Goal: Information Seeking & Learning: Learn about a topic

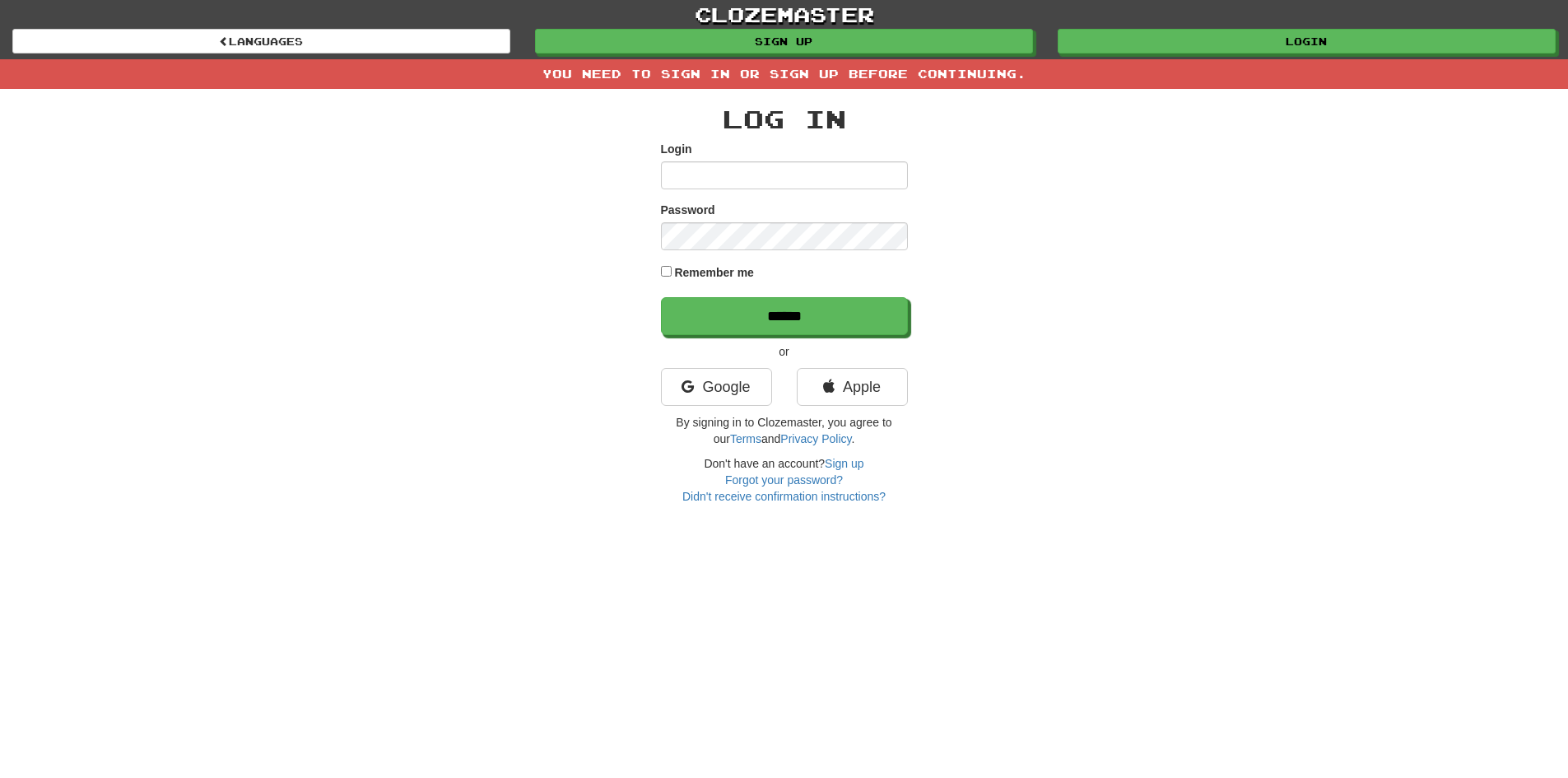
type input "**********"
click at [713, 269] on label "Remember me" at bounding box center [714, 272] width 80 height 17
click at [726, 320] on input "******" at bounding box center [785, 317] width 247 height 38
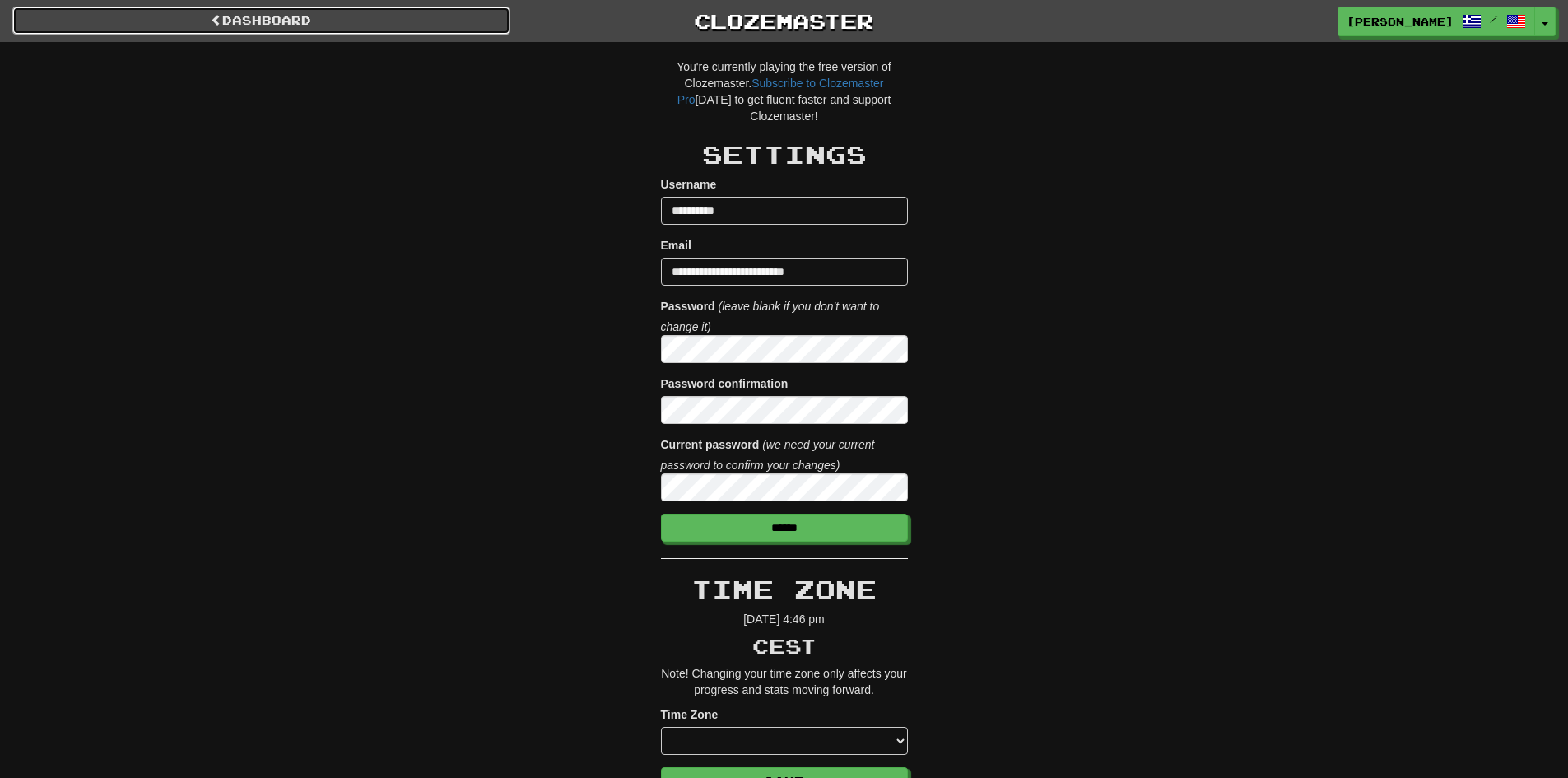
click at [376, 22] on link "Dashboard" at bounding box center [260, 21] width 498 height 28
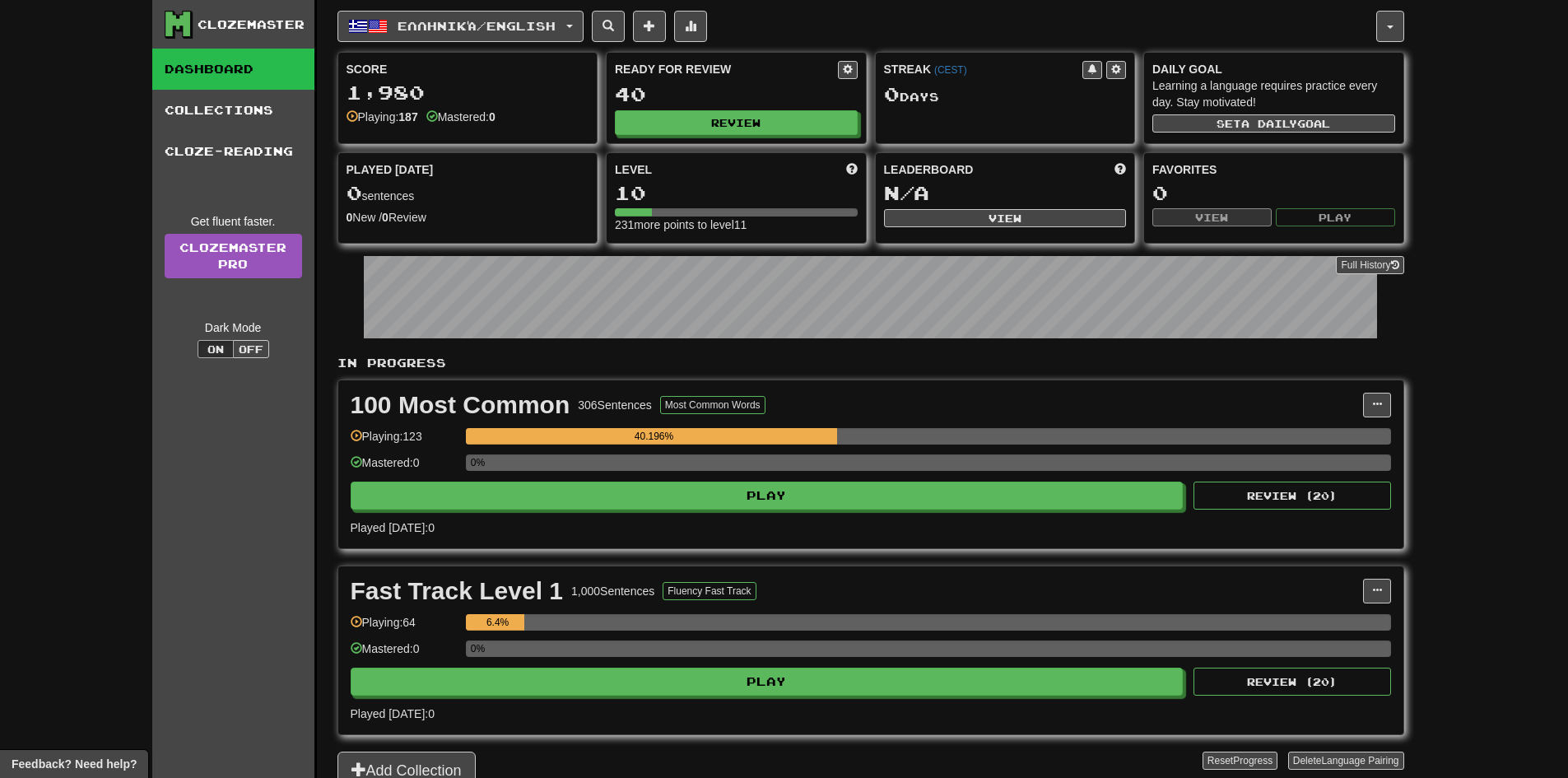
click at [178, 528] on div "Clozemaster Dashboard Collections Cloze-Reading Get fluent faster. Clozemaster …" at bounding box center [234, 415] width 165 height 831
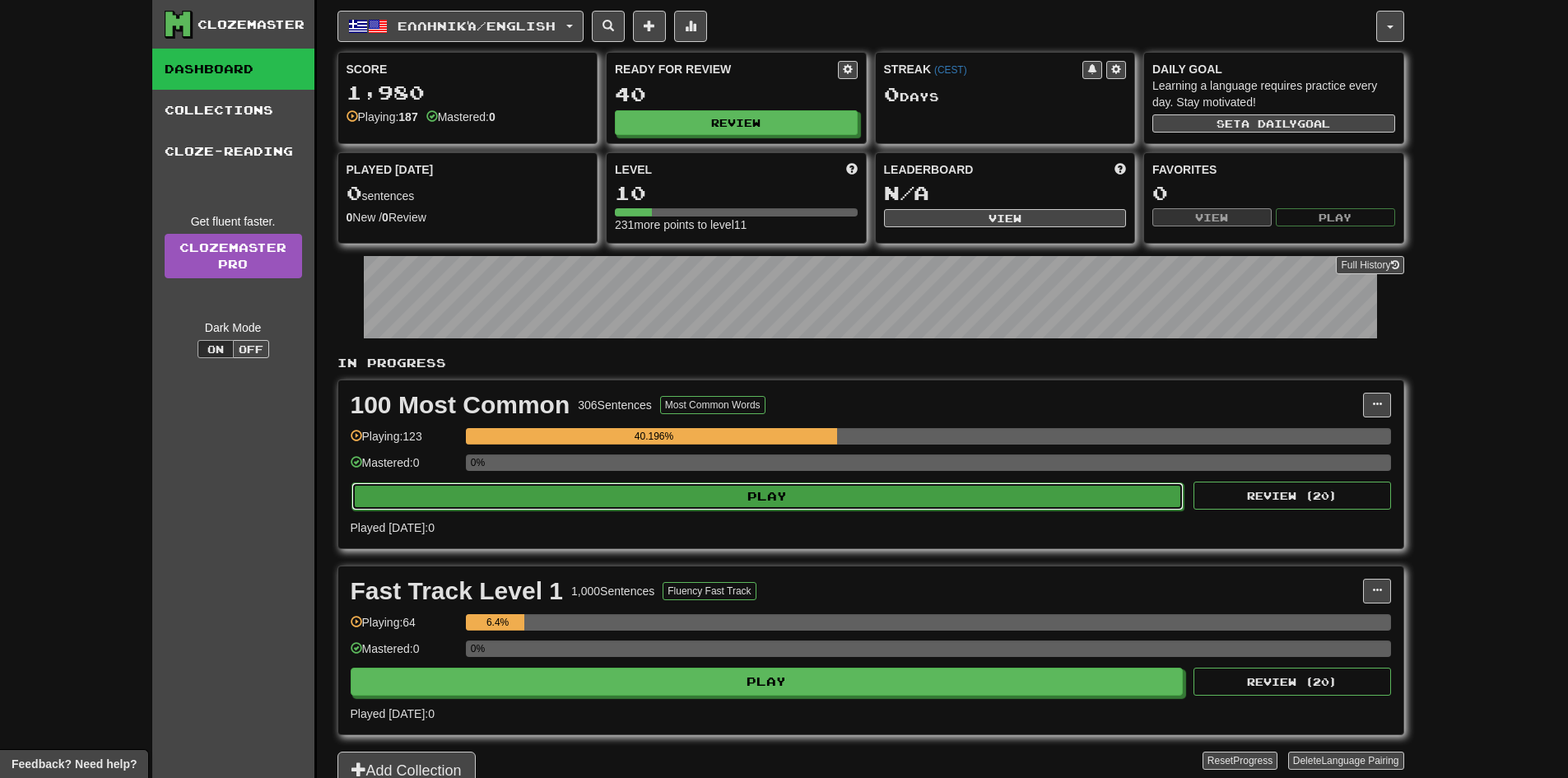
click at [573, 500] on button "Play" at bounding box center [767, 497] width 833 height 28
select select "**"
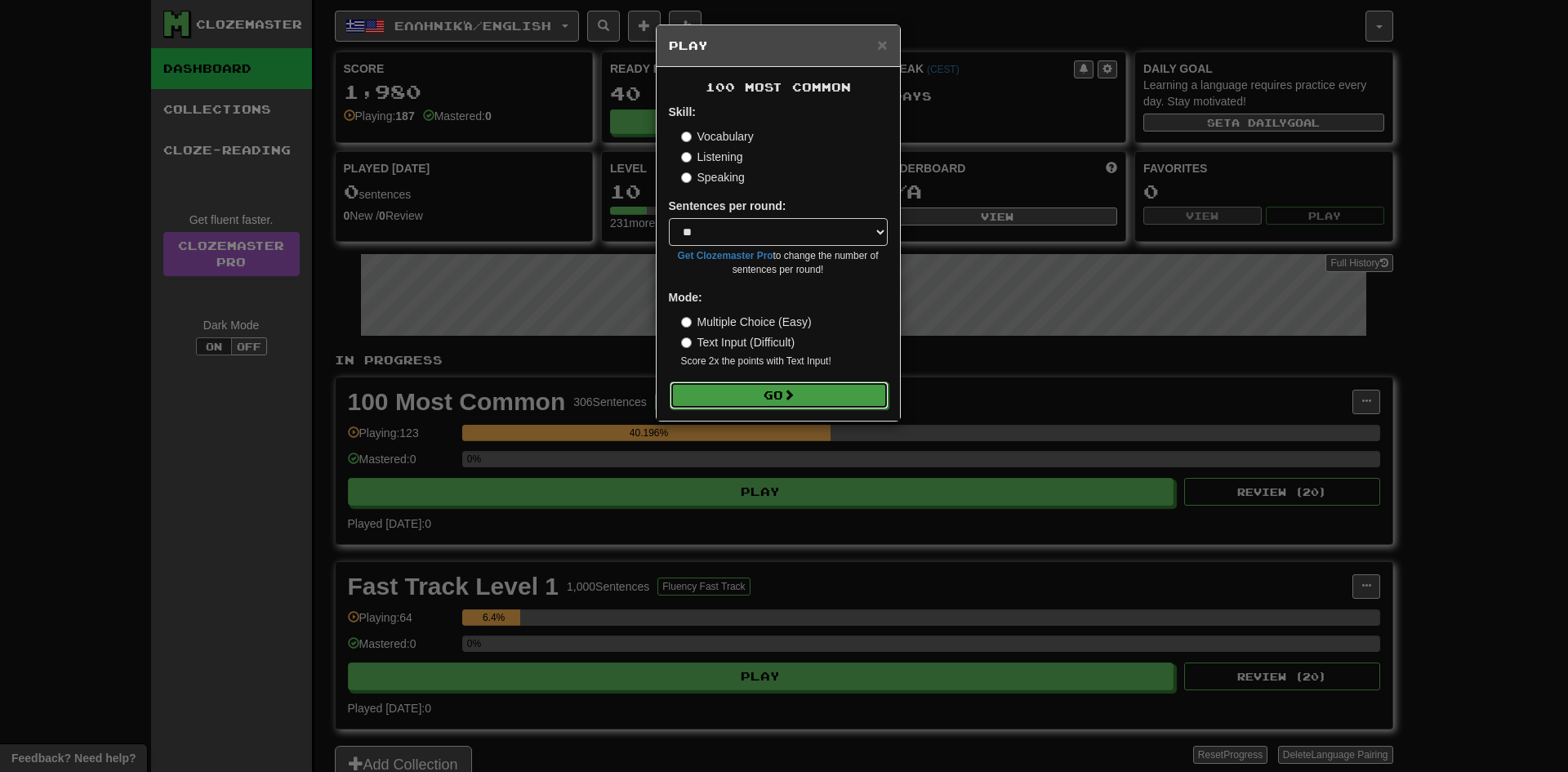
click at [760, 390] on button "Go" at bounding box center [779, 395] width 219 height 28
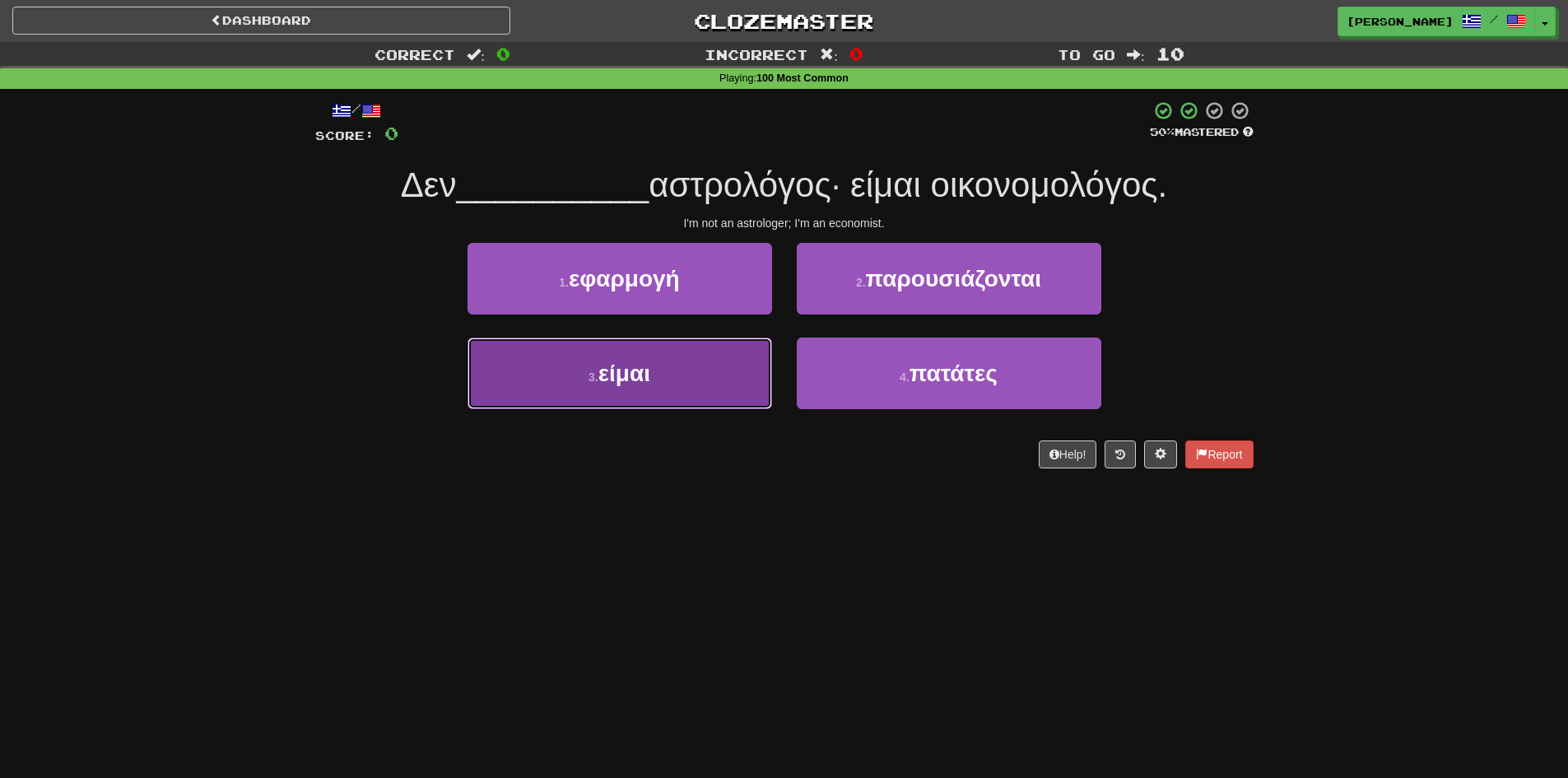
click at [605, 376] on span "είμαι" at bounding box center [624, 373] width 52 height 26
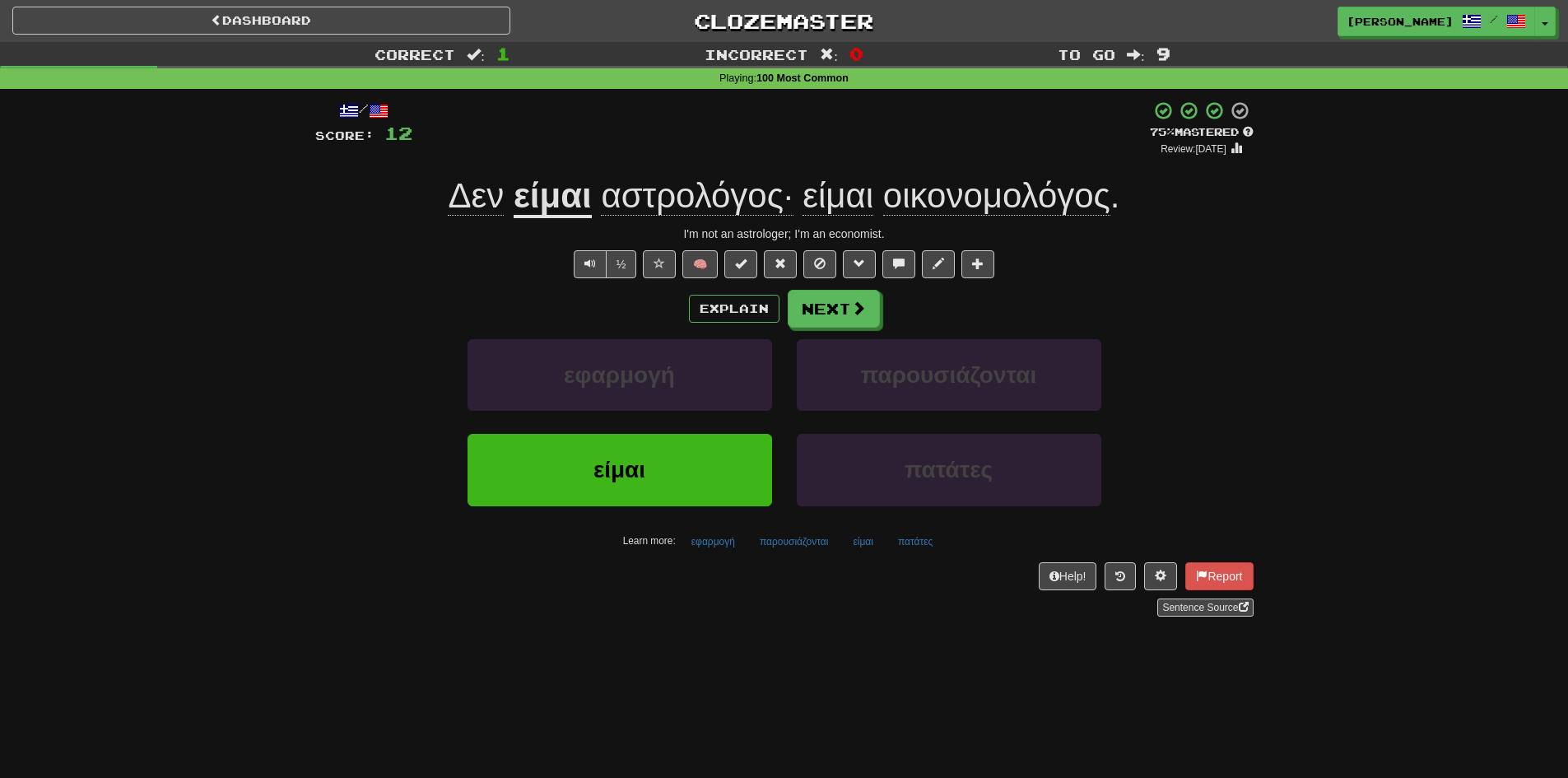
click at [763, 665] on div "Dashboard Clozemaster [PERSON_NAME] / Toggle Dropdown Dashboard Leaderboard Act…" at bounding box center [784, 389] width 1568 height 778
click at [820, 324] on button "Next" at bounding box center [835, 309] width 92 height 38
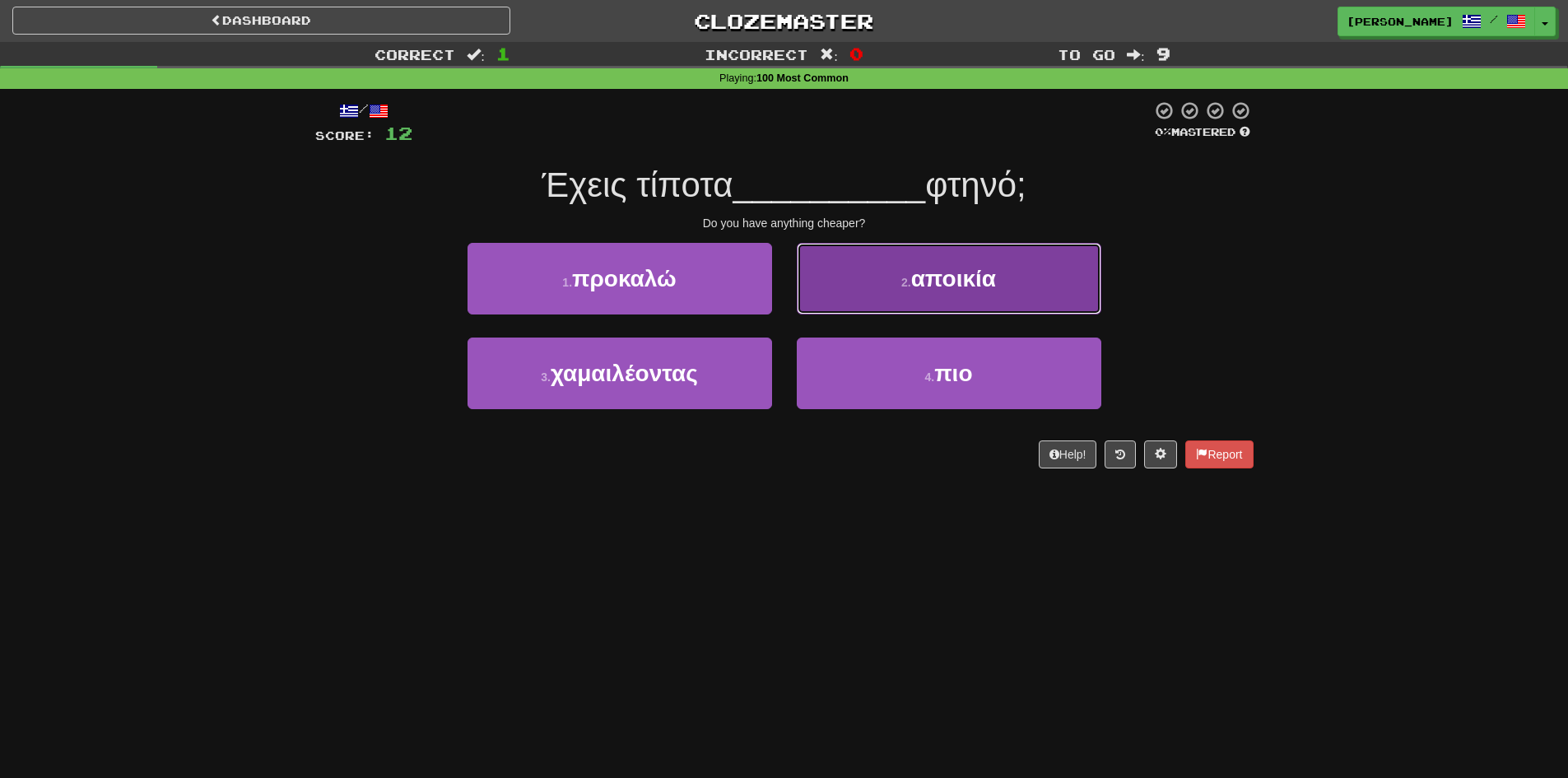
click at [986, 298] on button "2 . αποικία" at bounding box center [949, 278] width 304 height 72
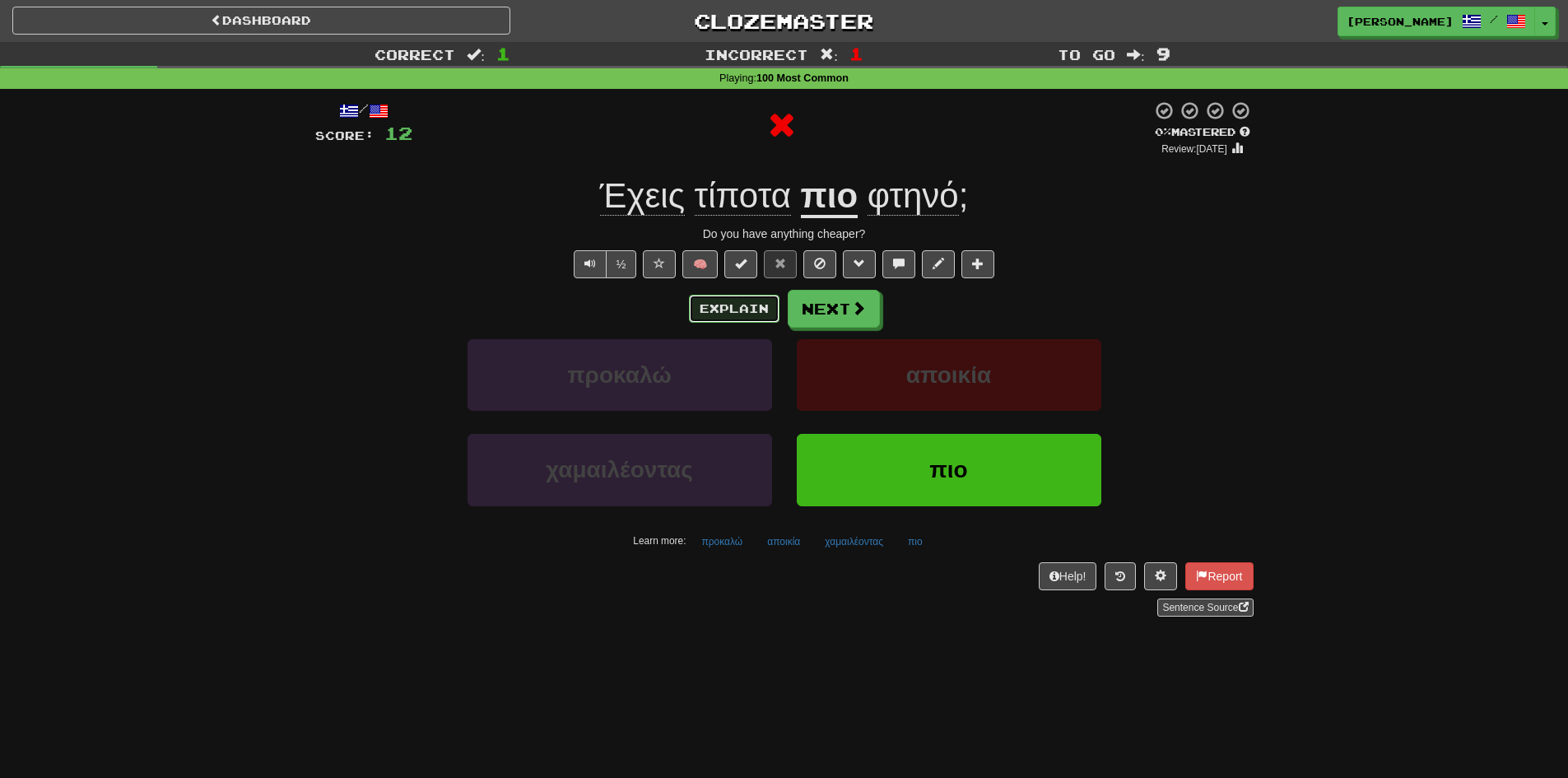
click at [735, 312] on button "Explain" at bounding box center [734, 308] width 91 height 28
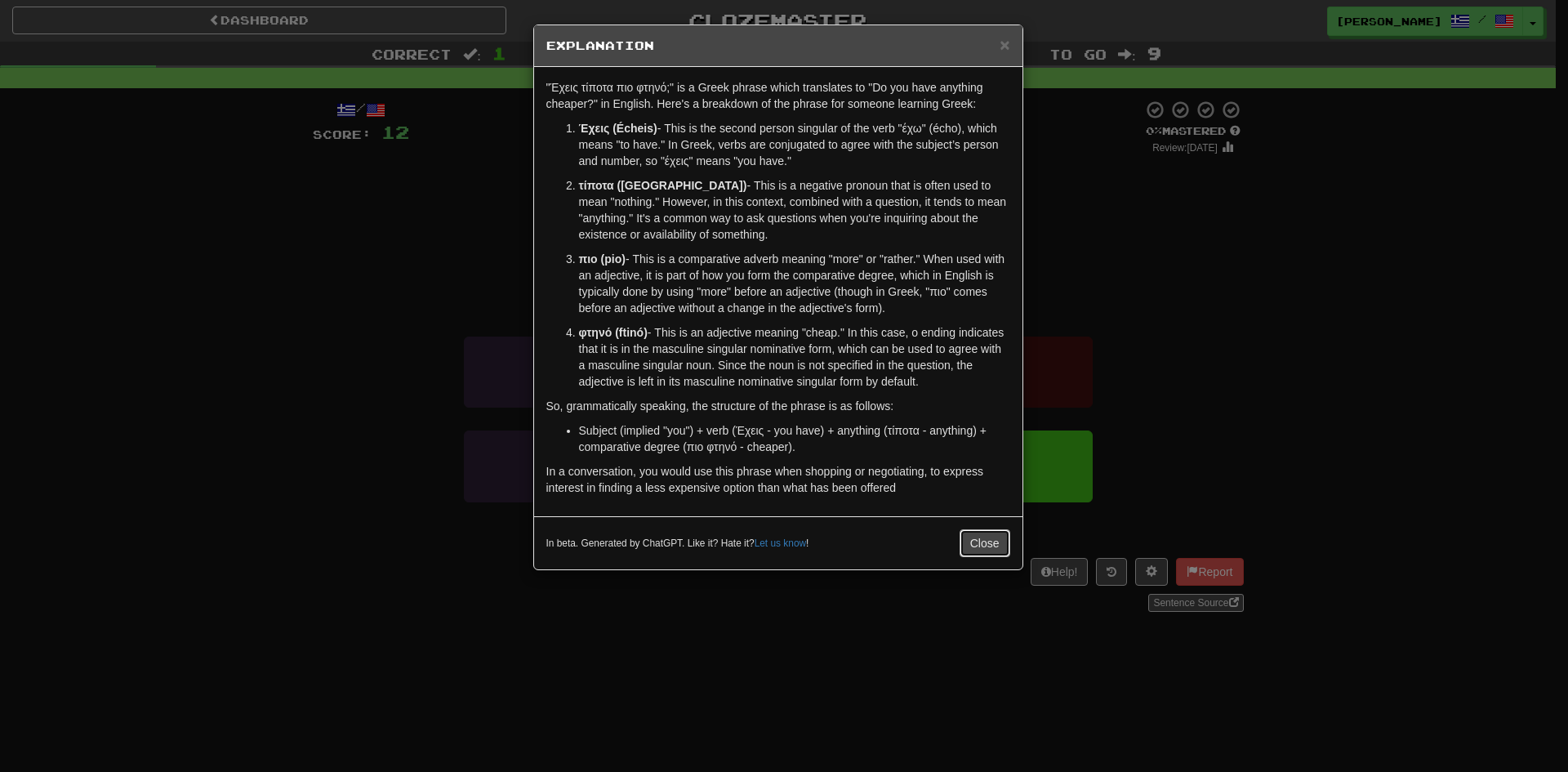
click at [1003, 533] on button "Close" at bounding box center [985, 543] width 50 height 28
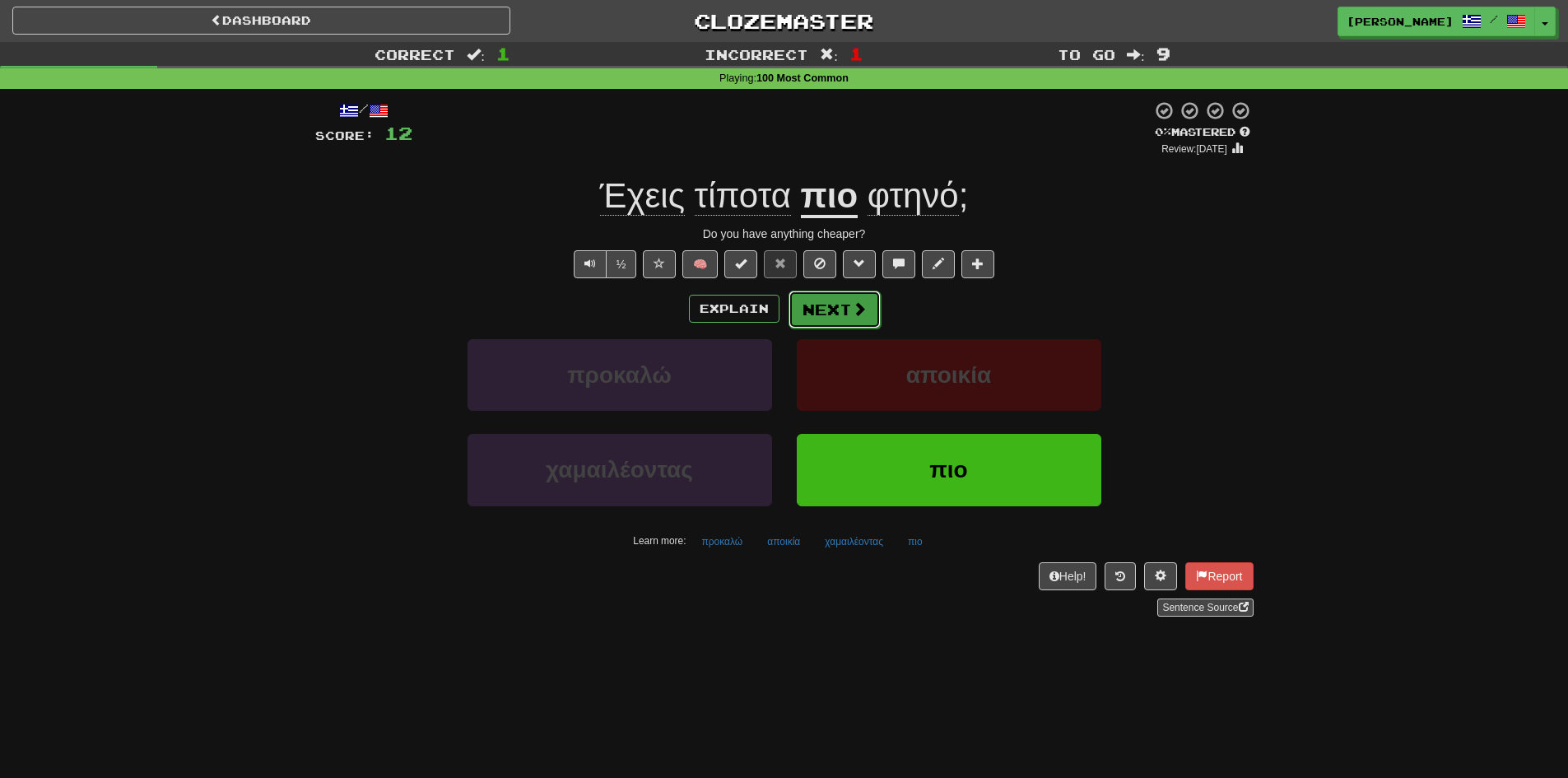
click at [826, 323] on button "Next" at bounding box center [835, 309] width 92 height 38
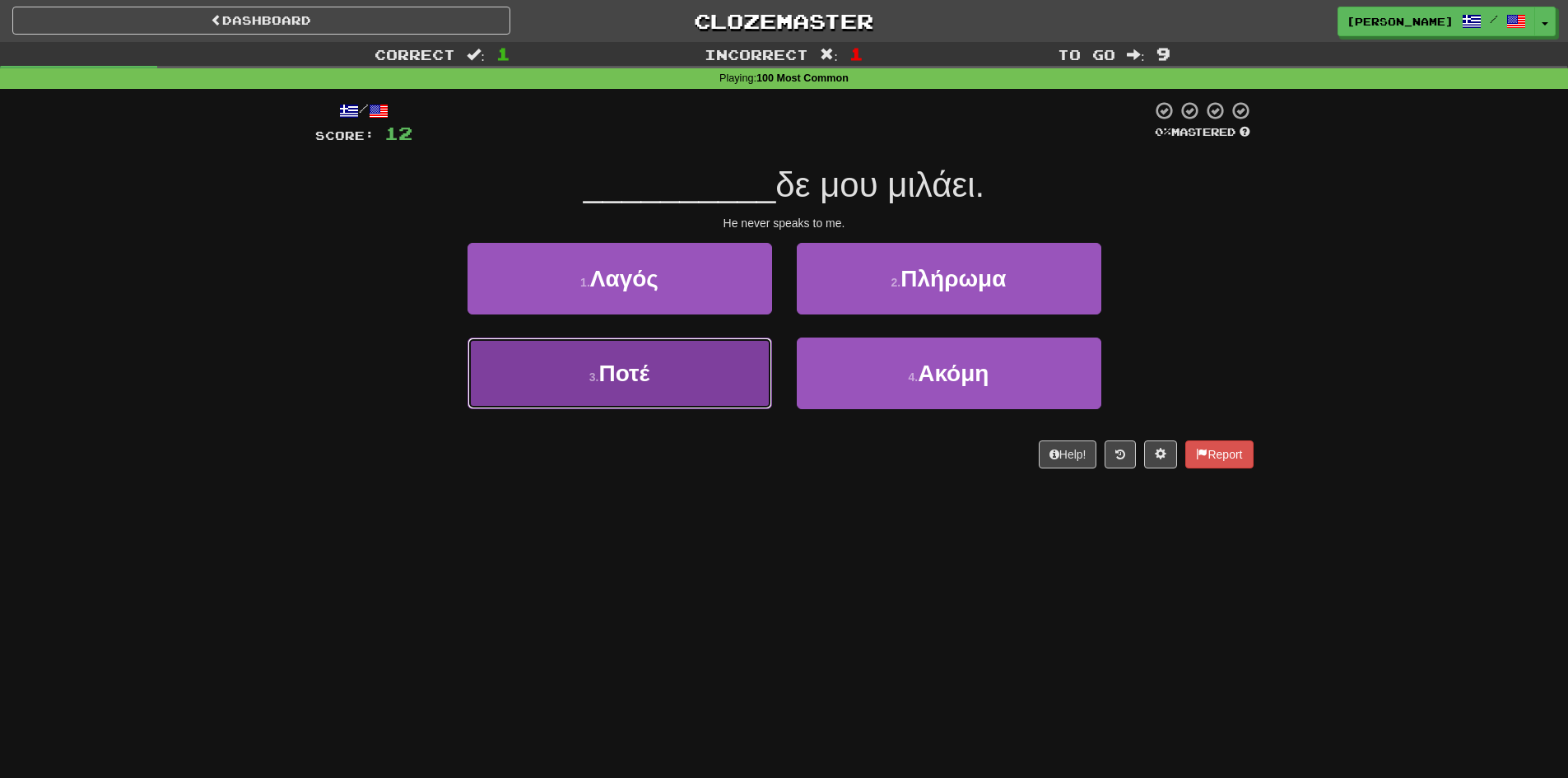
click at [639, 379] on span "Ποτέ" at bounding box center [624, 373] width 51 height 26
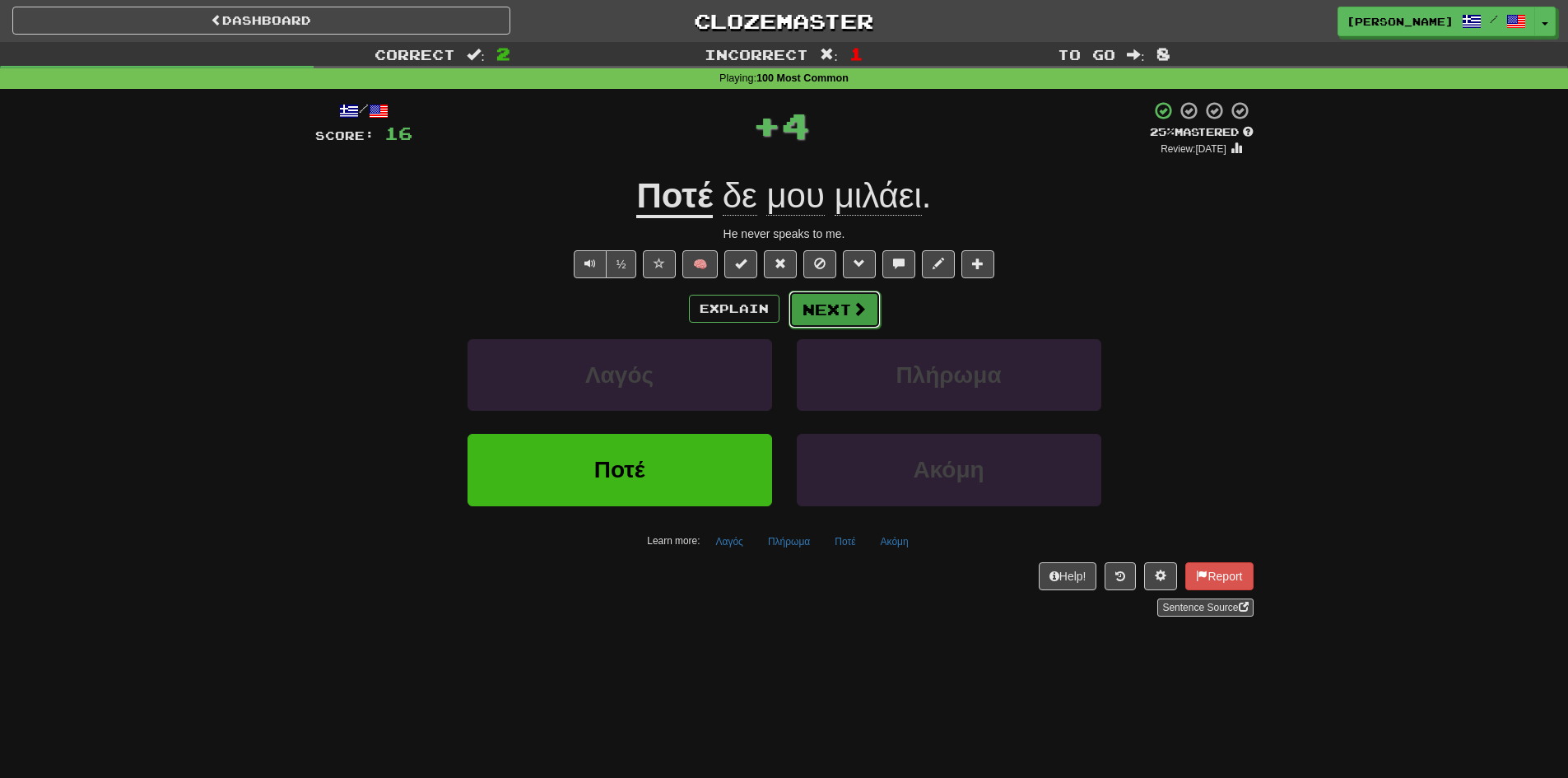
click at [841, 311] on button "Next" at bounding box center [835, 309] width 92 height 38
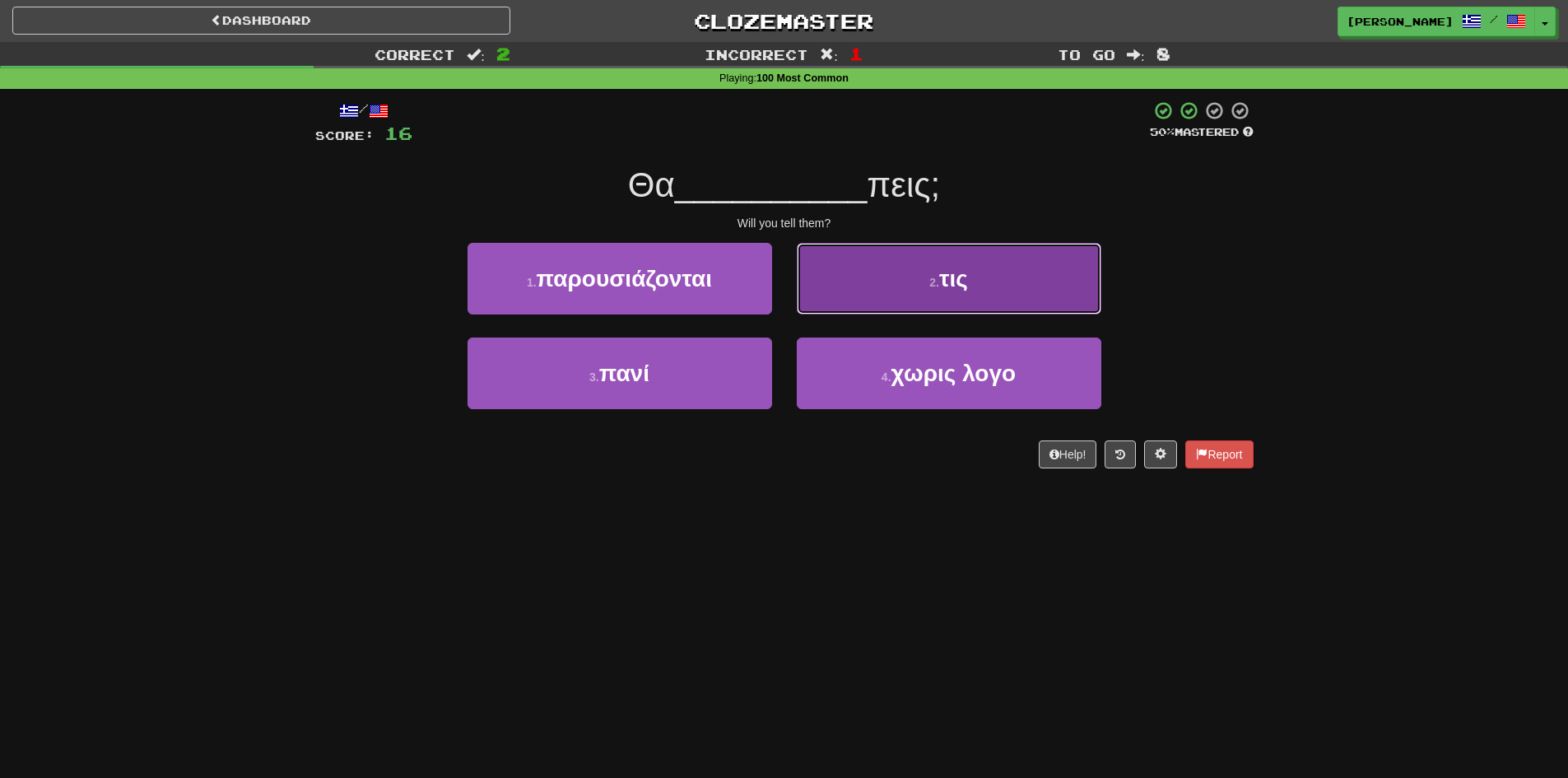
click at [941, 294] on button "2 . τις" at bounding box center [949, 278] width 304 height 72
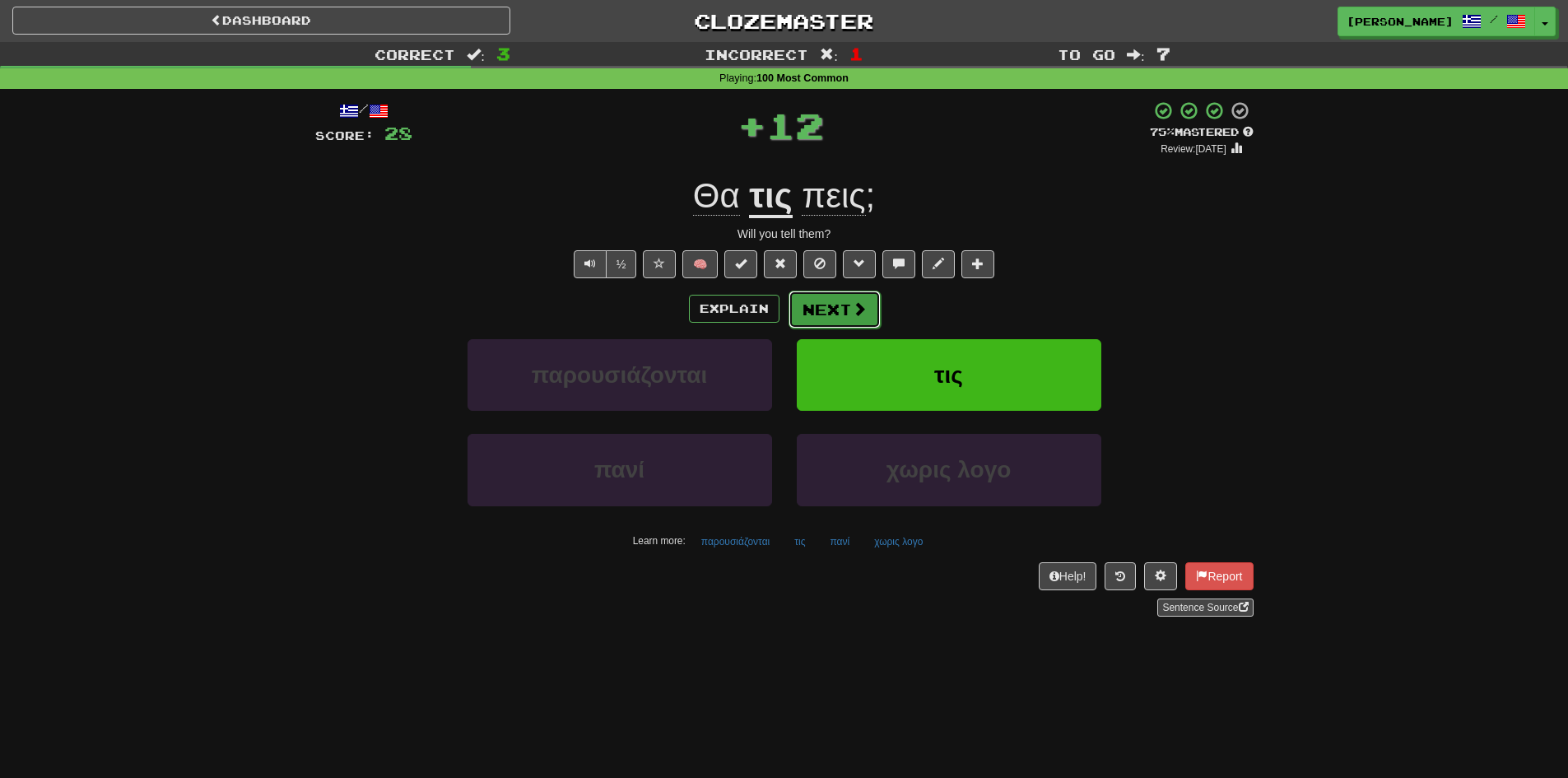
click at [819, 313] on button "Next" at bounding box center [835, 309] width 92 height 38
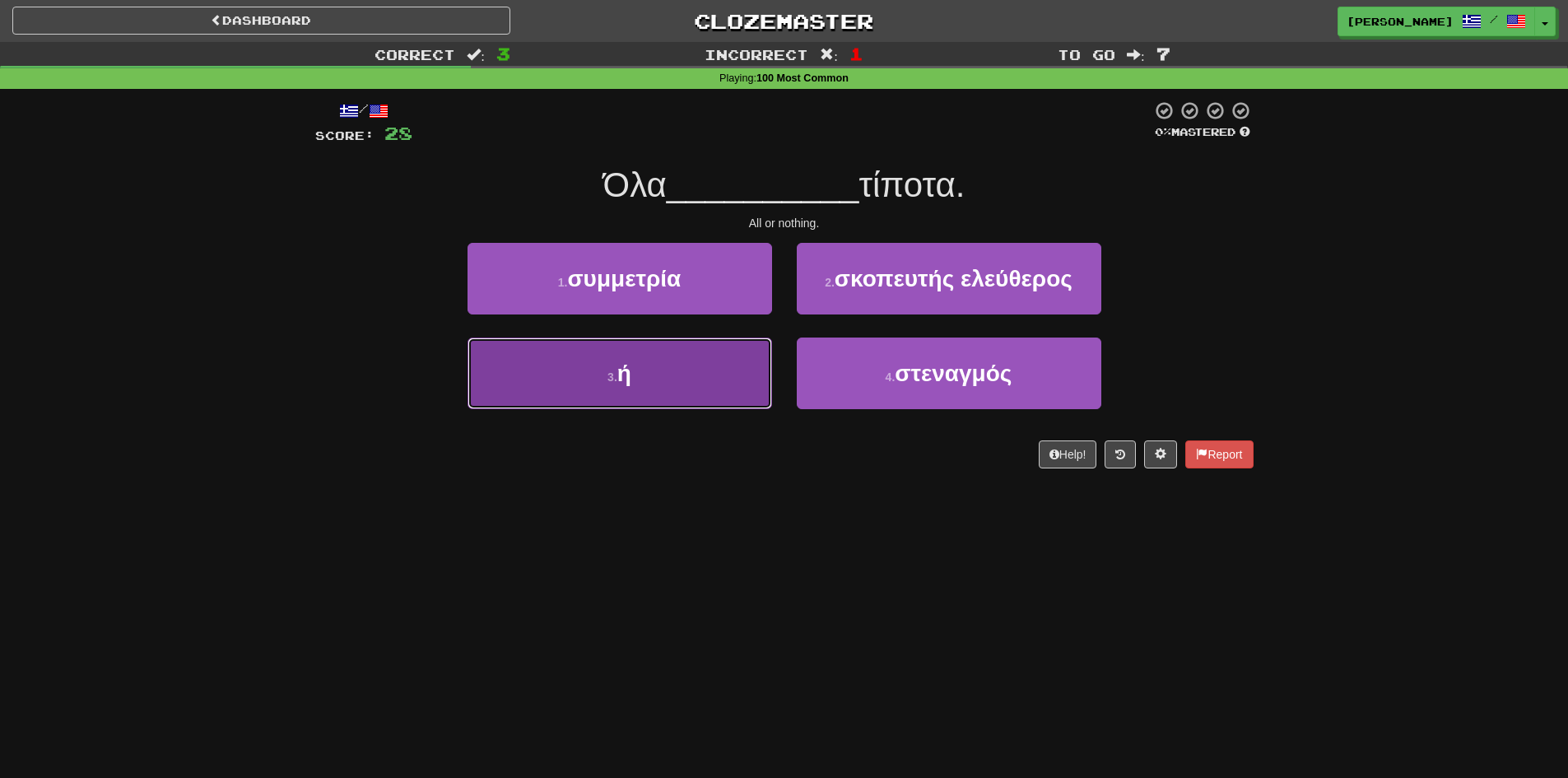
click at [574, 394] on button "3 . ή" at bounding box center [619, 373] width 304 height 72
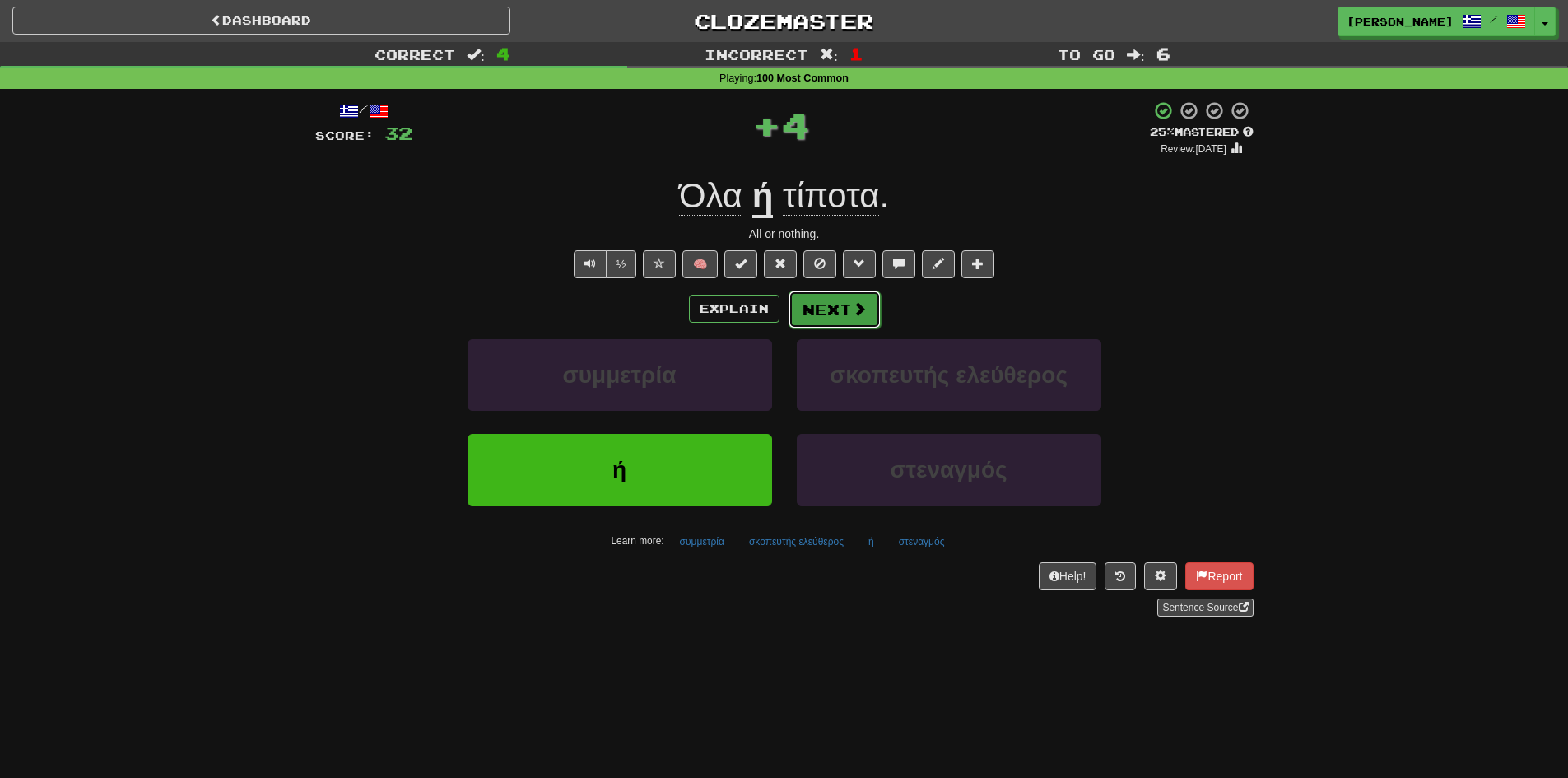
click at [829, 318] on button "Next" at bounding box center [835, 309] width 92 height 38
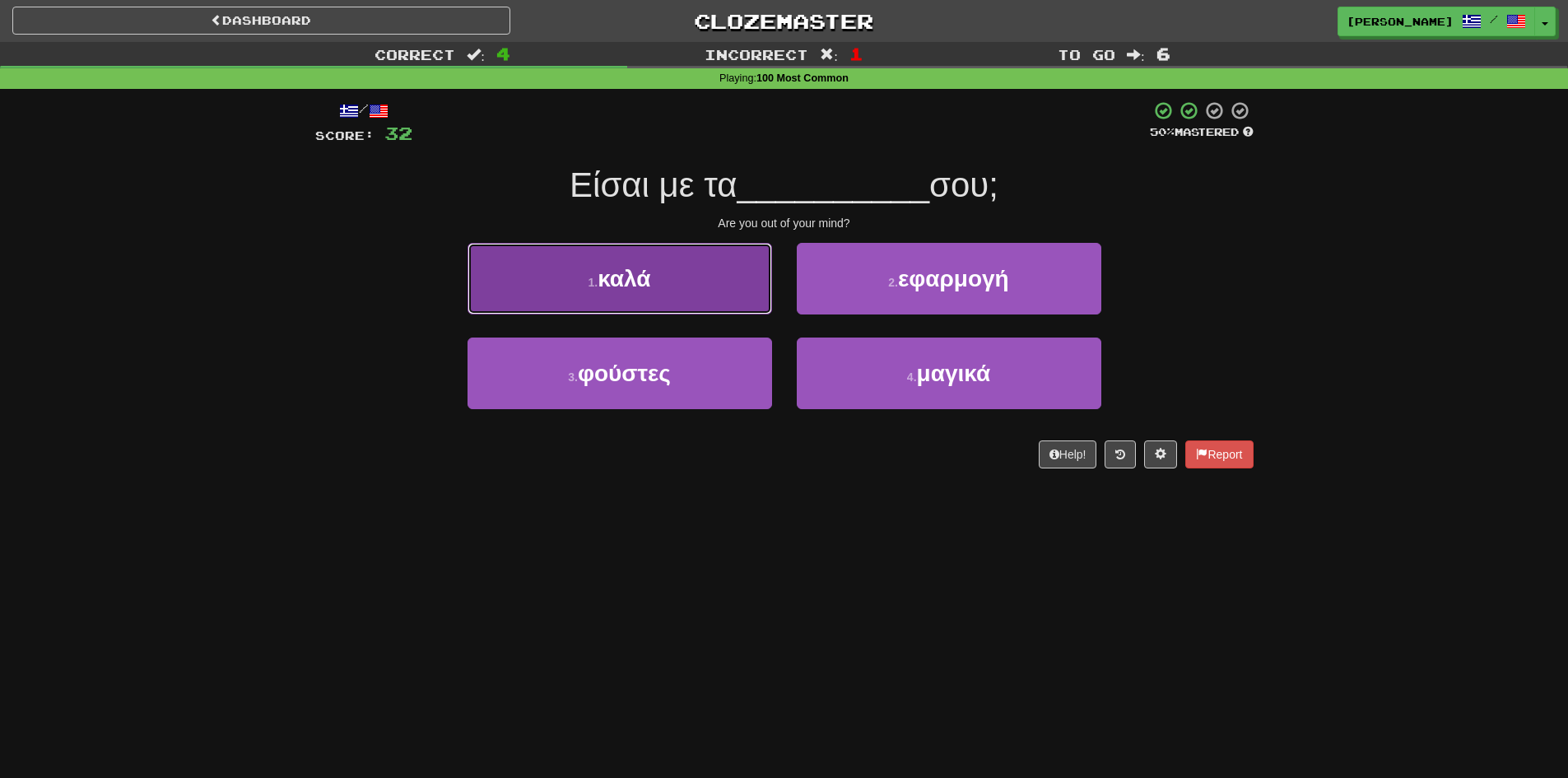
click at [656, 291] on button "1 . καλά" at bounding box center [619, 278] width 304 height 72
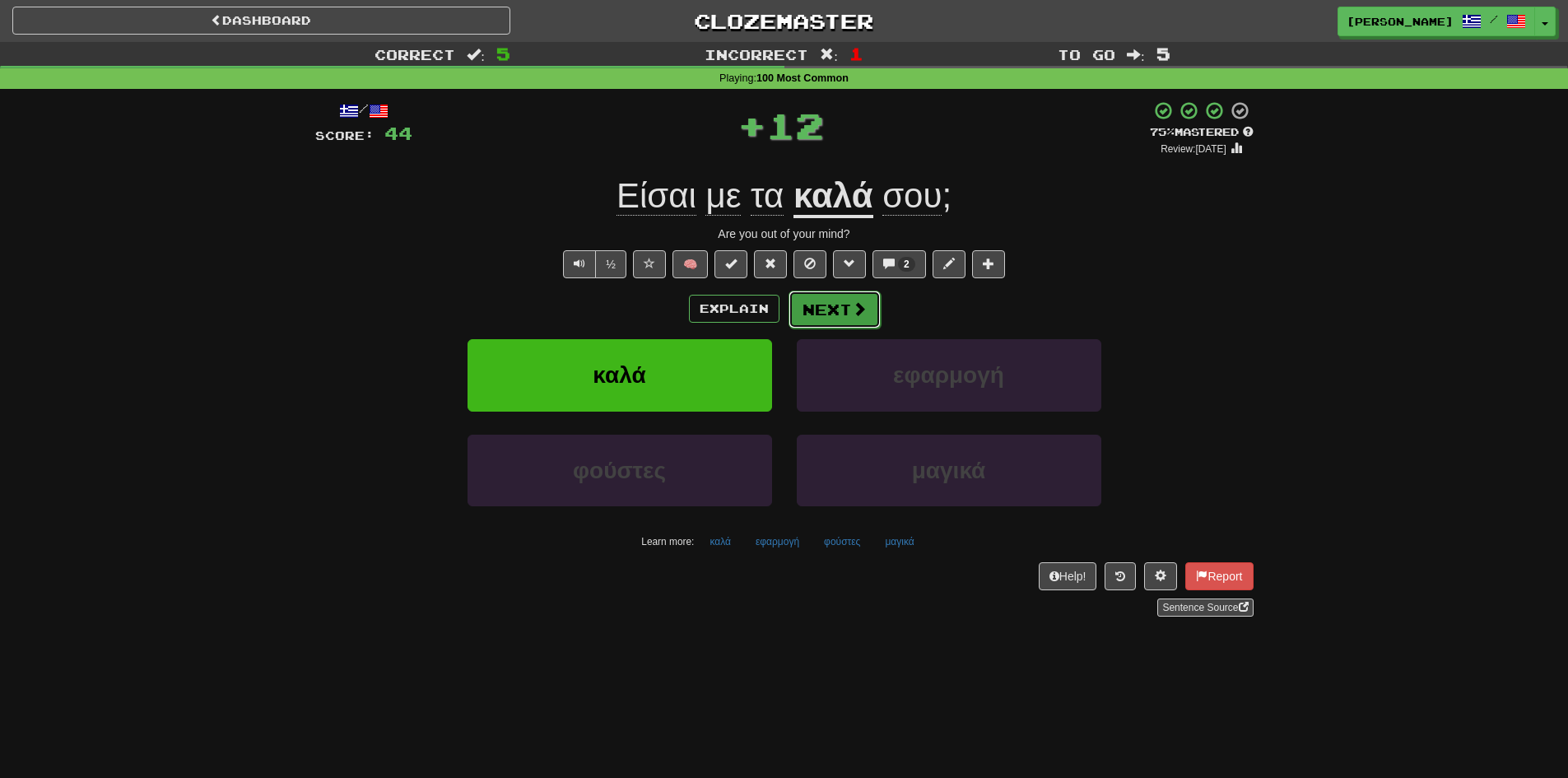
click at [823, 318] on button "Next" at bounding box center [835, 309] width 92 height 38
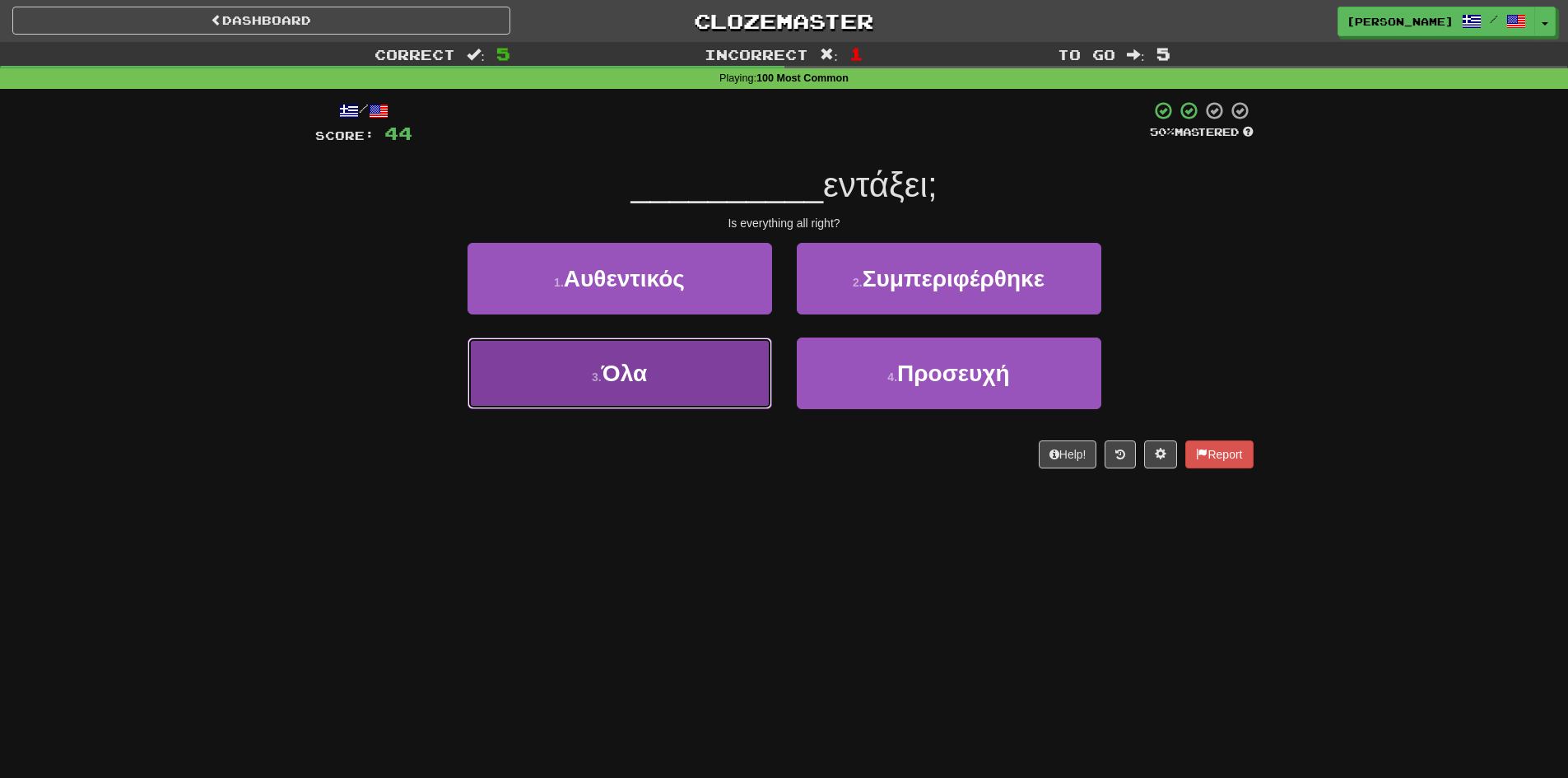
click at [663, 374] on button "3 . Όλα" at bounding box center [619, 373] width 304 height 72
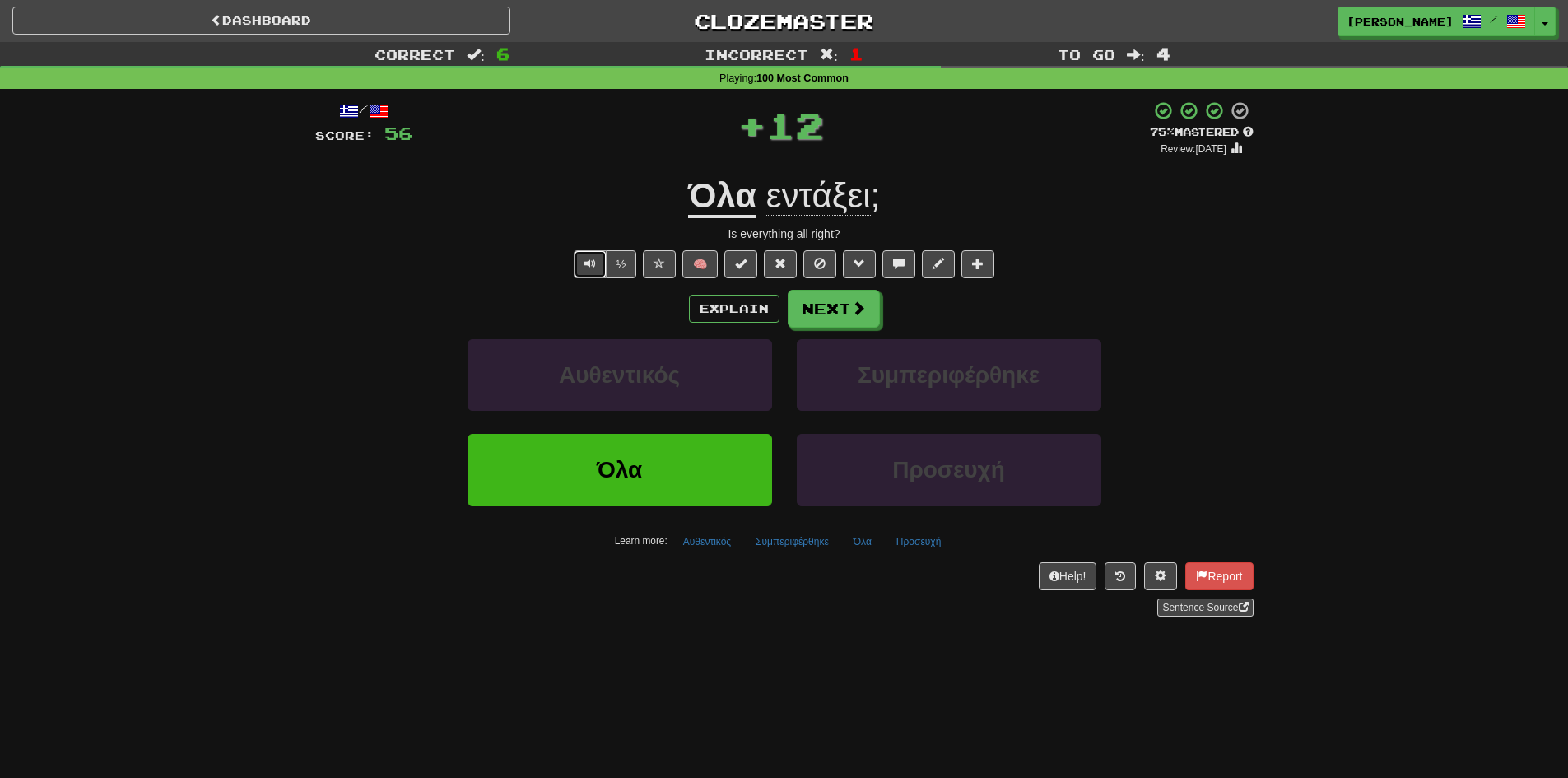
click at [577, 270] on button "Text-to-speech controls" at bounding box center [589, 264] width 33 height 28
click at [590, 261] on span "Text-to-speech controls" at bounding box center [590, 263] width 12 height 12
click at [834, 307] on button "Next" at bounding box center [835, 309] width 92 height 38
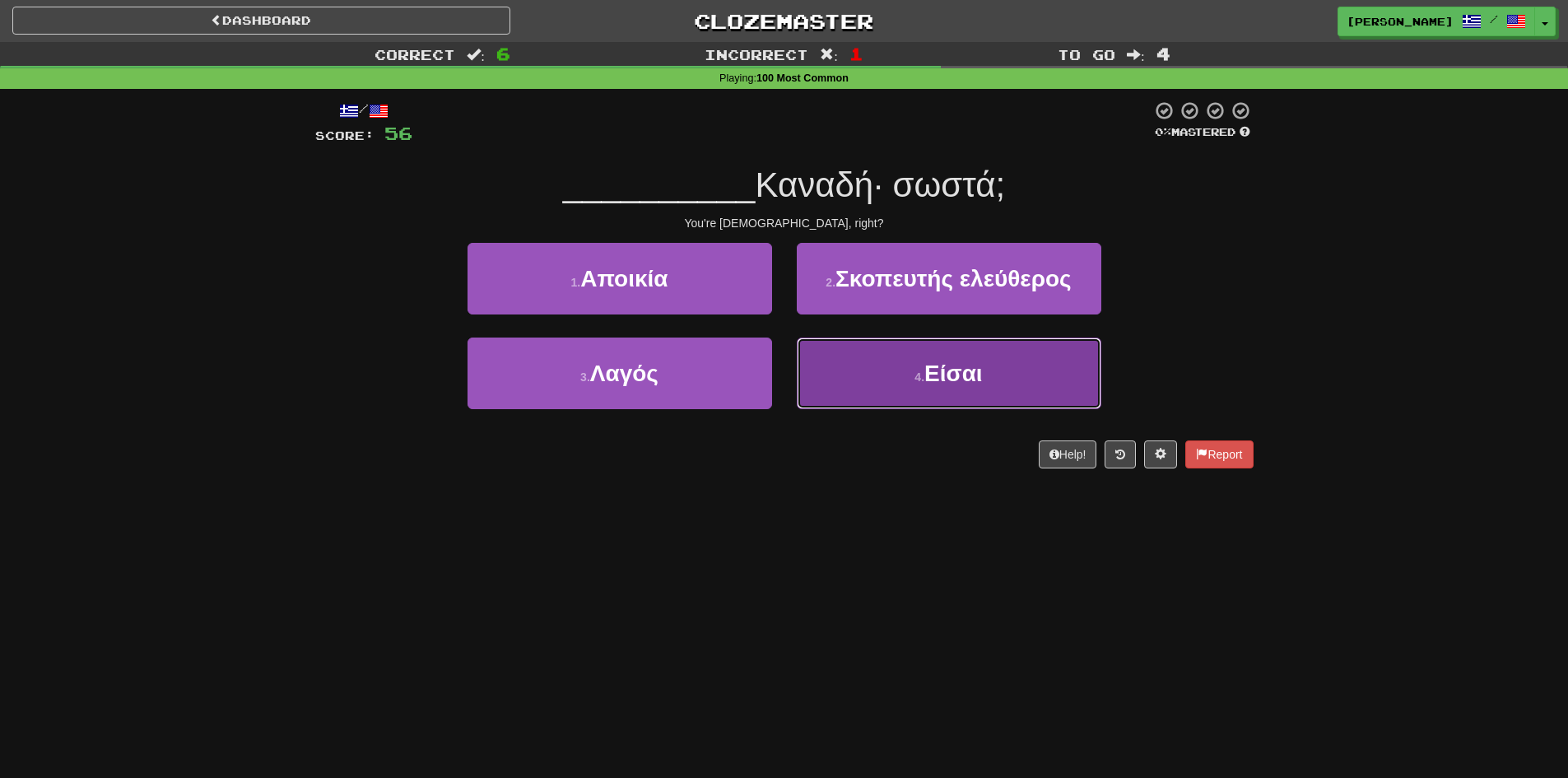
click at [959, 377] on span "Είσαι" at bounding box center [954, 373] width 59 height 26
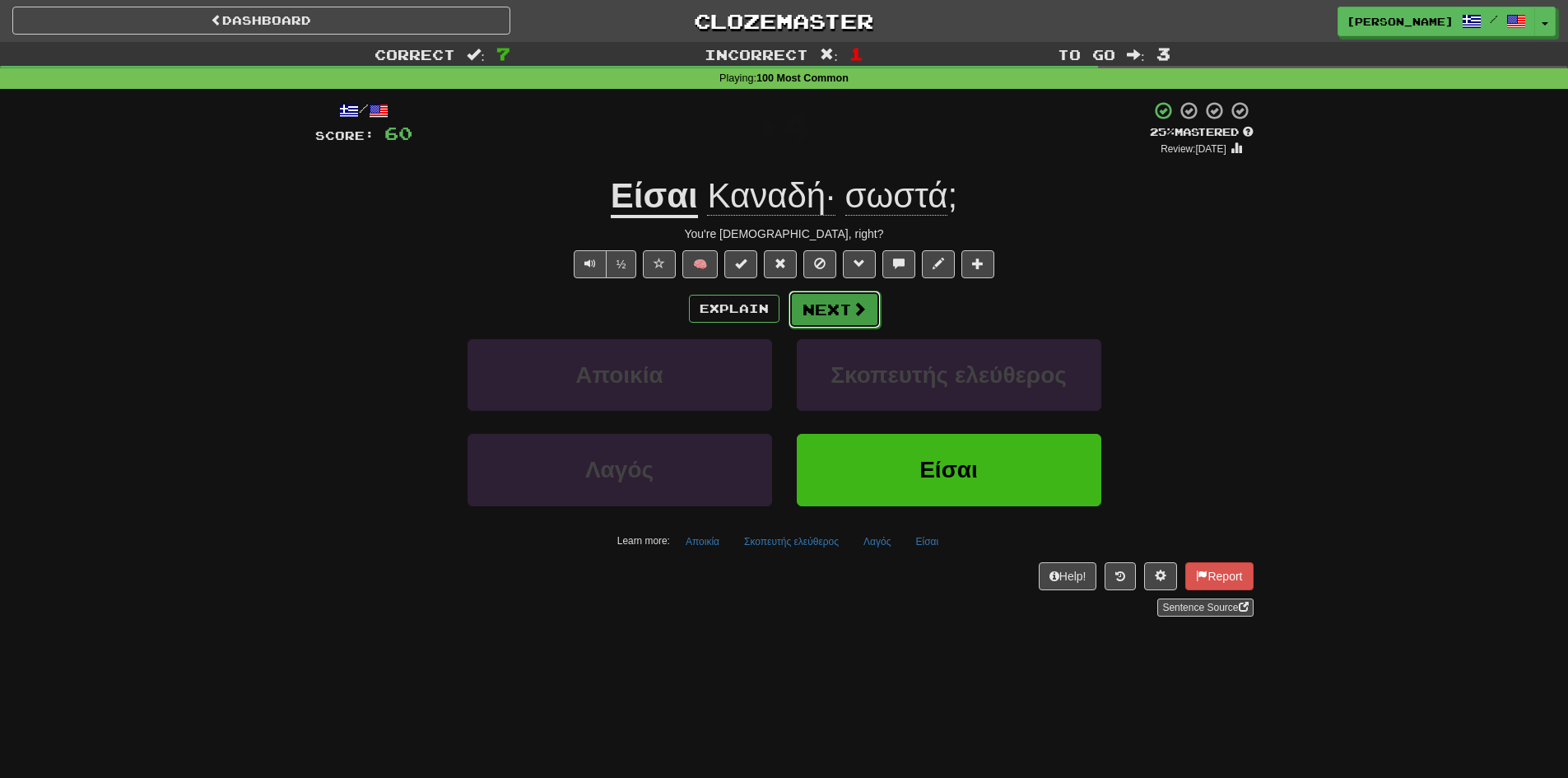
click at [849, 313] on button "Next" at bounding box center [835, 309] width 92 height 38
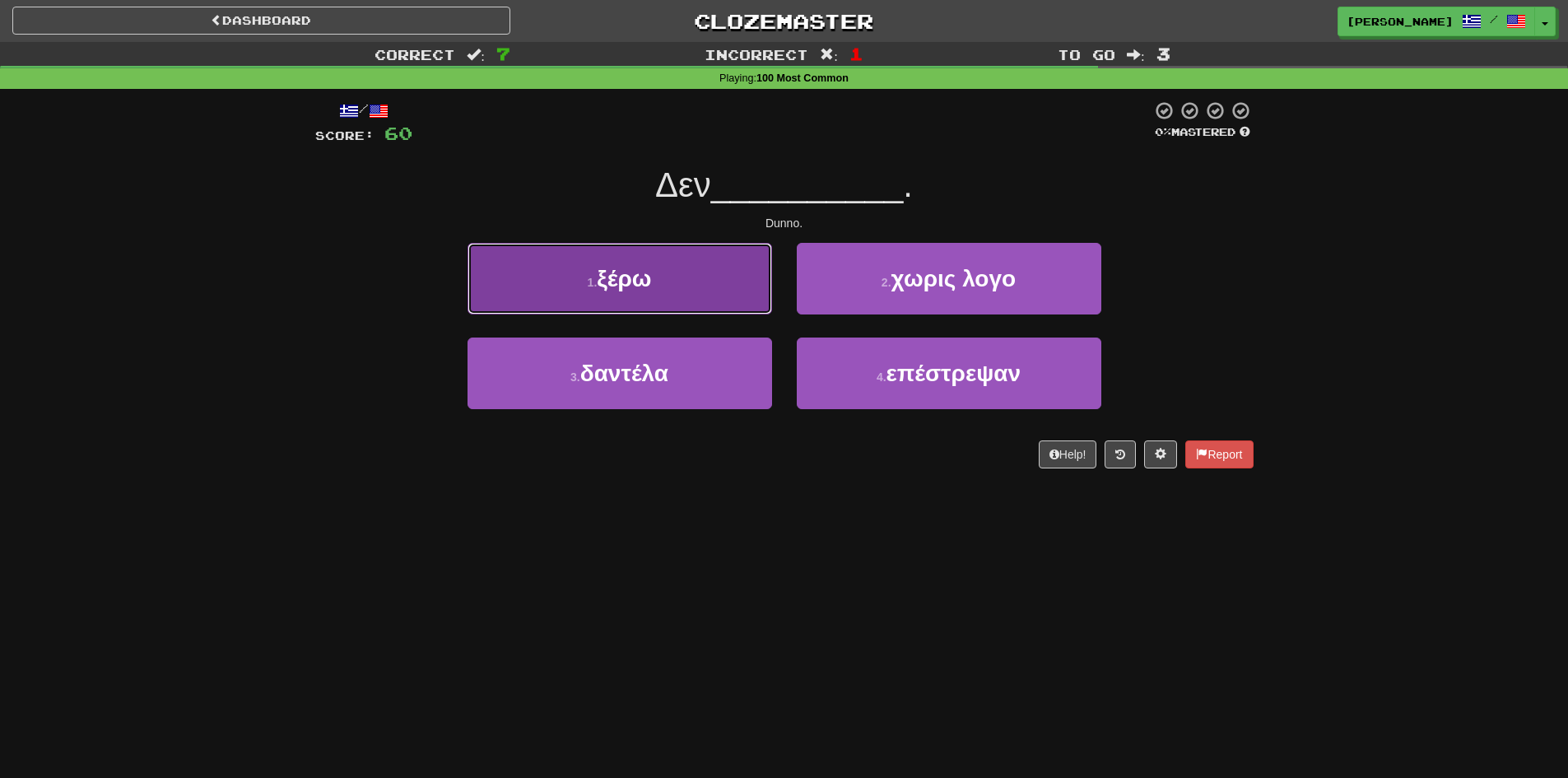
click at [575, 293] on button "1 . ξέρω" at bounding box center [619, 278] width 304 height 72
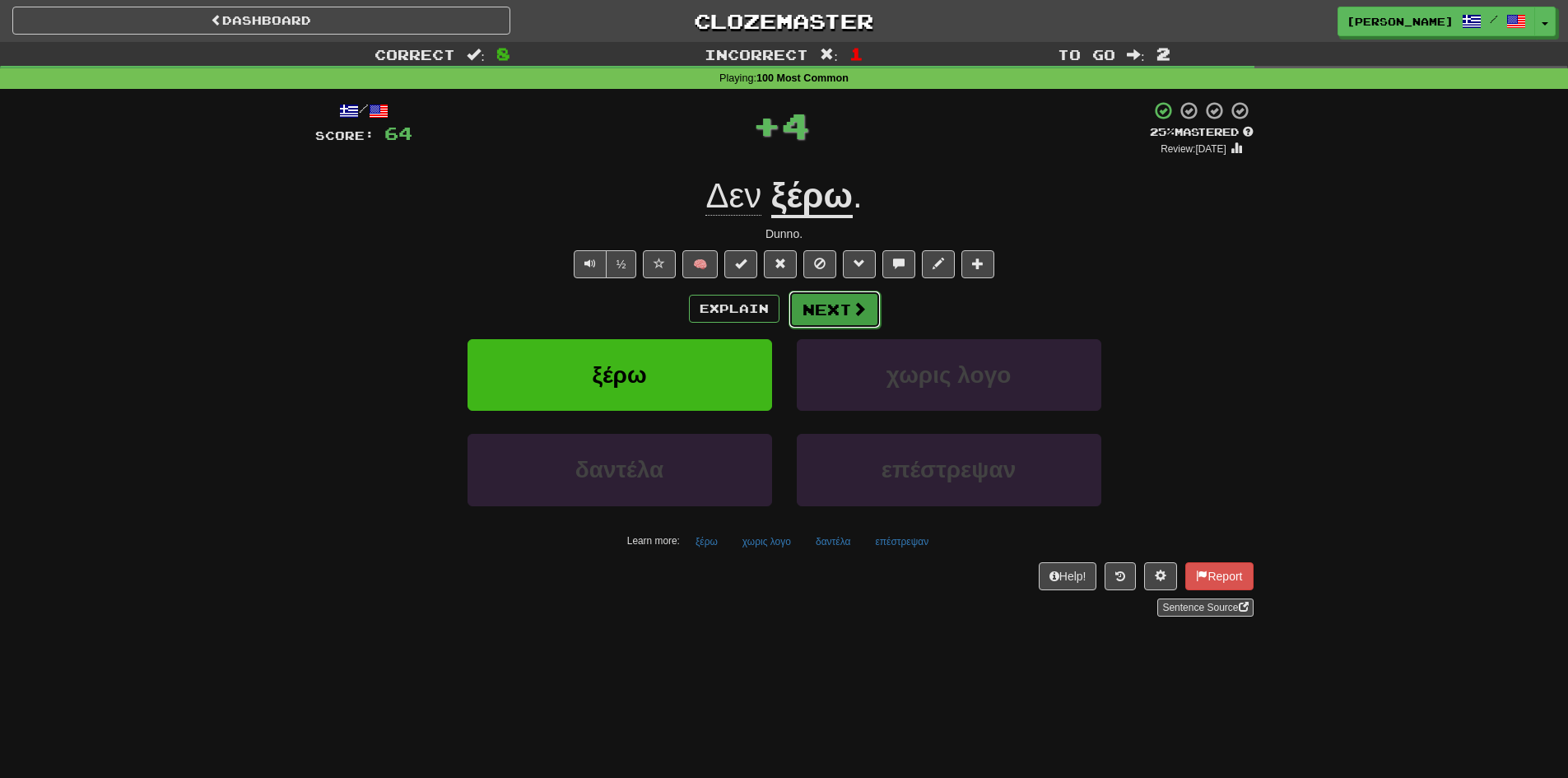
click at [836, 303] on button "Next" at bounding box center [835, 309] width 92 height 38
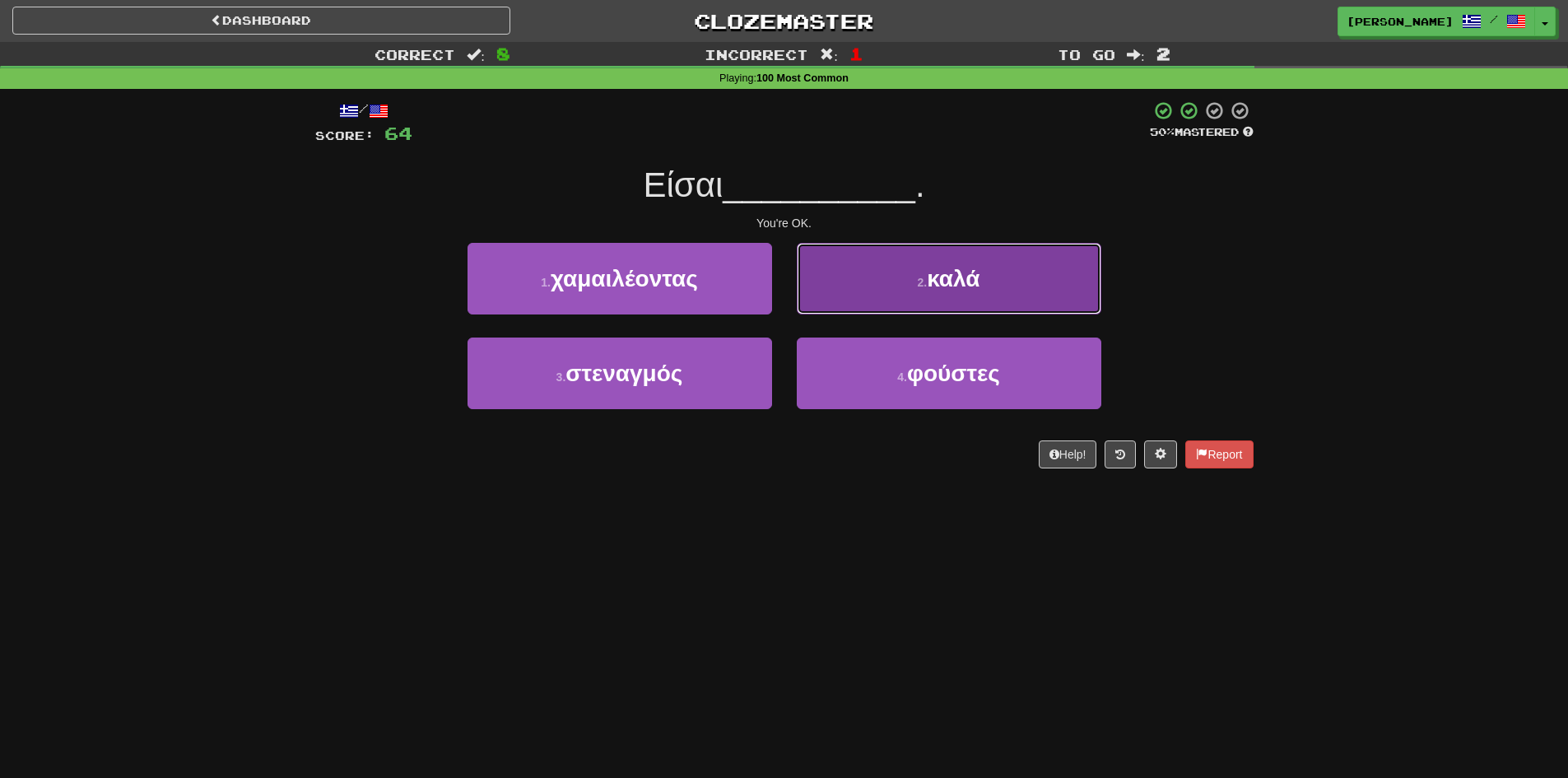
click at [945, 254] on button "2 . καλά" at bounding box center [949, 278] width 304 height 72
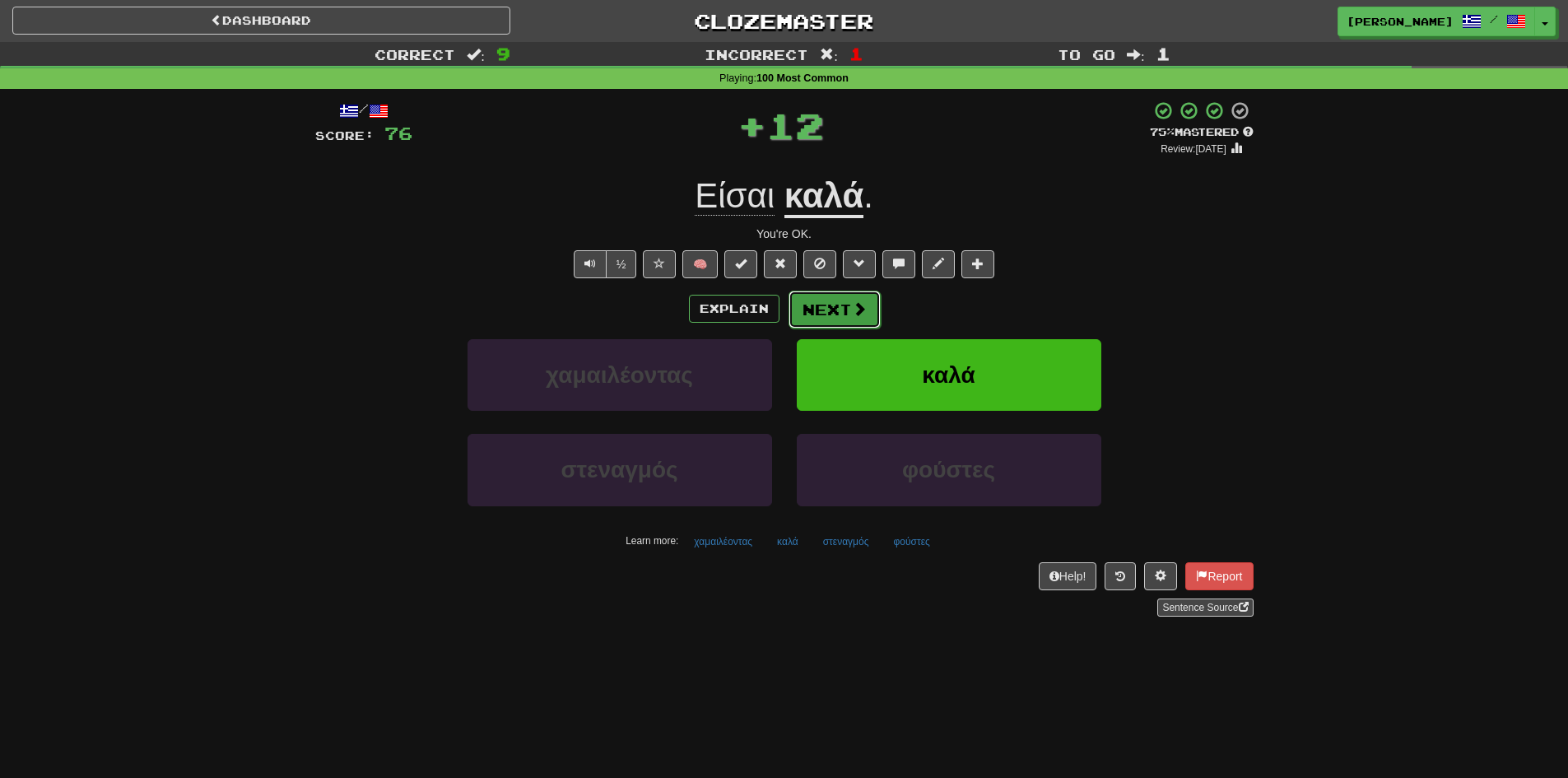
click at [832, 303] on button "Next" at bounding box center [835, 309] width 92 height 38
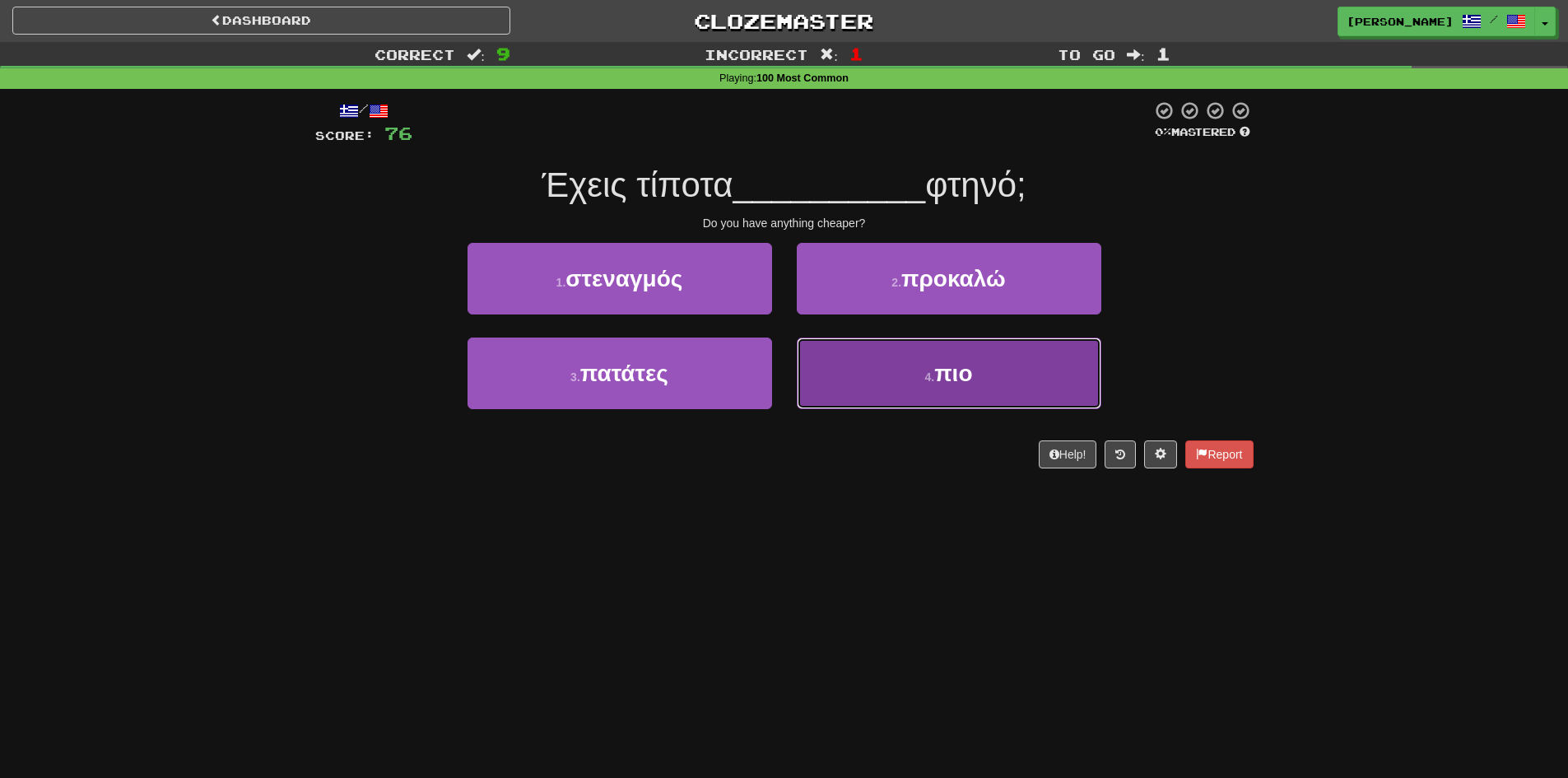
click at [929, 379] on small "4 ." at bounding box center [930, 376] width 10 height 13
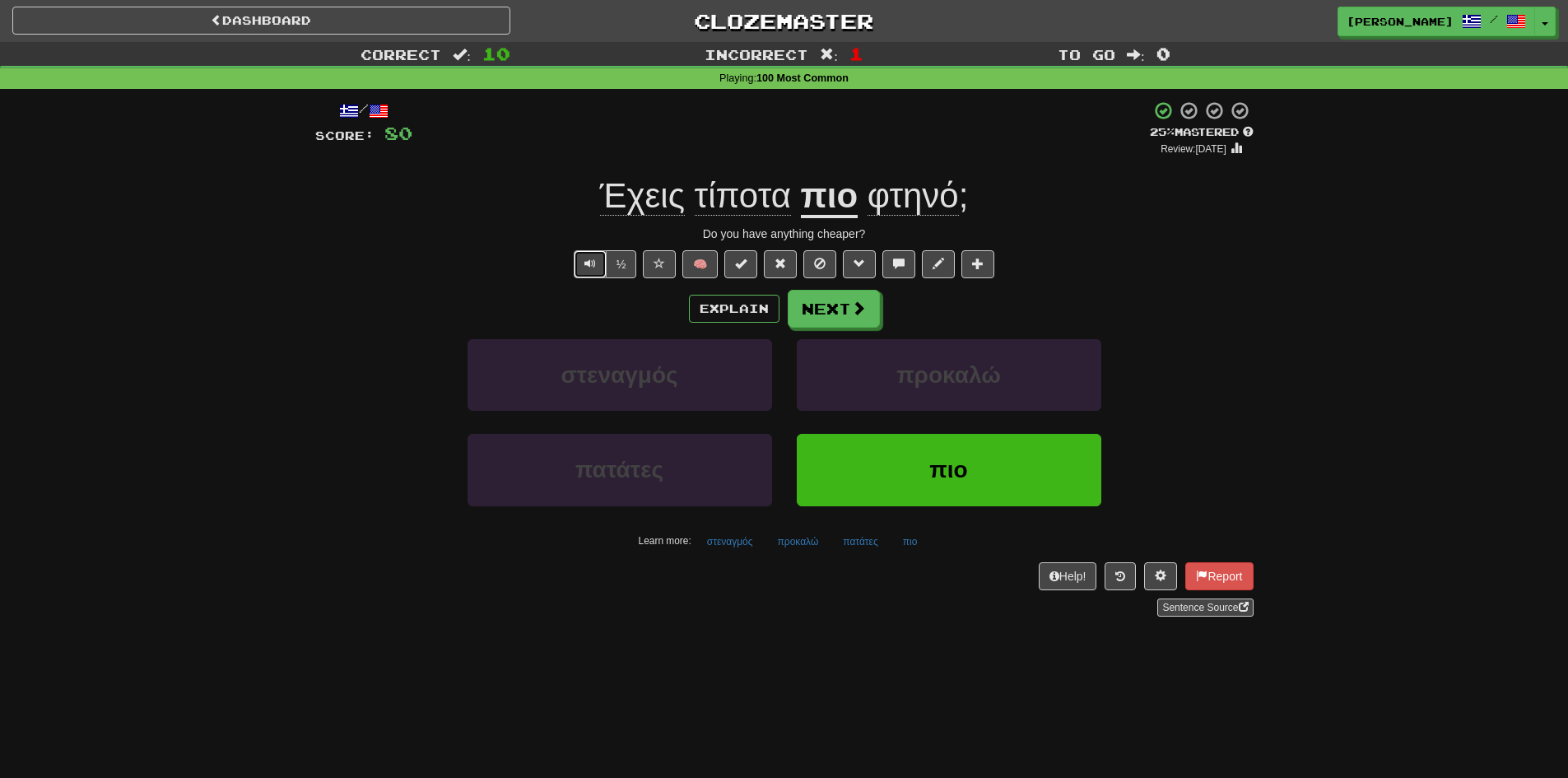
click at [577, 261] on button "Text-to-speech controls" at bounding box center [589, 264] width 33 height 28
click at [836, 312] on button "Next" at bounding box center [835, 309] width 92 height 38
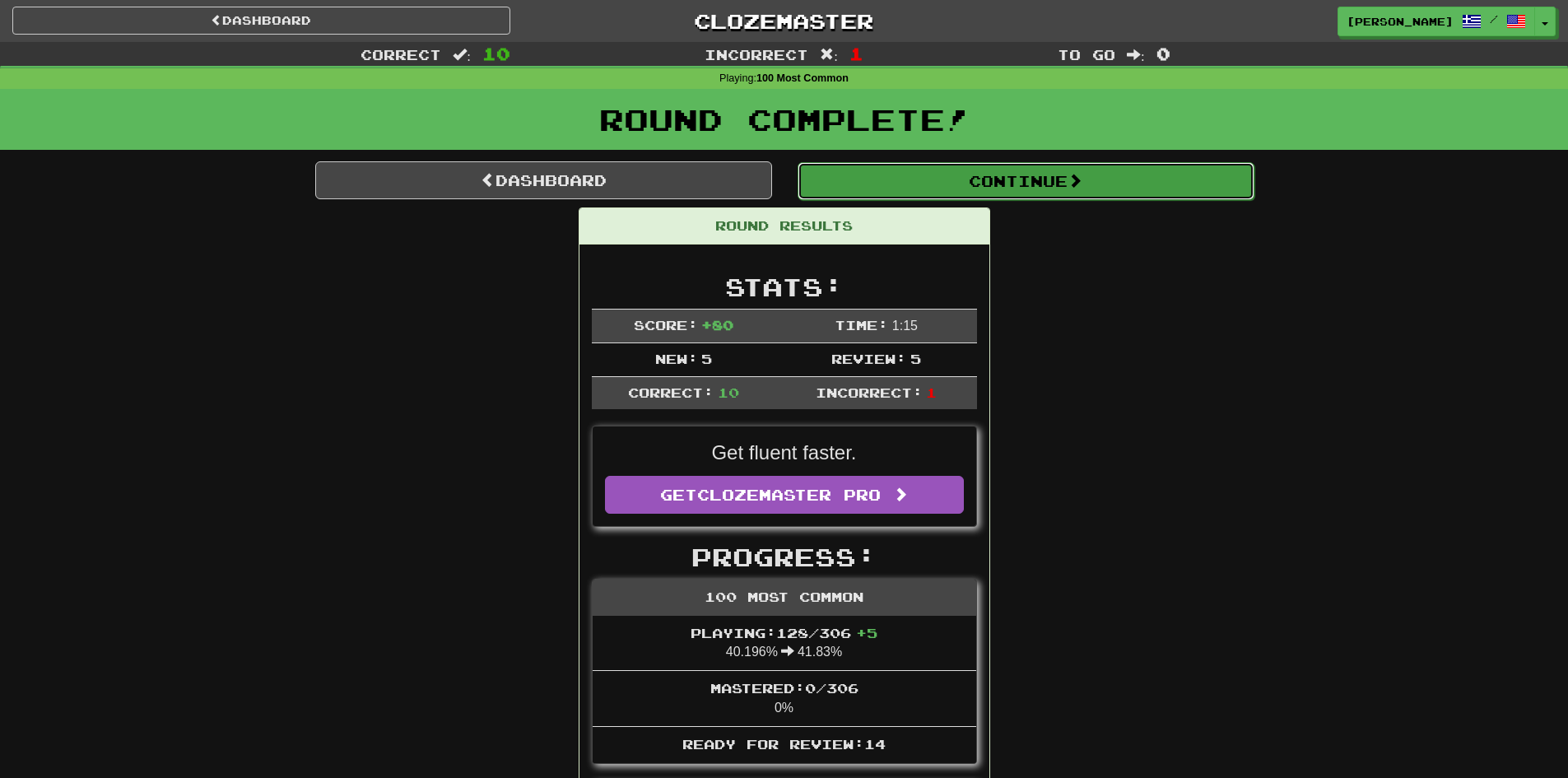
click at [921, 186] on button "Continue" at bounding box center [1026, 182] width 457 height 38
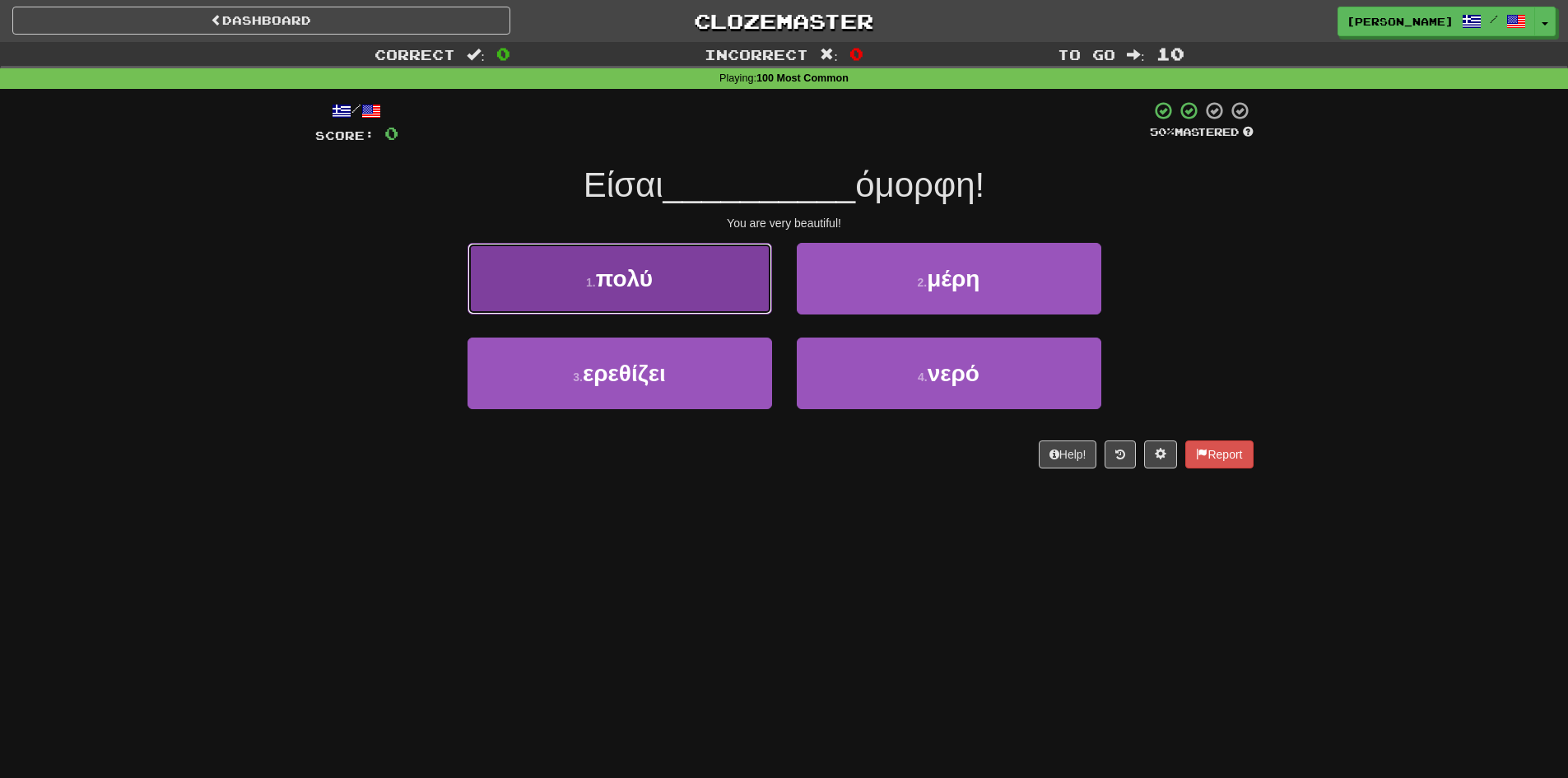
click at [693, 269] on button "1 . πολύ" at bounding box center [619, 278] width 304 height 72
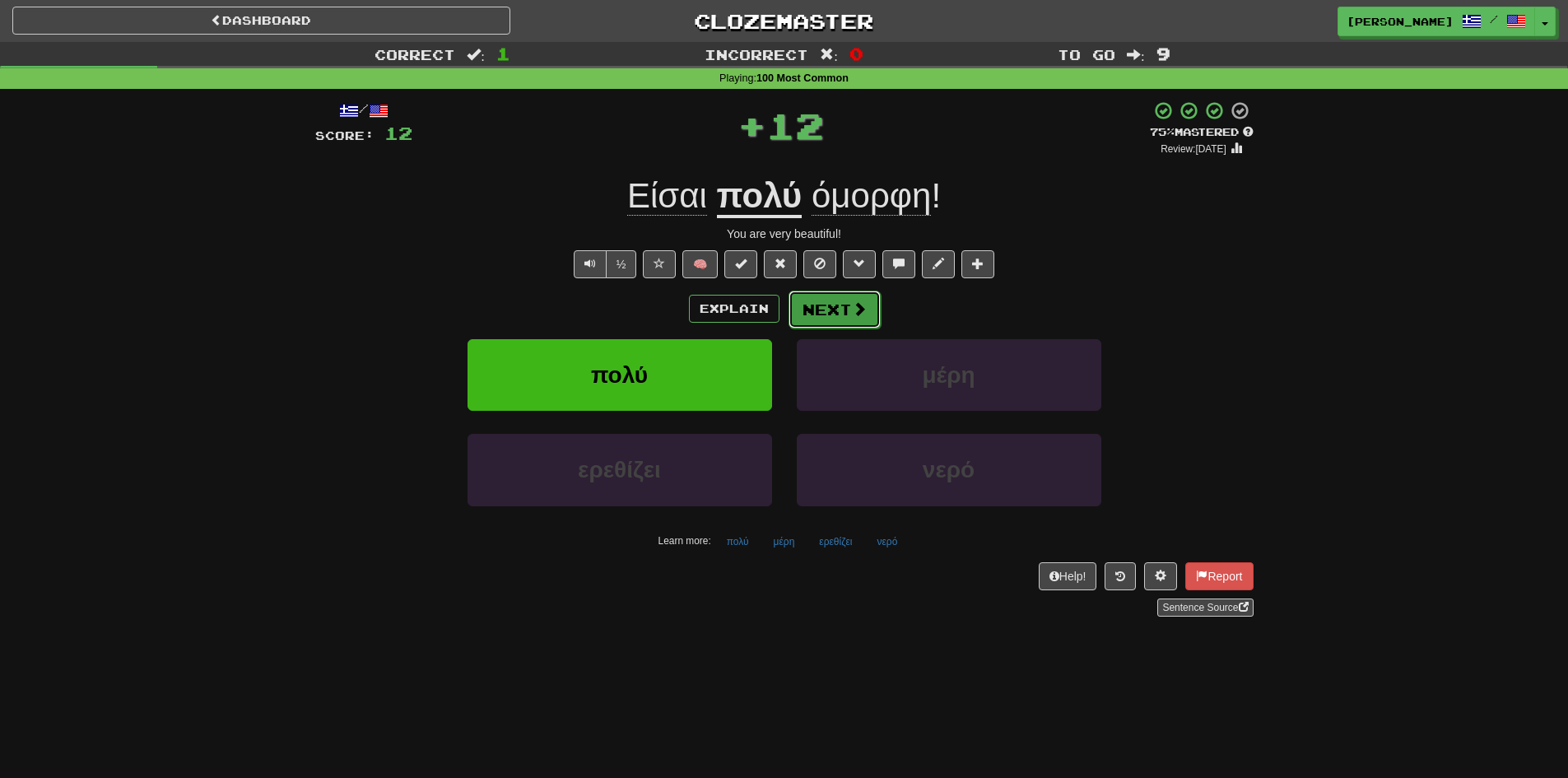
click at [864, 312] on span at bounding box center [859, 308] width 15 height 15
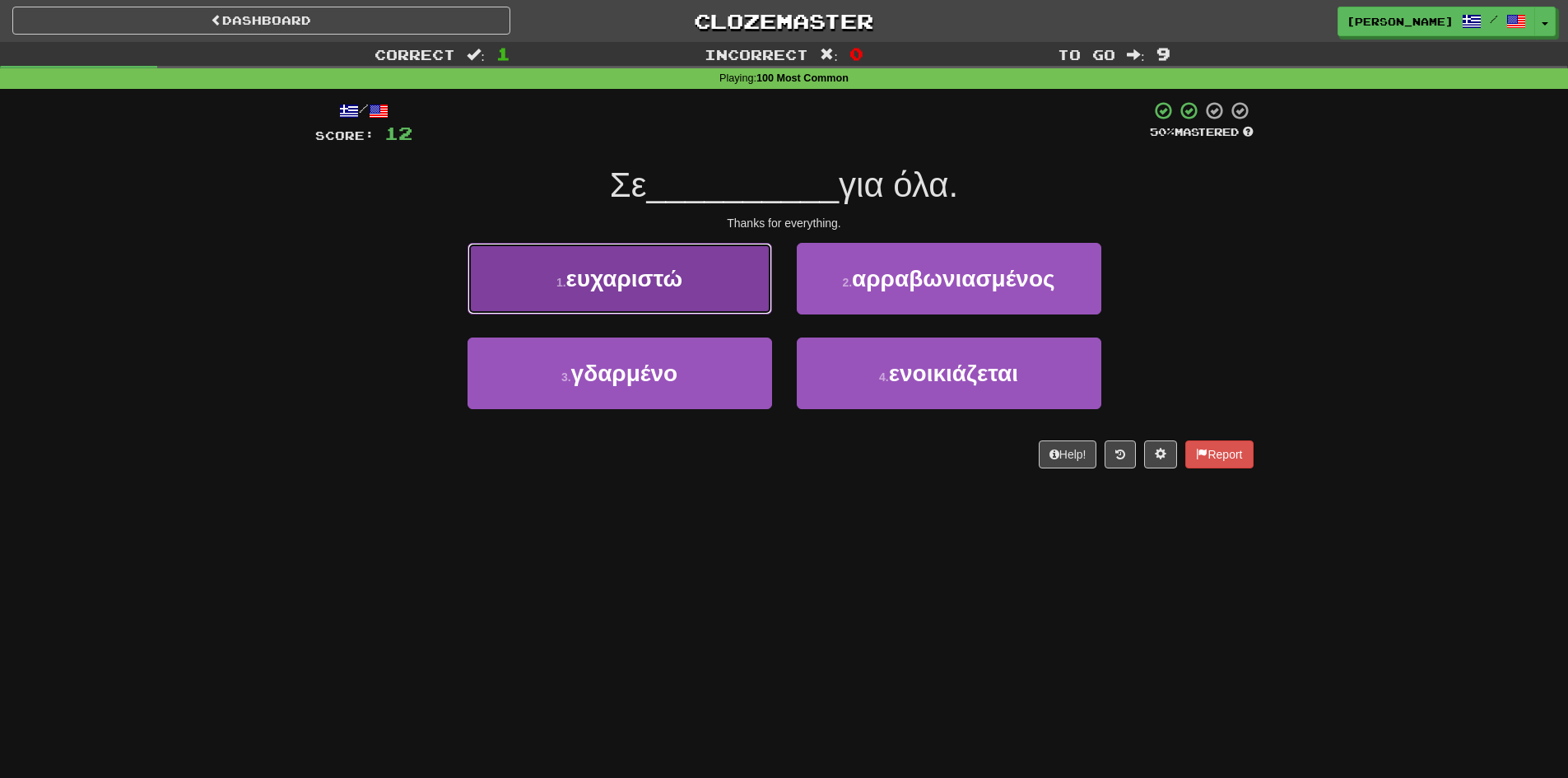
click at [673, 288] on span "ευχαριστώ" at bounding box center [624, 279] width 117 height 26
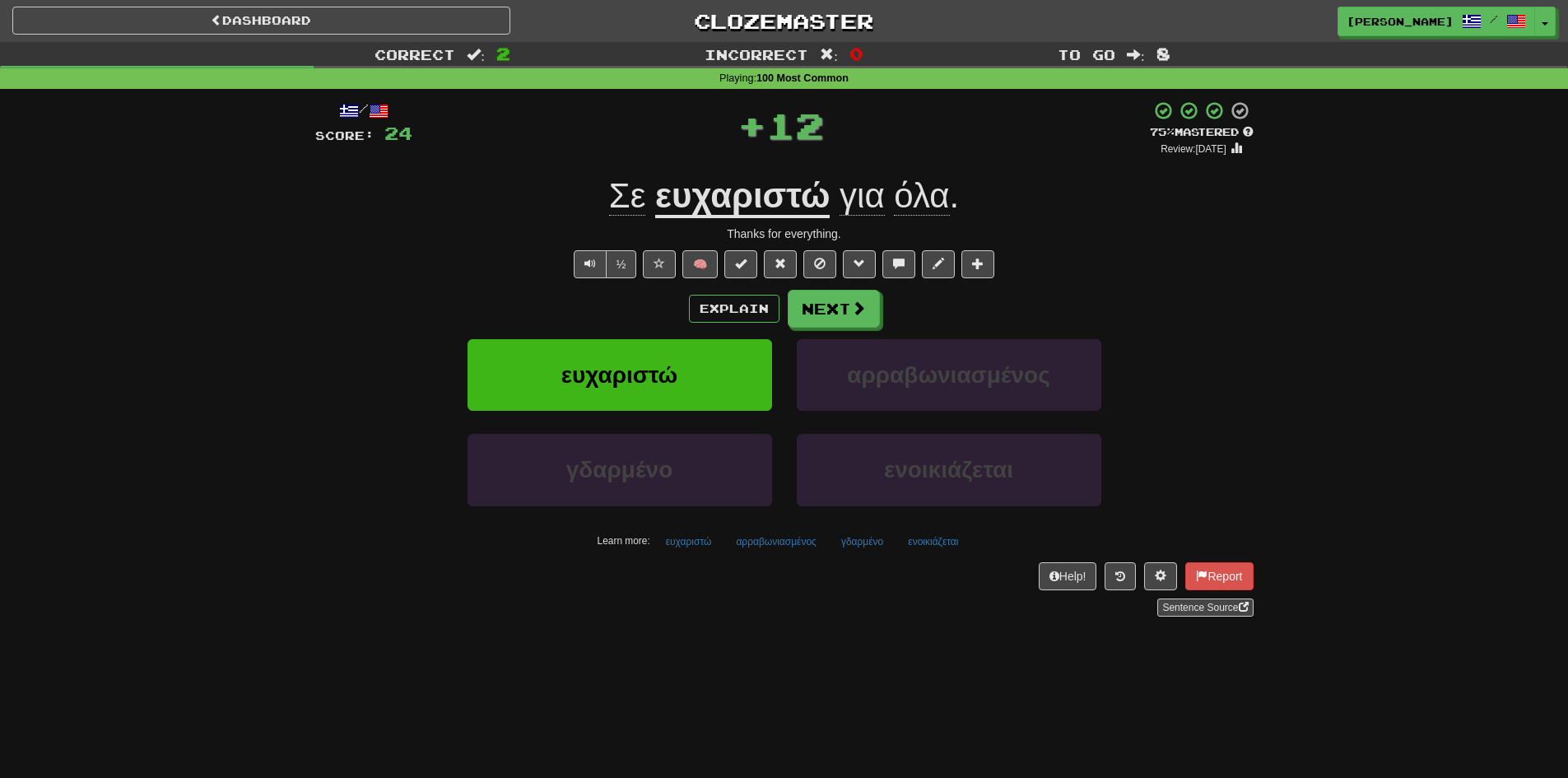
click at [264, 311] on div "Correct : 2 Incorrect : 0 To go : 8 Playing : 100 Most Common / Score: 24 + 12 …" at bounding box center [784, 340] width 1568 height 597
click at [852, 307] on span at bounding box center [859, 308] width 15 height 15
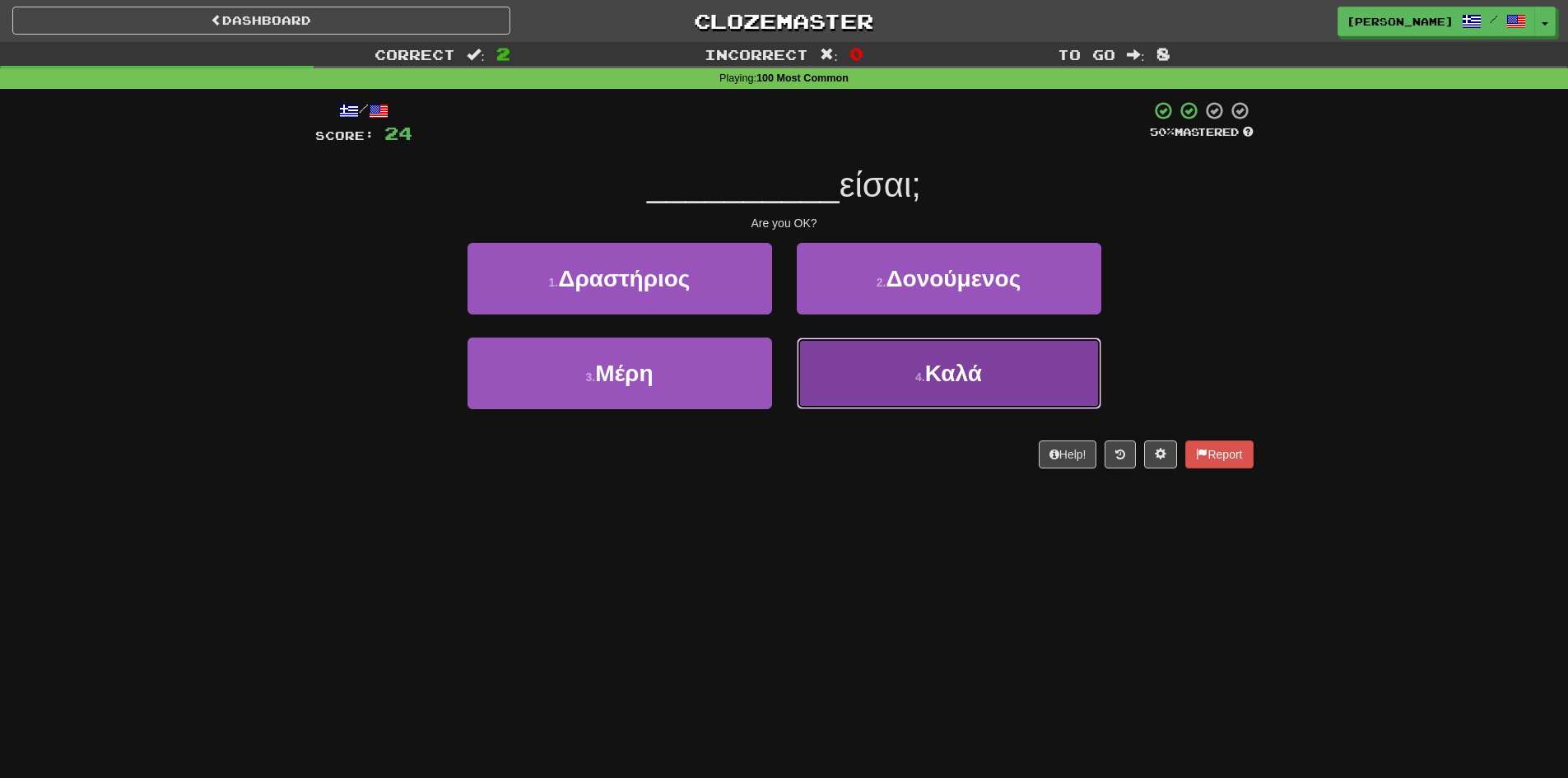
click at [935, 366] on span "Καλά" at bounding box center [953, 373] width 57 height 26
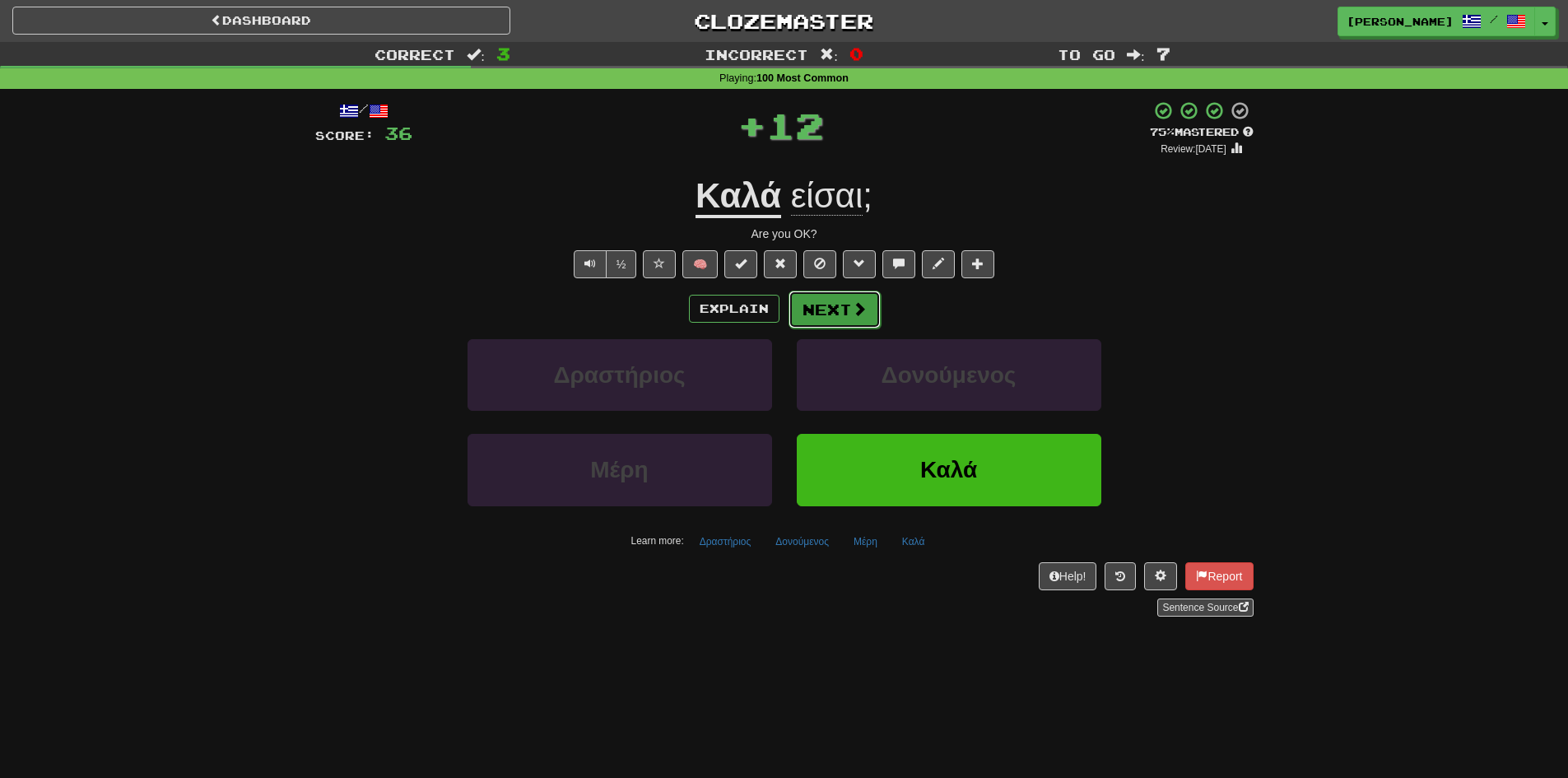
click at [834, 313] on button "Next" at bounding box center [835, 309] width 92 height 38
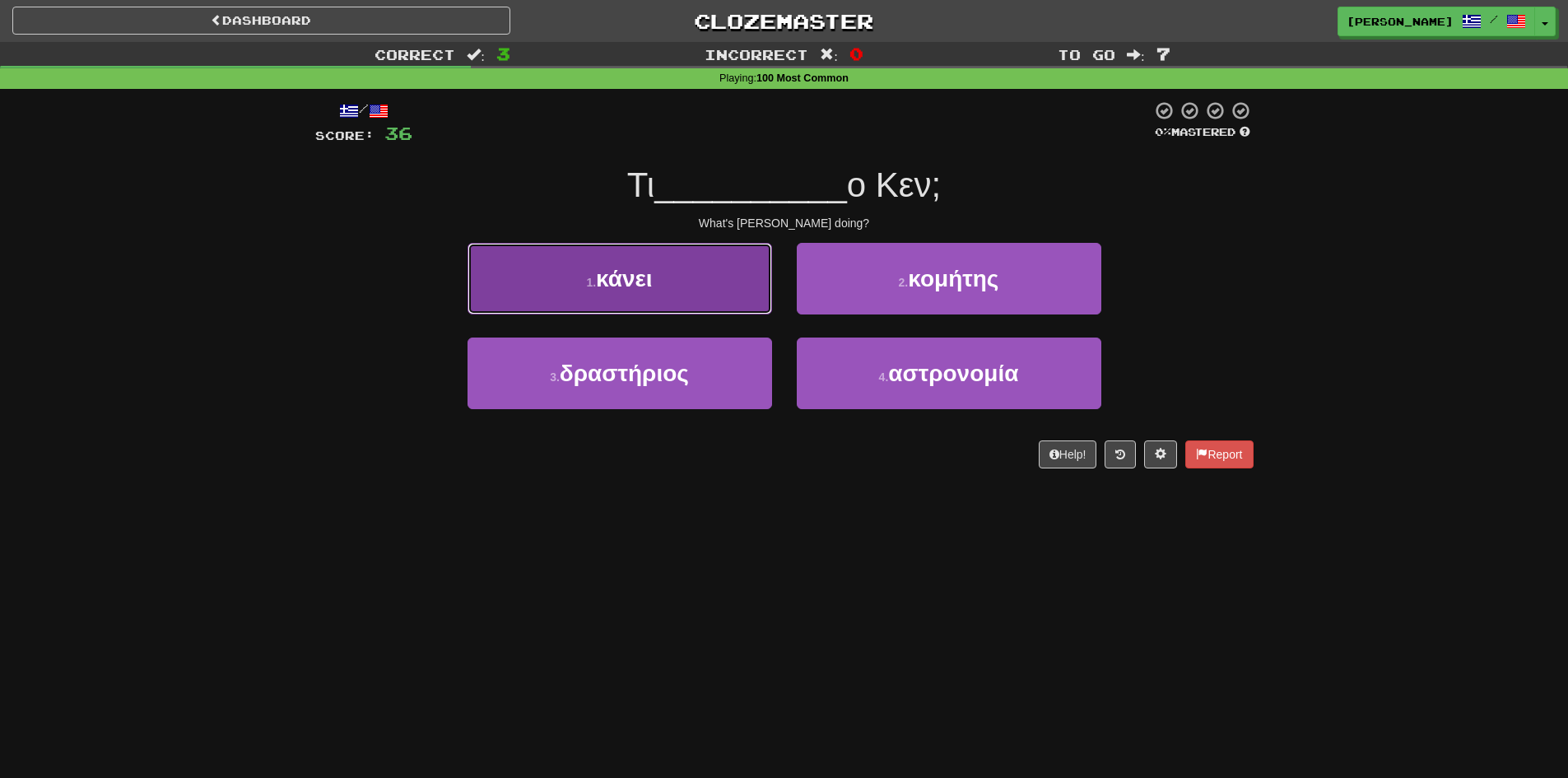
click at [612, 282] on span "κάνει" at bounding box center [623, 279] width 57 height 26
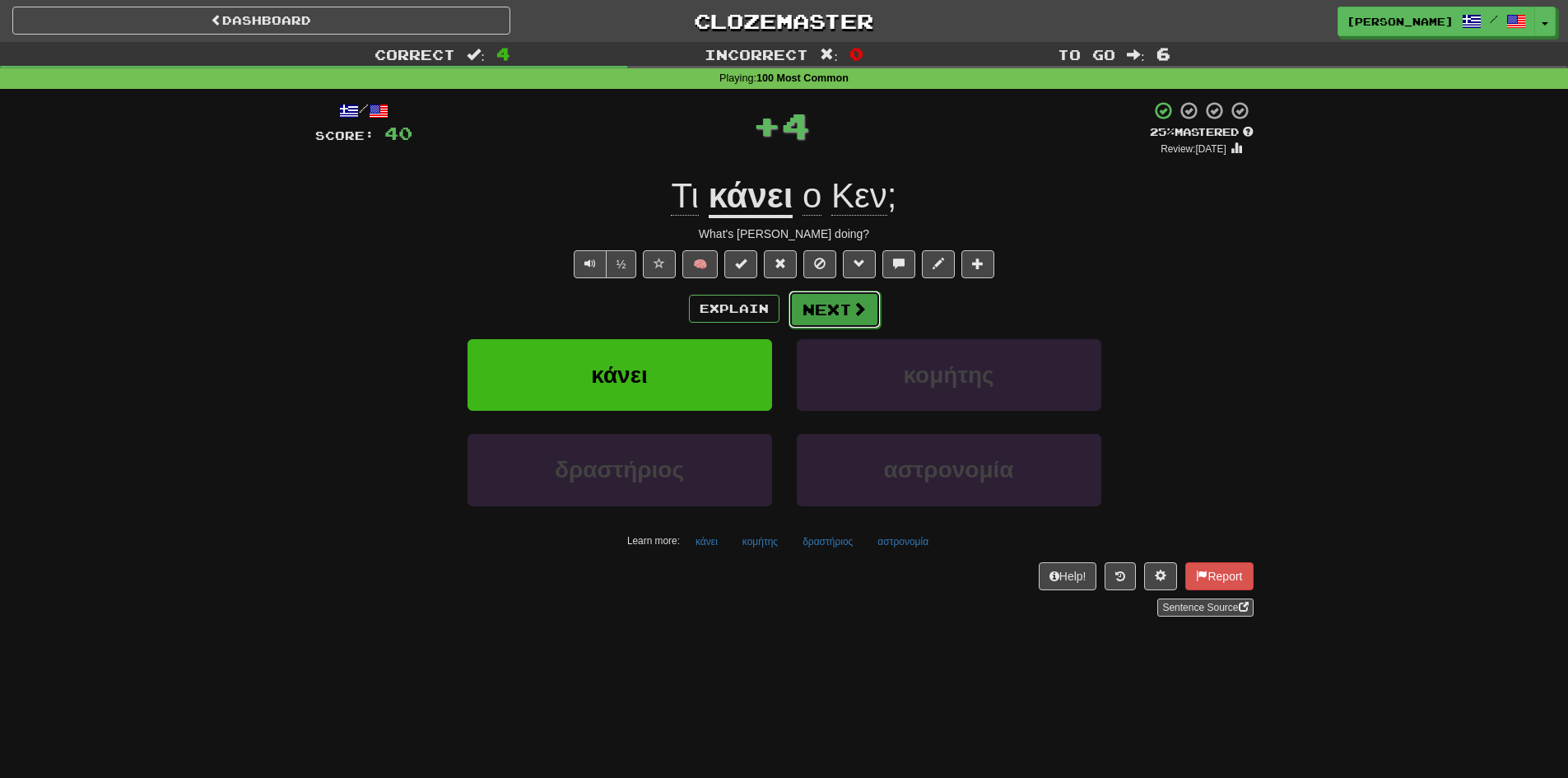
click at [831, 306] on button "Next" at bounding box center [835, 309] width 92 height 38
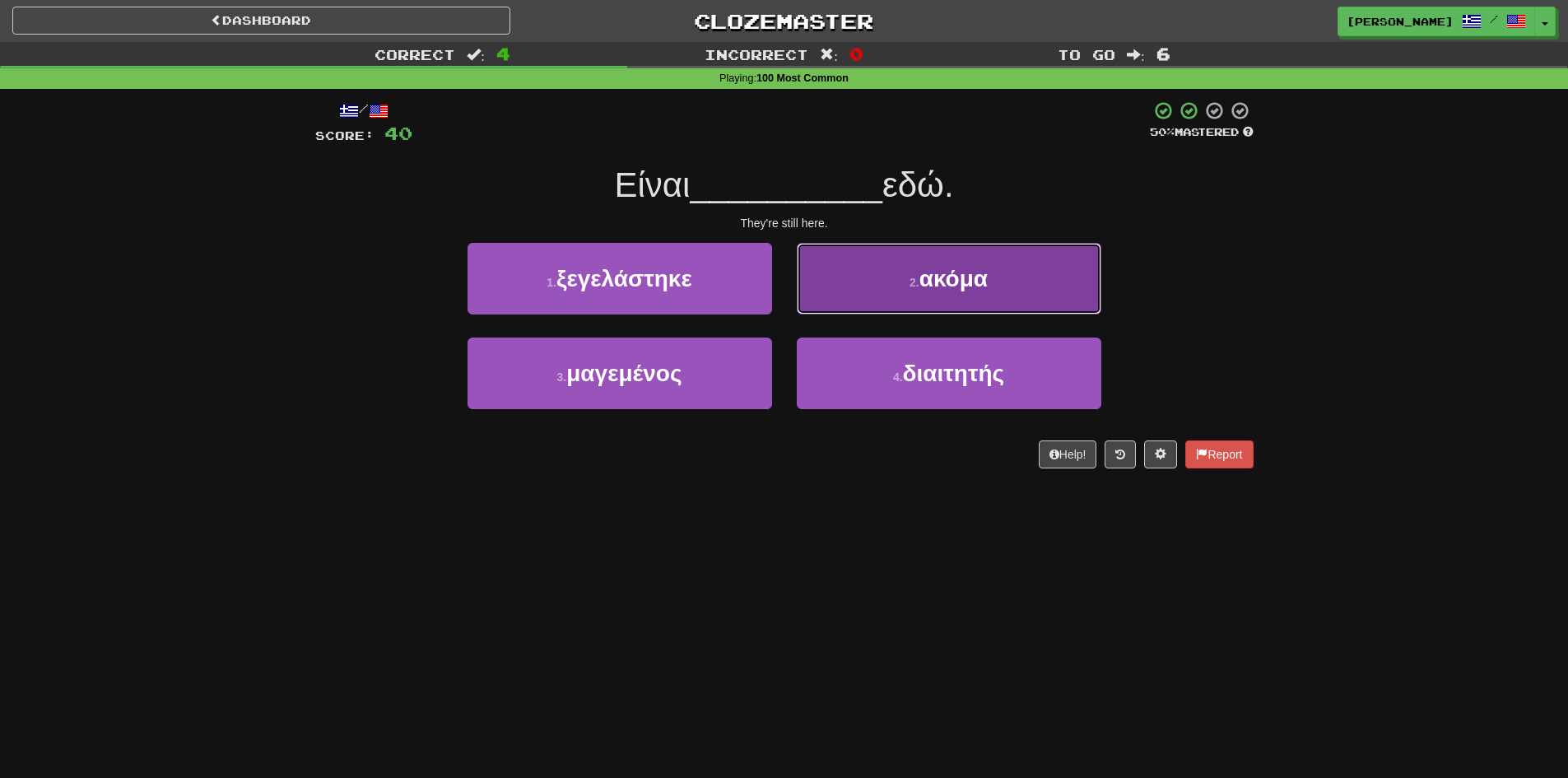
click at [980, 261] on button "2 . ακόμα" at bounding box center [949, 278] width 304 height 72
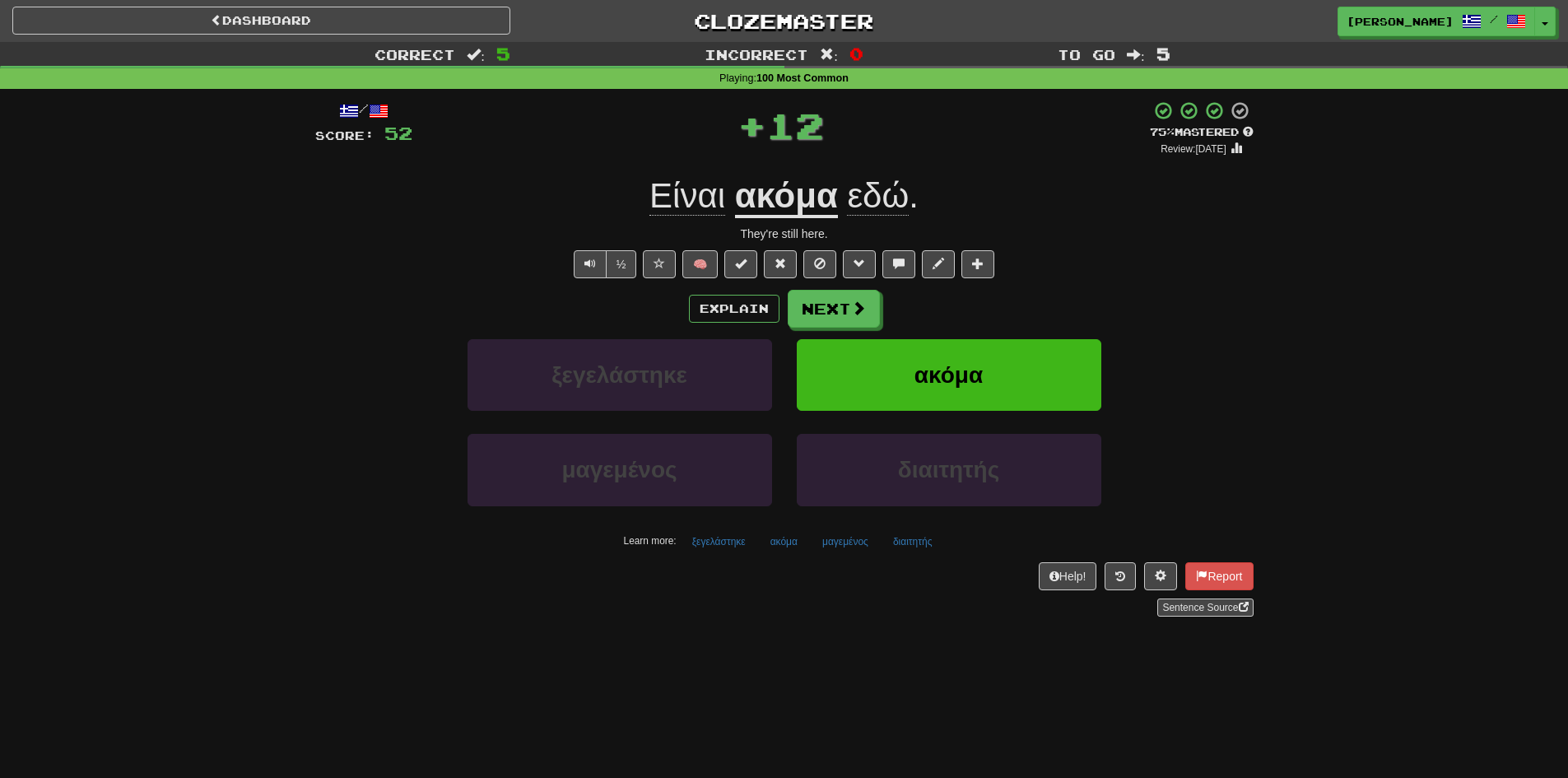
click at [261, 293] on div "Correct : 5 Incorrect : 0 To go : 5 Playing : 100 Most Common / Score: 52 + 12 …" at bounding box center [784, 340] width 1568 height 597
click at [729, 313] on button "Explain" at bounding box center [734, 308] width 91 height 28
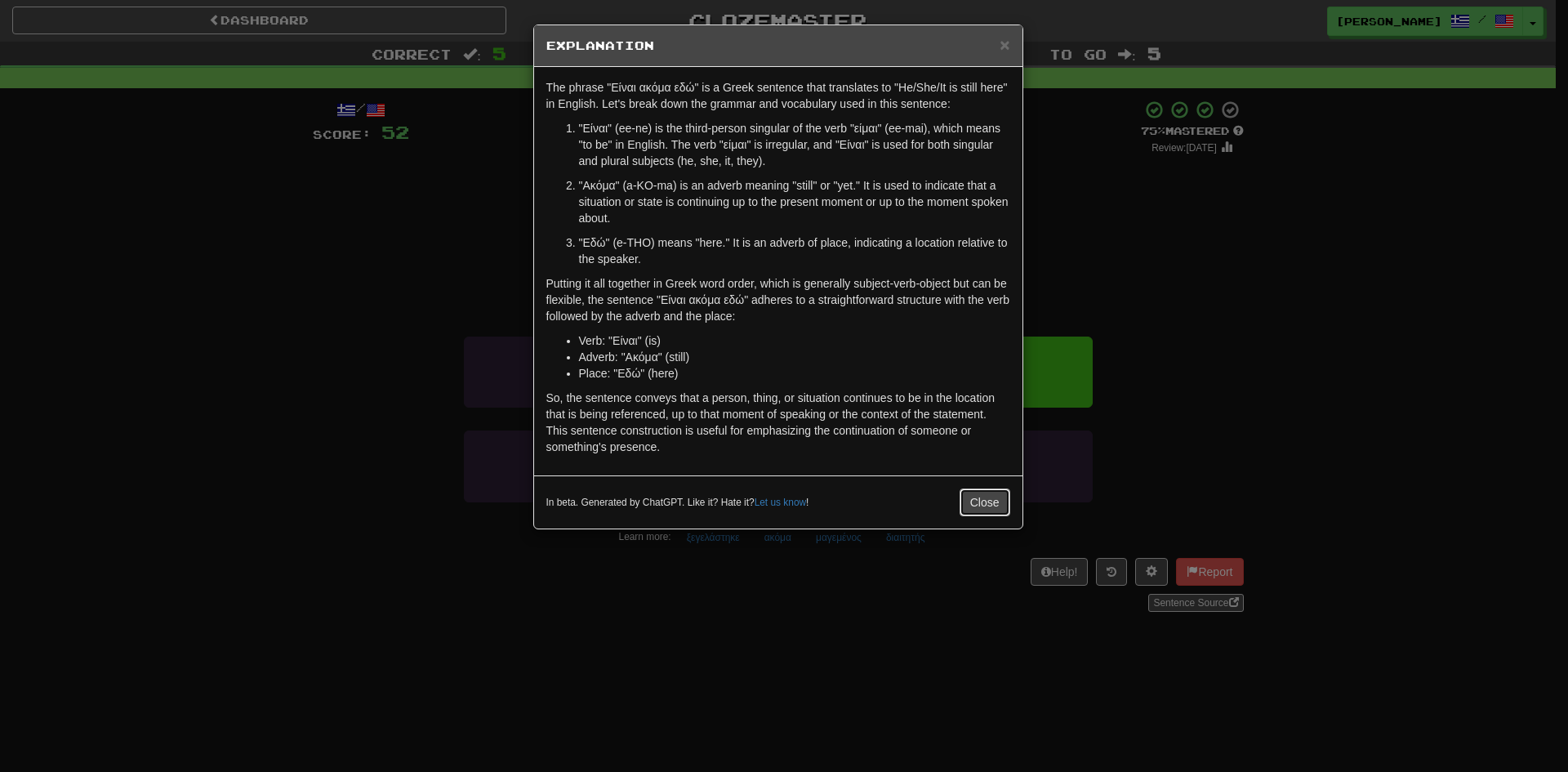
click at [991, 502] on button "Close" at bounding box center [985, 502] width 50 height 28
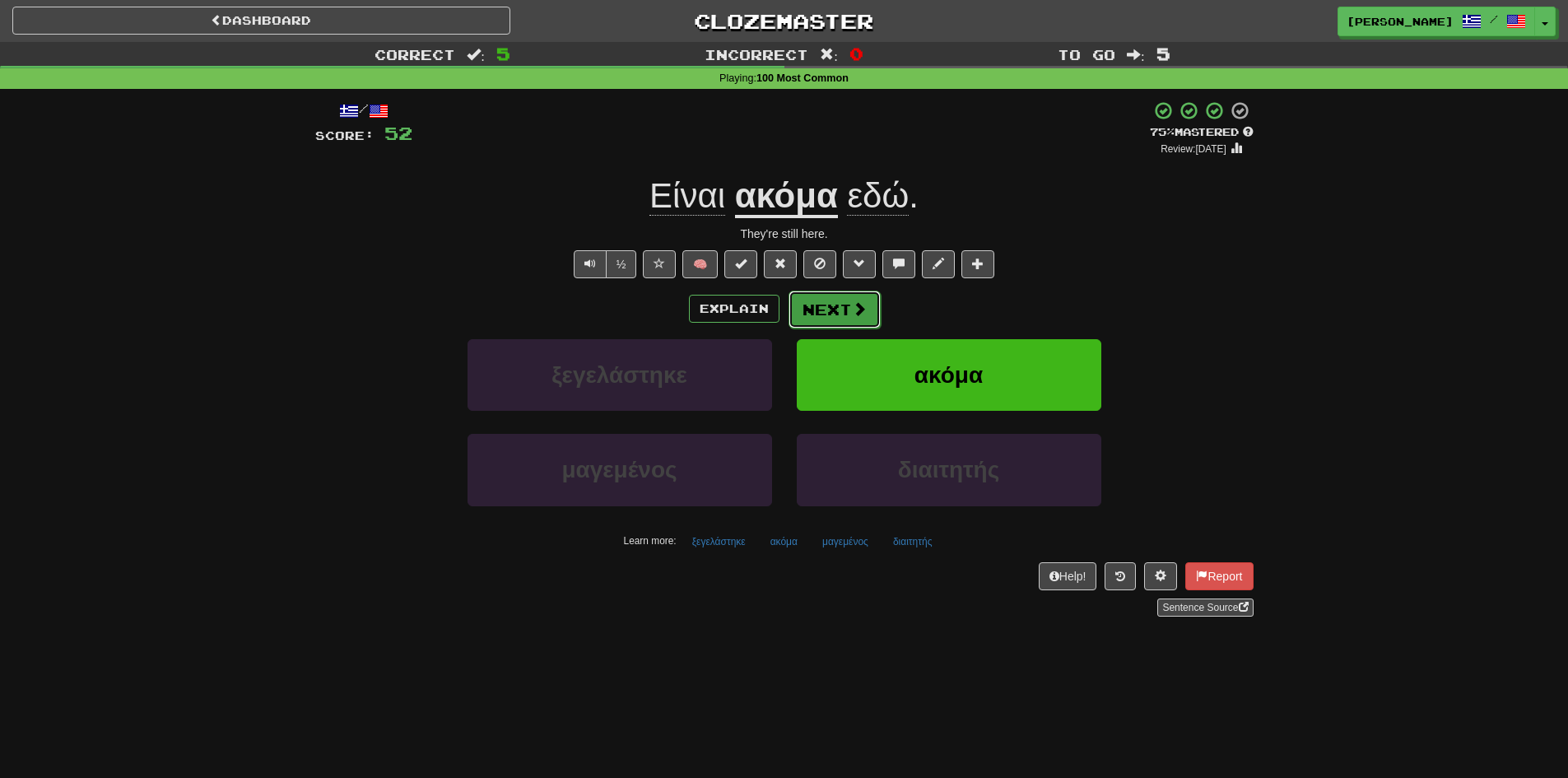
click at [828, 312] on button "Next" at bounding box center [835, 309] width 92 height 38
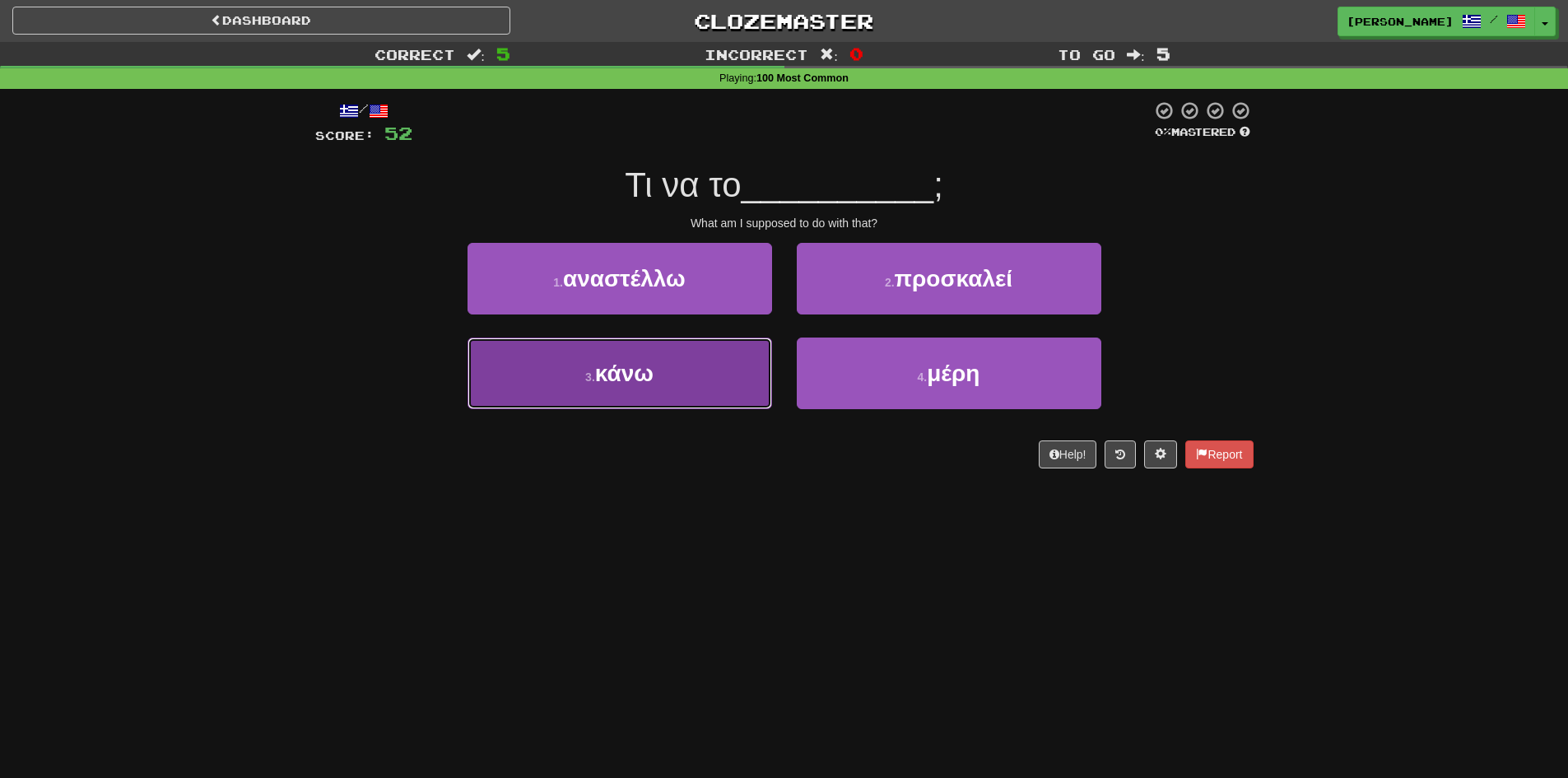
click at [600, 372] on span "κάνω" at bounding box center [624, 373] width 59 height 26
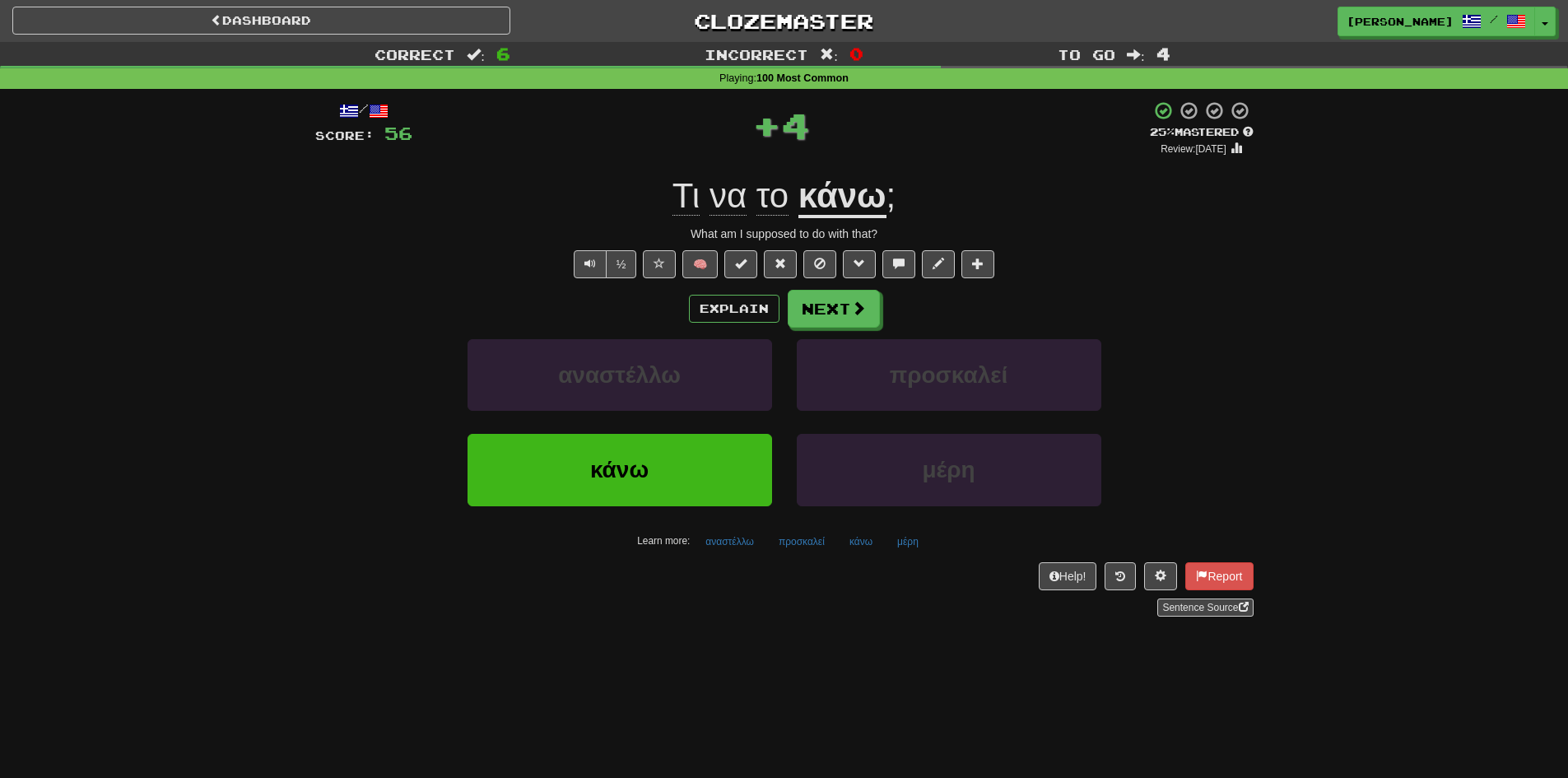
click at [278, 341] on div "Correct : 6 Incorrect : 0 To go : 4 Playing : 100 Most Common / Score: 56 + 4 2…" at bounding box center [784, 340] width 1568 height 597
click at [844, 302] on button "Next" at bounding box center [835, 309] width 92 height 38
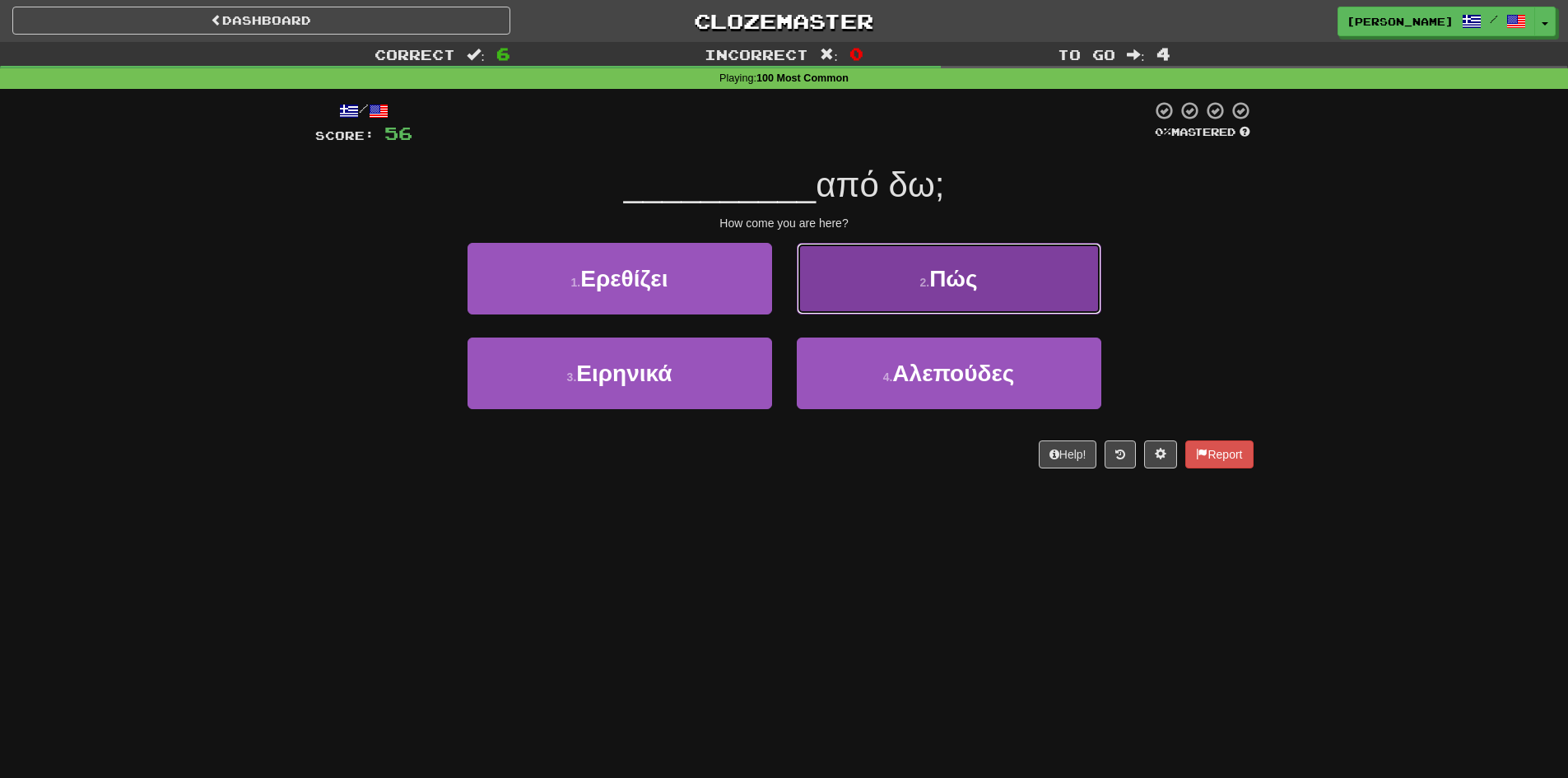
click at [930, 289] on button "2 . Πώς" at bounding box center [949, 278] width 304 height 72
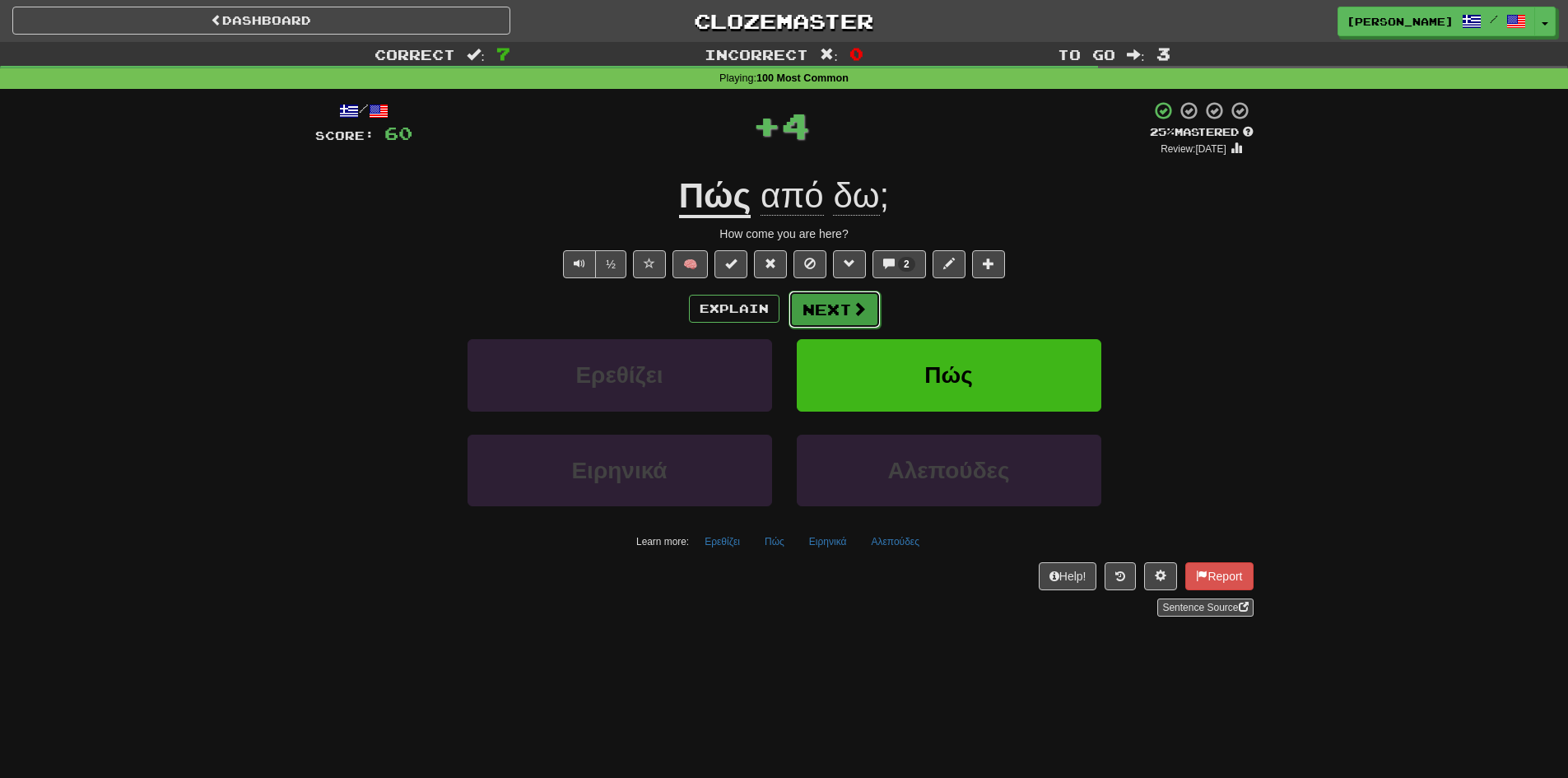
click at [819, 309] on button "Next" at bounding box center [835, 309] width 92 height 38
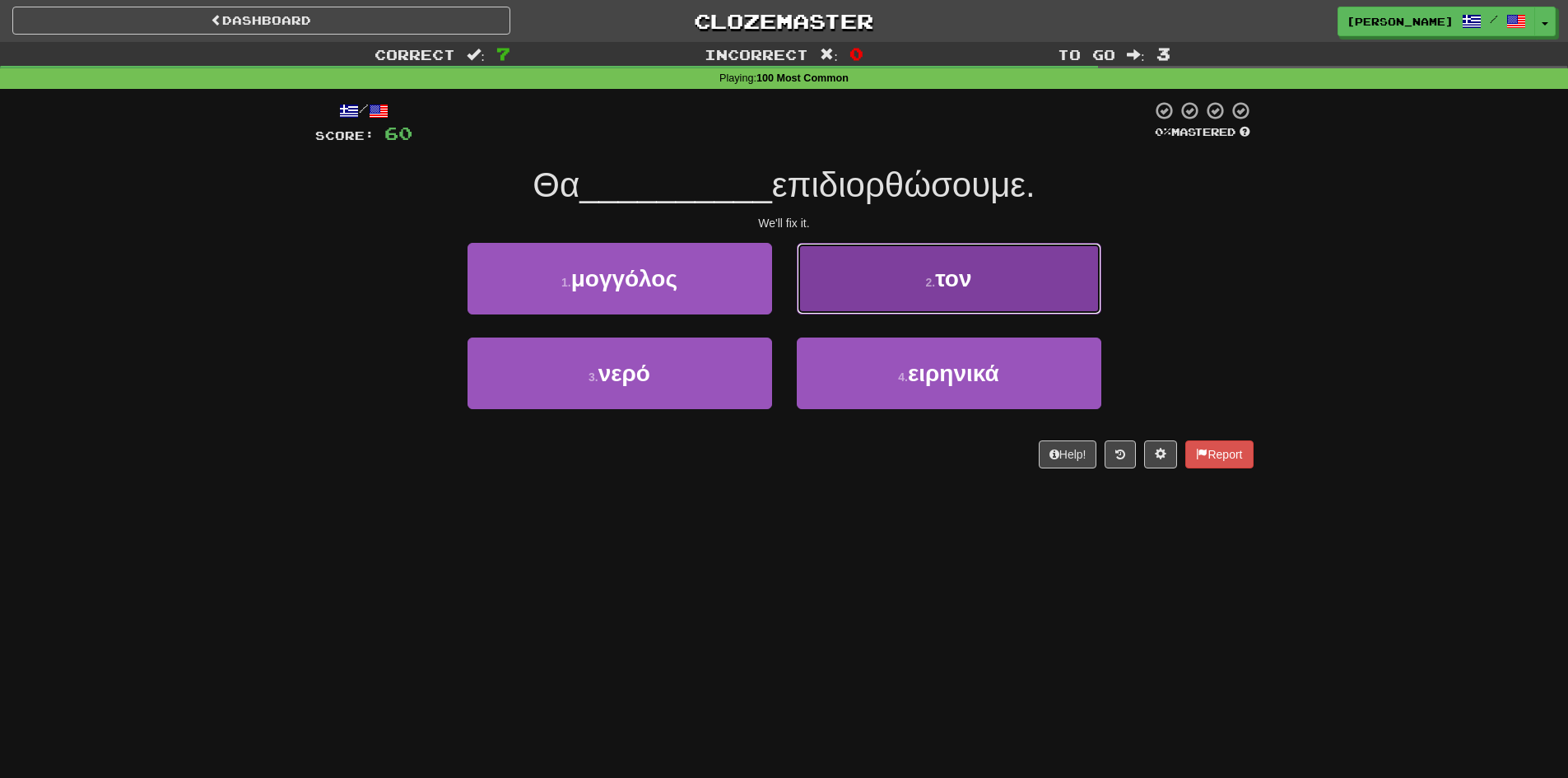
click at [972, 290] on span "τον" at bounding box center [953, 279] width 36 height 26
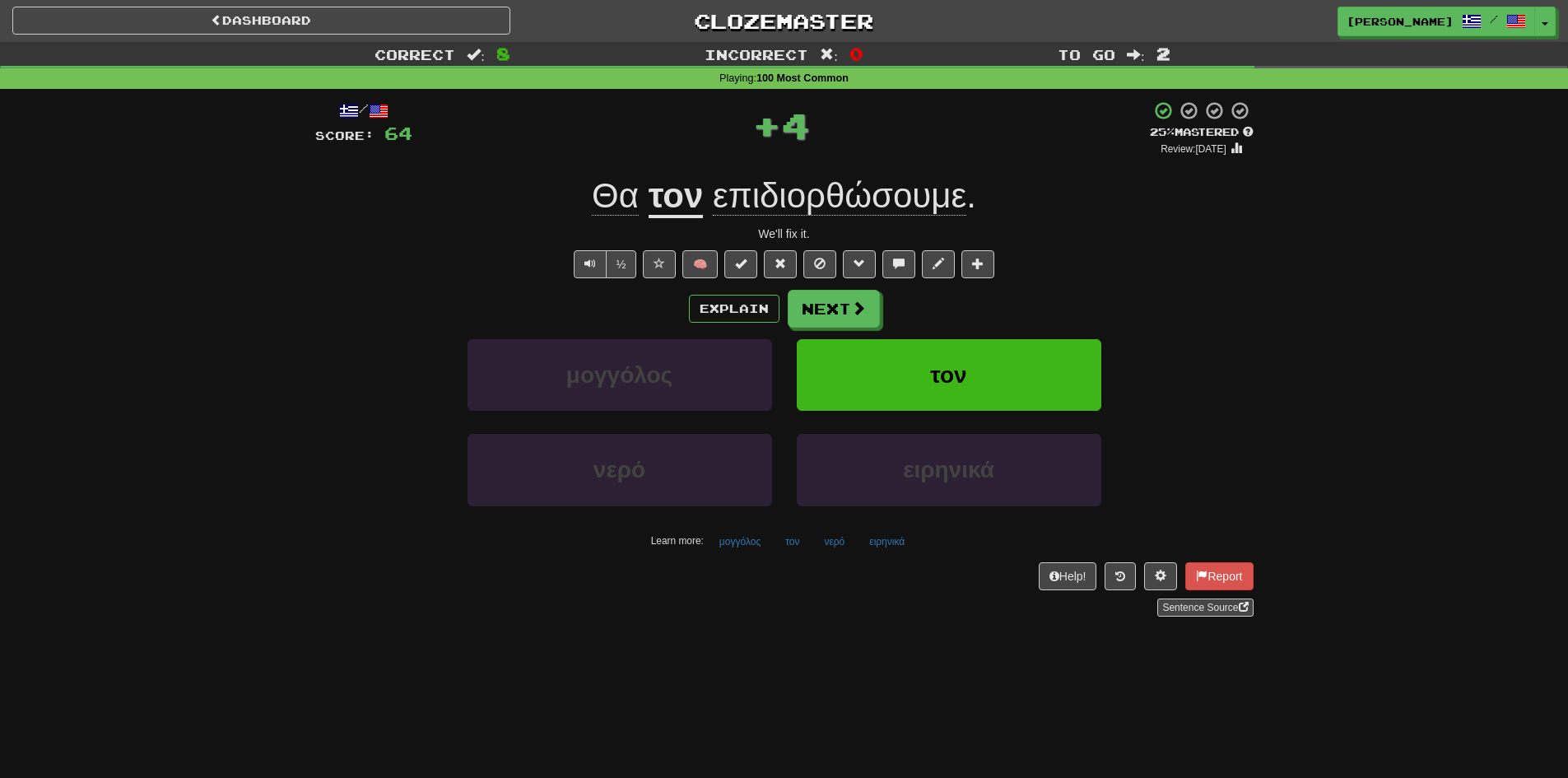
click at [215, 470] on div "Correct : 8 Incorrect : 0 To go : 2 Playing : 100 Most Common / Score: 64 + 4 2…" at bounding box center [784, 340] width 1568 height 597
click at [828, 312] on button "Next" at bounding box center [835, 309] width 92 height 38
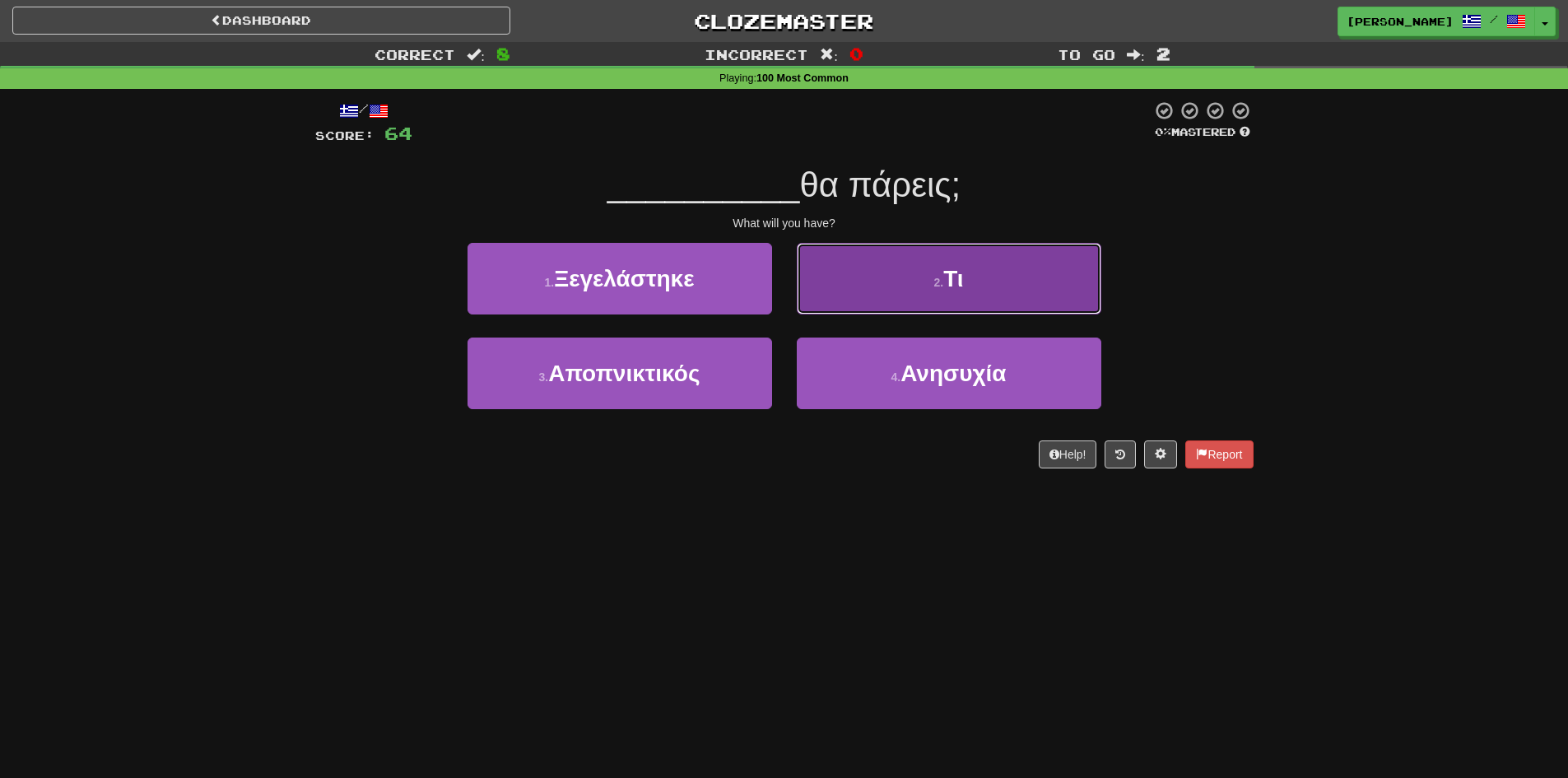
click at [889, 288] on button "2 . Τι" at bounding box center [949, 278] width 304 height 72
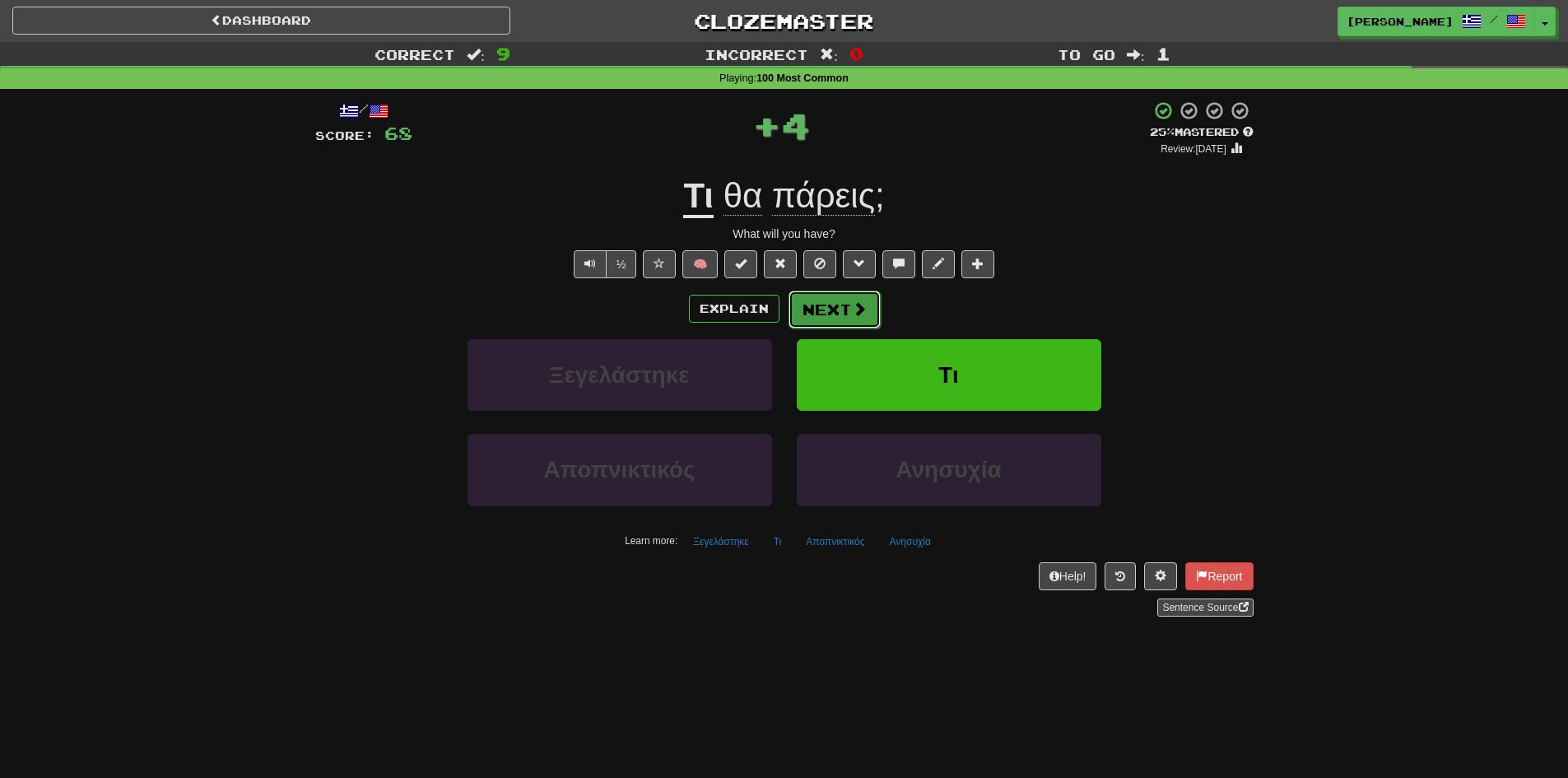
click at [822, 308] on button "Next" at bounding box center [835, 309] width 92 height 38
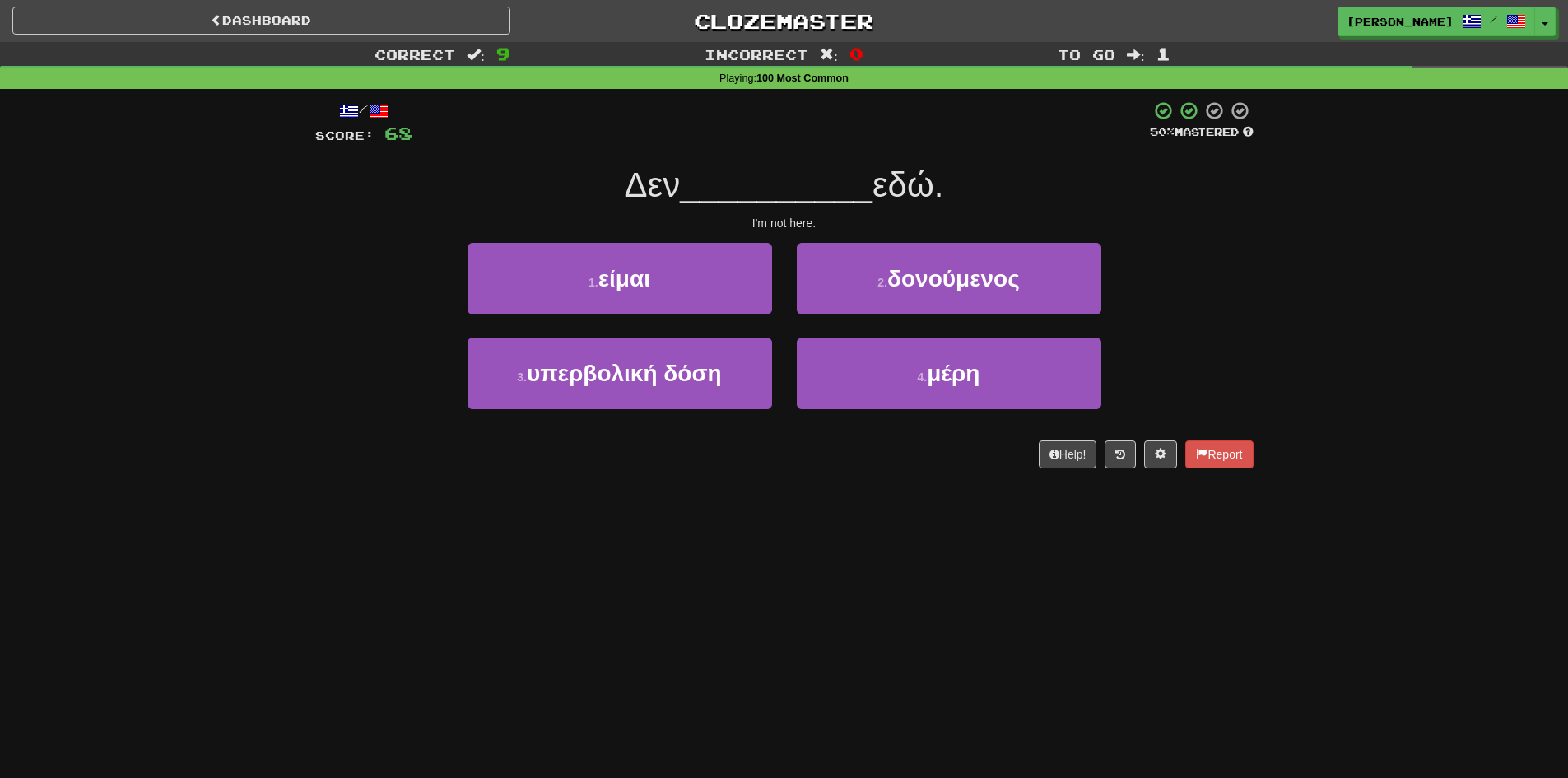
click at [144, 436] on div "Correct : 9 Incorrect : 0 To go : 1 Playing : 100 Most Common / Score: 68 50 % …" at bounding box center [784, 266] width 1568 height 450
click at [573, 280] on button "1 . είμαι" at bounding box center [619, 278] width 304 height 72
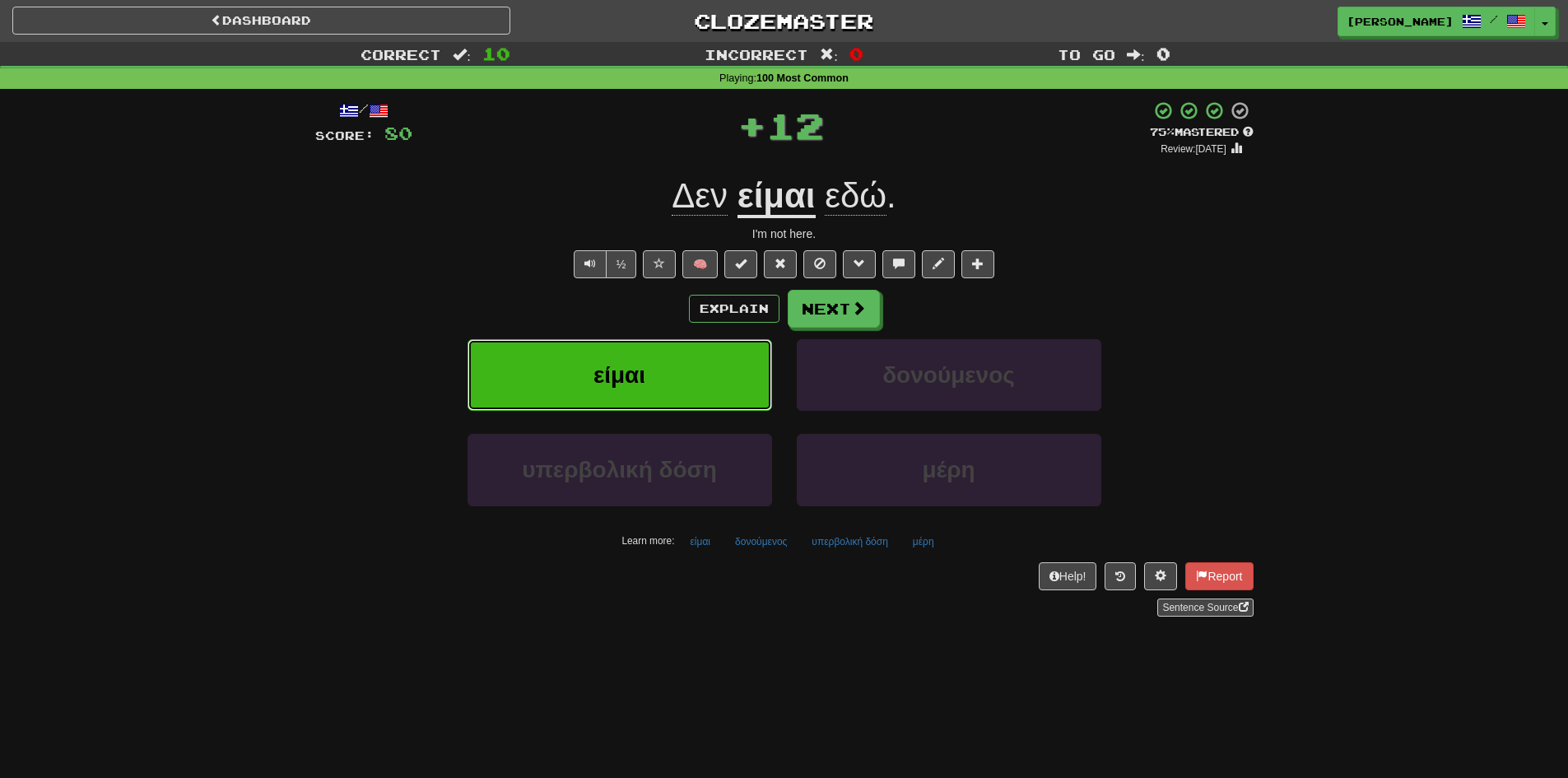
scroll to position [83, 0]
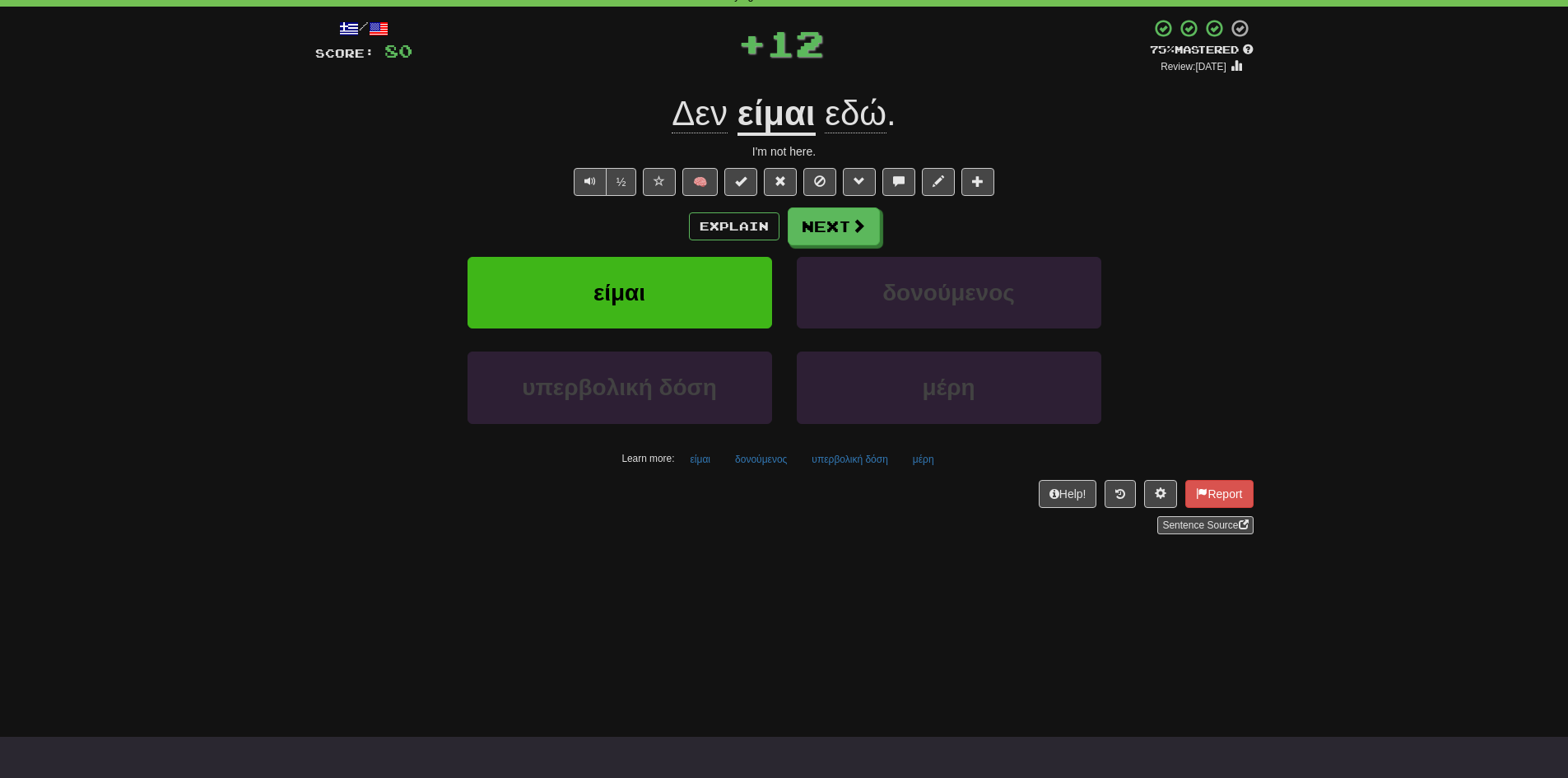
click at [260, 526] on div "Correct : 10 Incorrect : 0 To go : 0 Playing : 100 Most Common / Score: 80 + 12…" at bounding box center [784, 258] width 1568 height 597
click at [854, 233] on span at bounding box center [859, 225] width 15 height 15
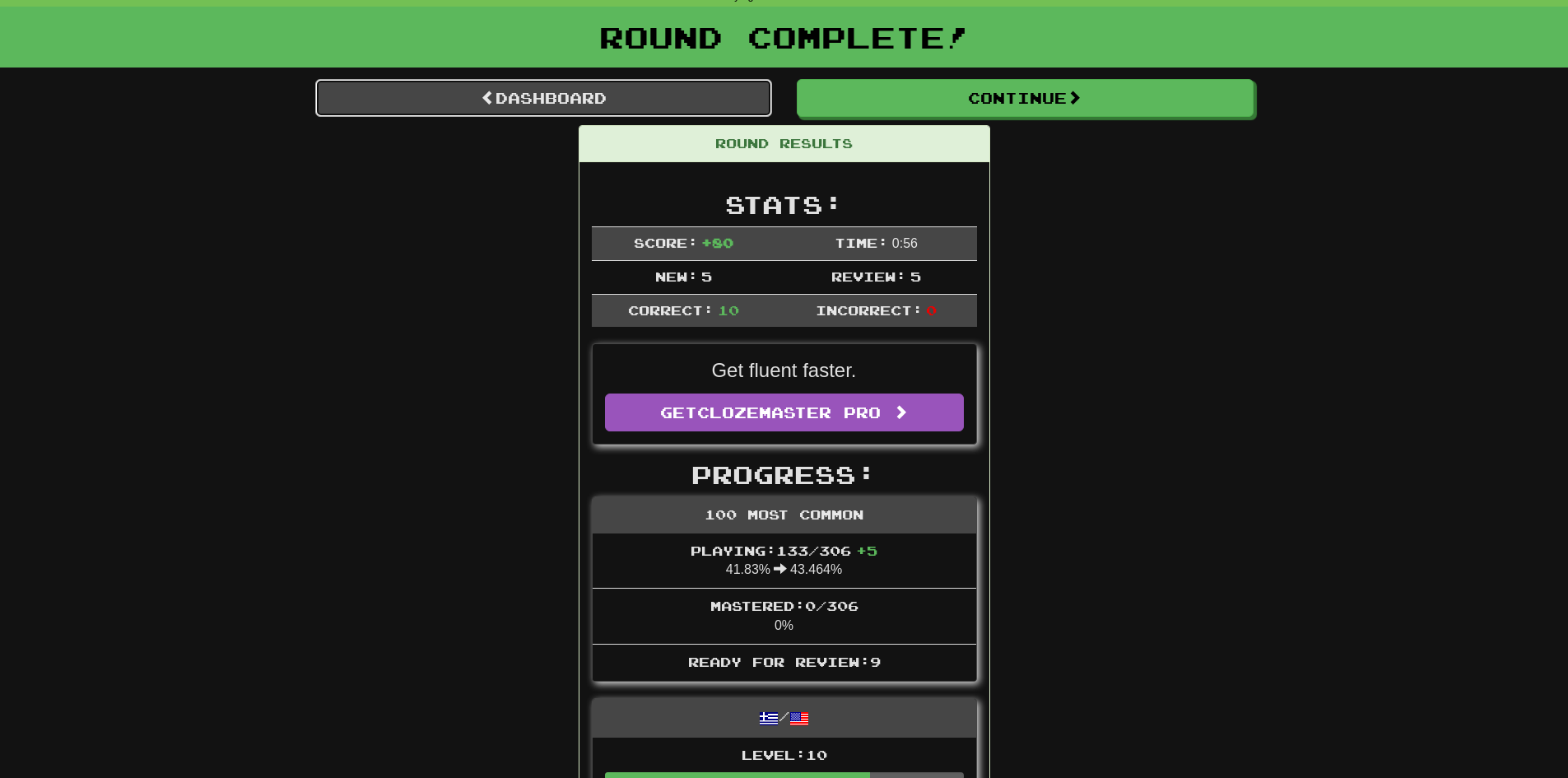
click at [549, 102] on link "Dashboard" at bounding box center [544, 98] width 457 height 38
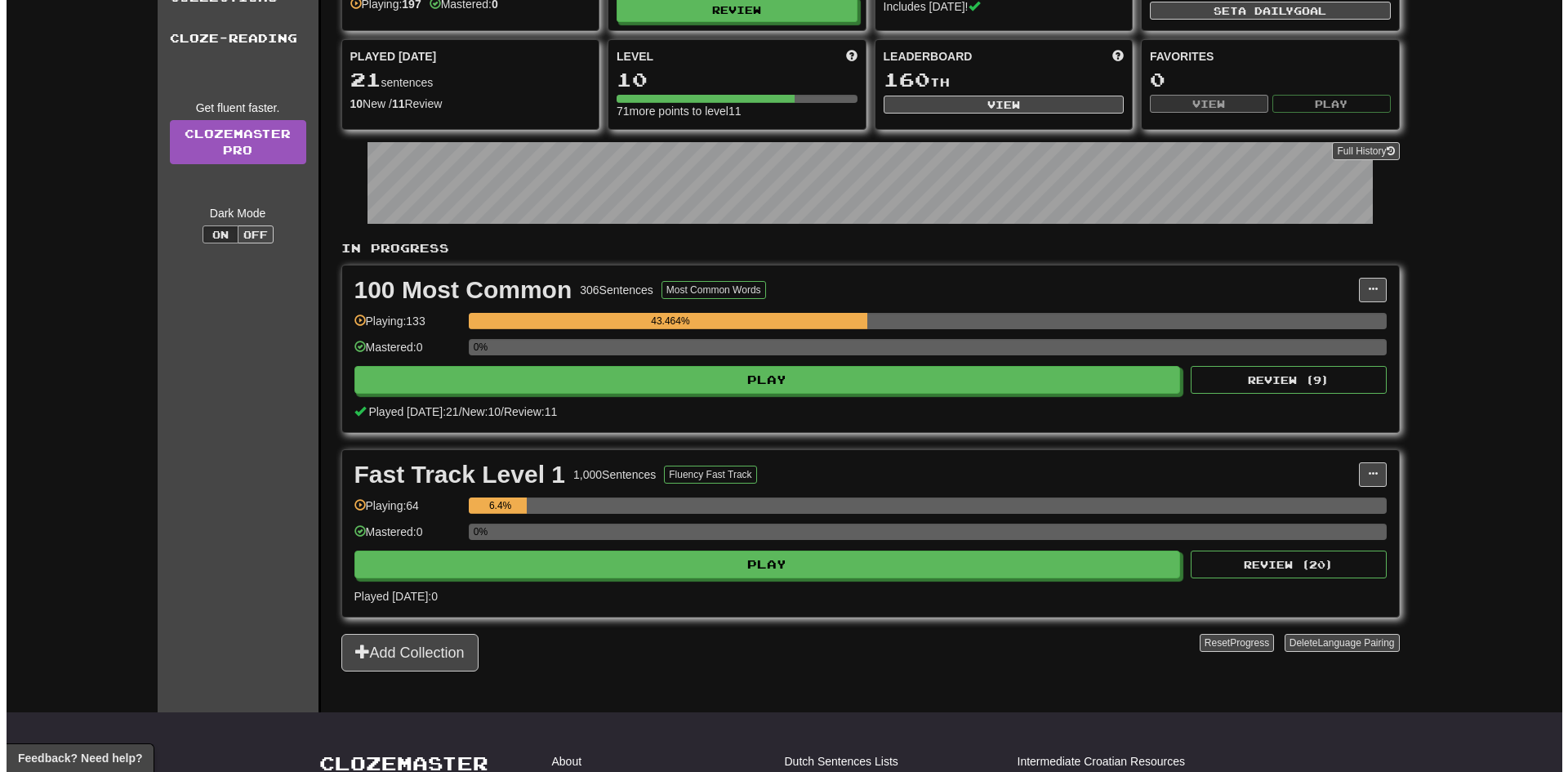
scroll to position [409, 0]
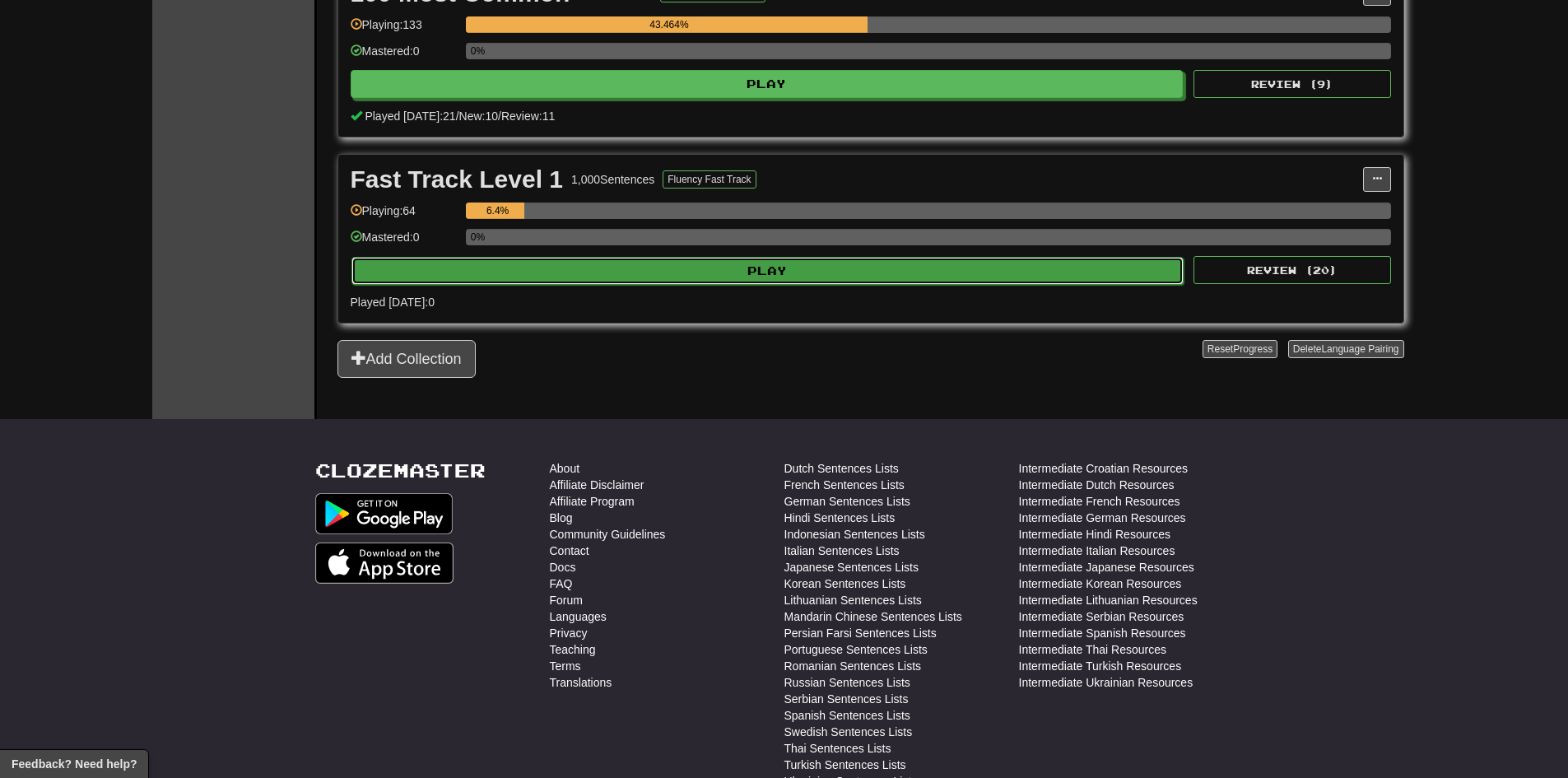
click at [728, 266] on button "Play" at bounding box center [767, 270] width 833 height 28
select select "**"
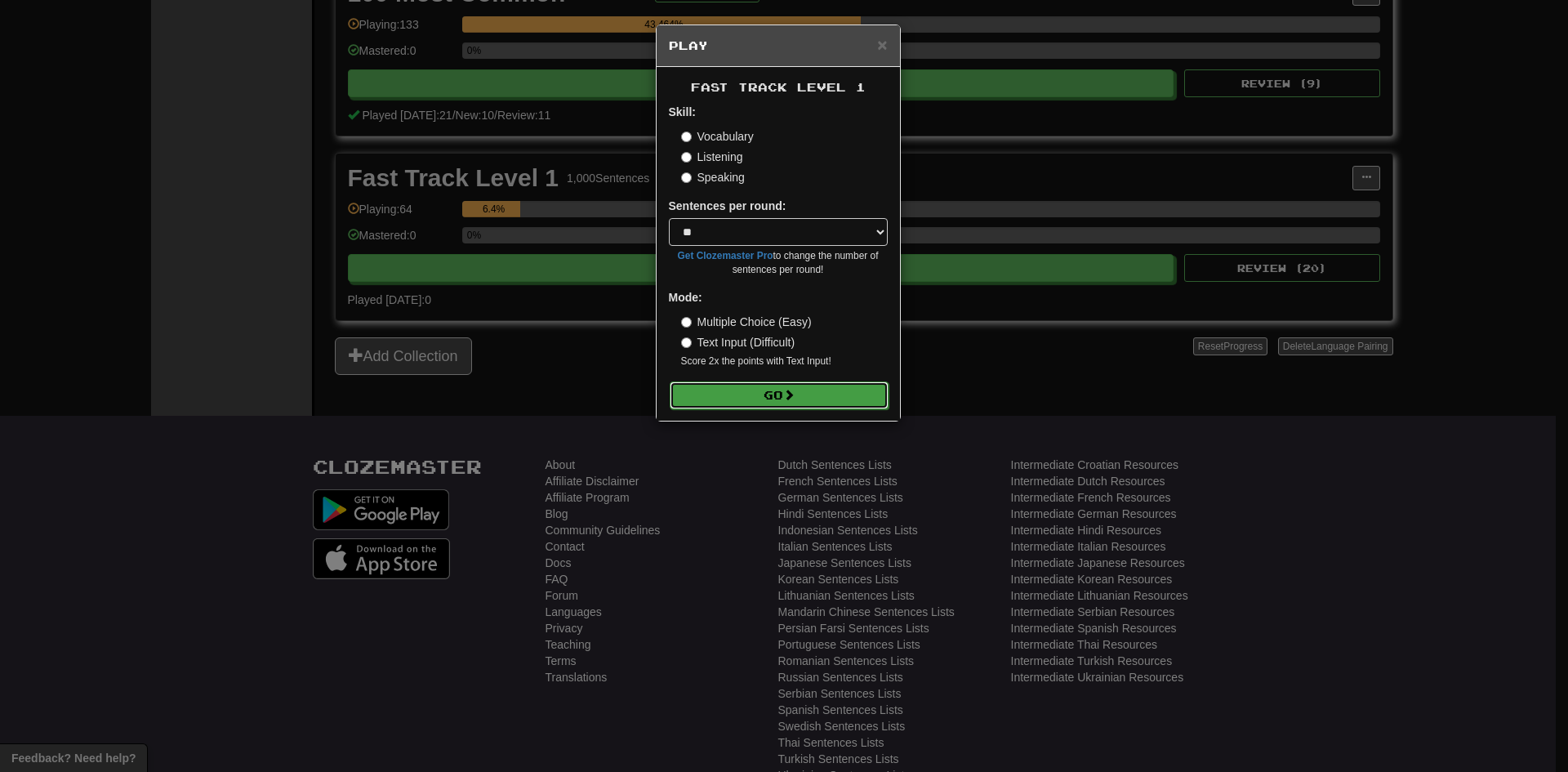
click at [736, 391] on button "Go" at bounding box center [779, 395] width 219 height 28
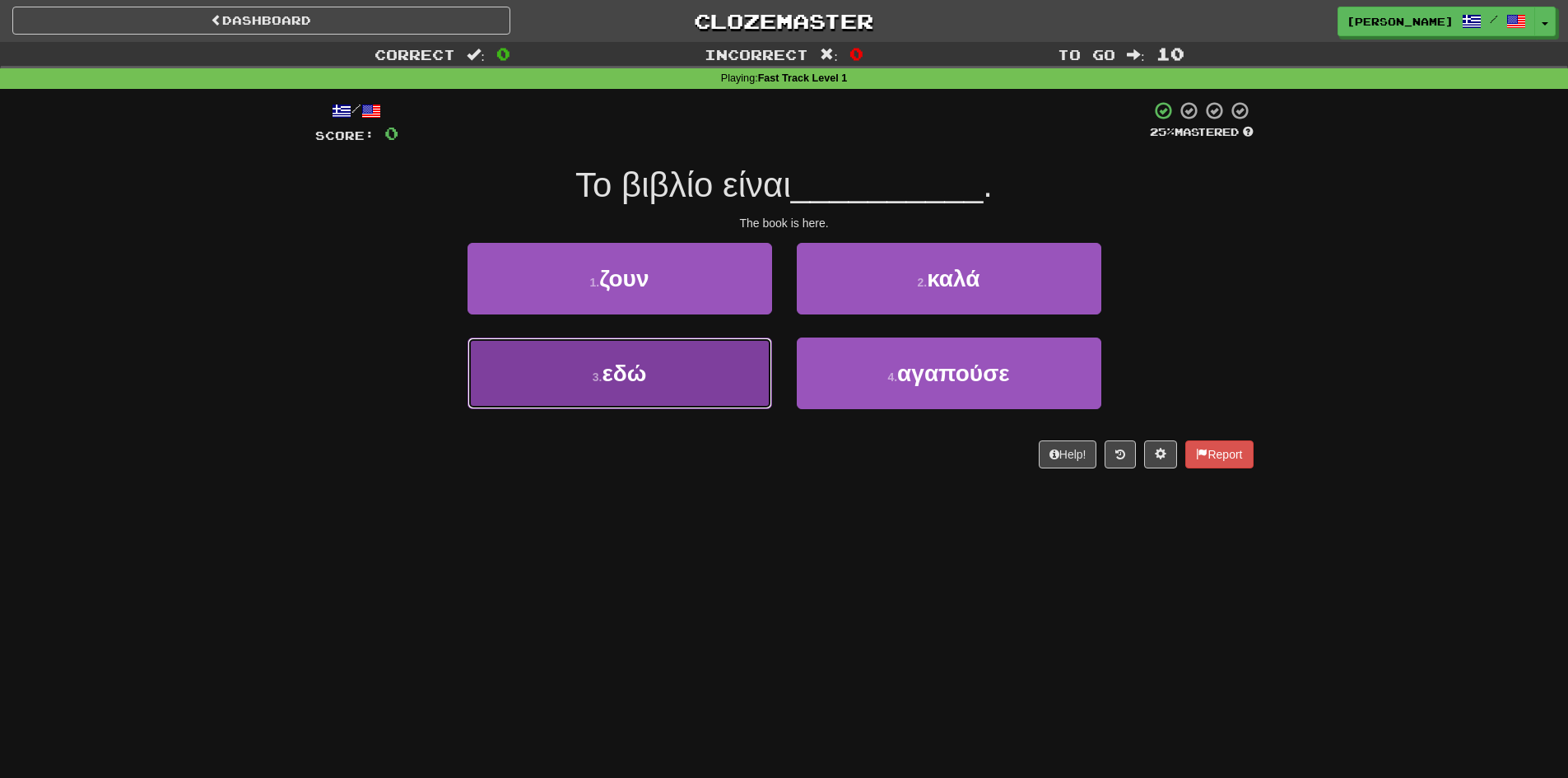
click at [609, 368] on span "εδώ" at bounding box center [623, 373] width 45 height 26
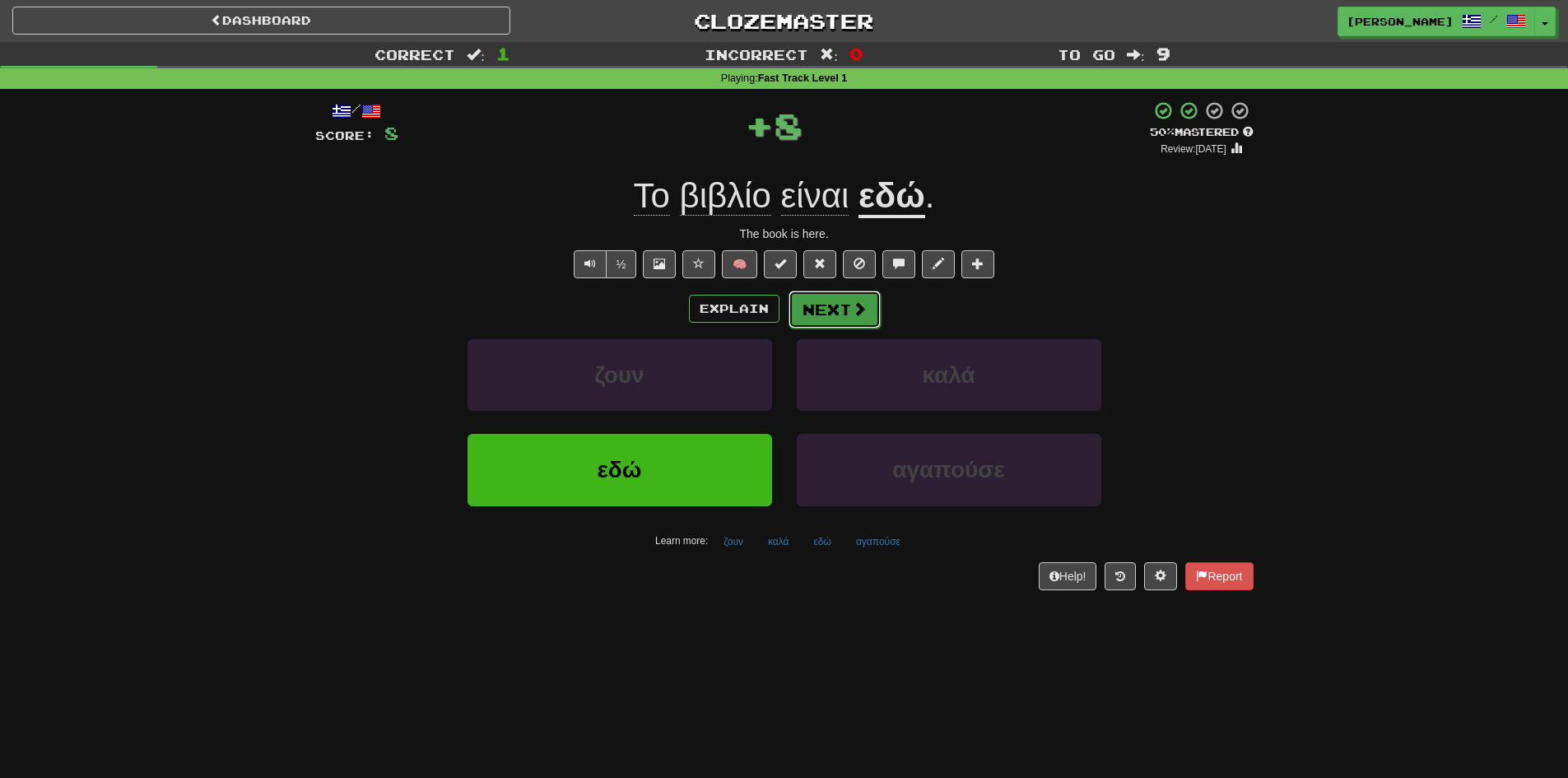
click at [838, 305] on button "Next" at bounding box center [835, 309] width 92 height 38
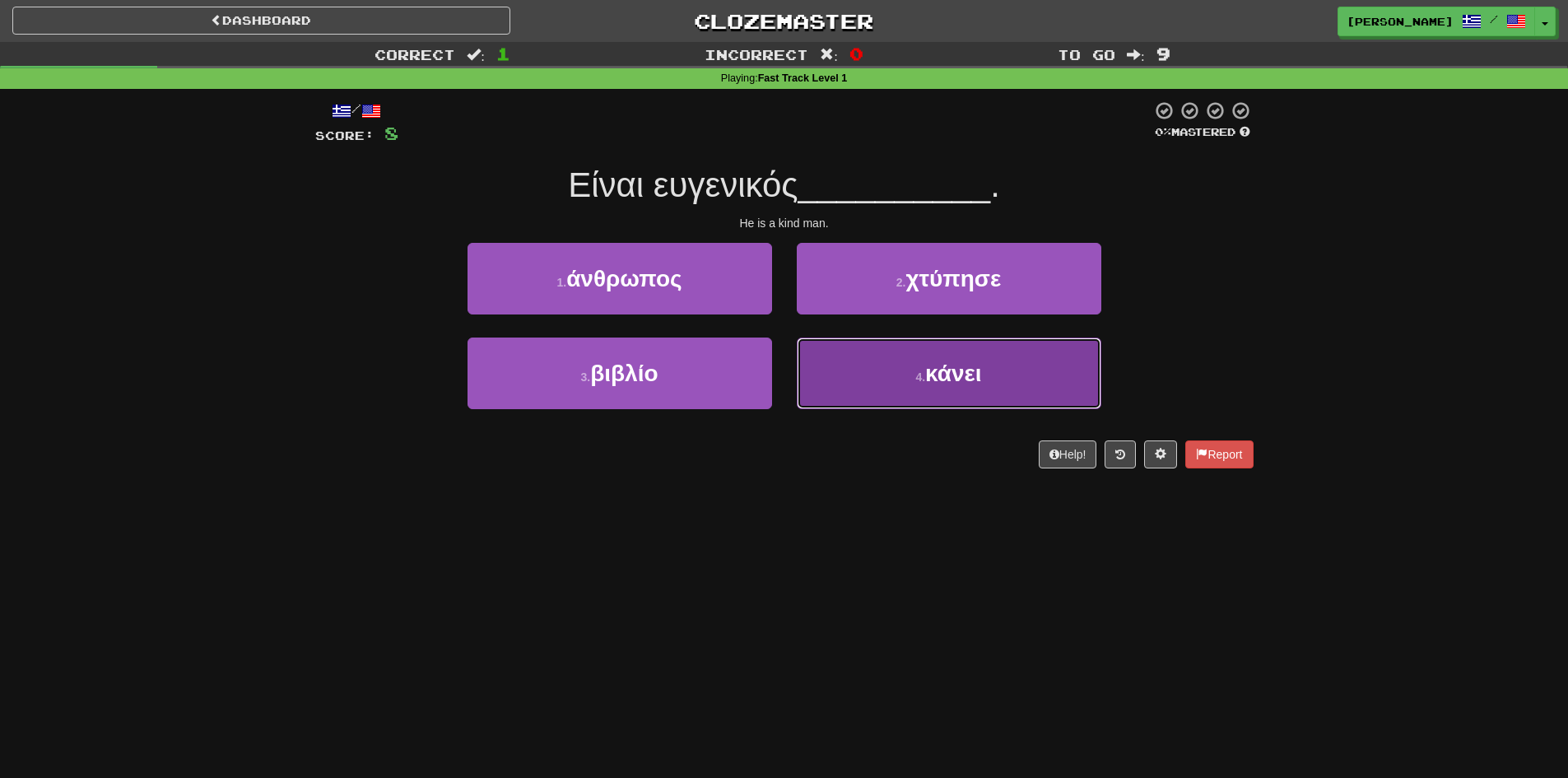
click at [962, 379] on span "κάνει" at bounding box center [953, 373] width 57 height 26
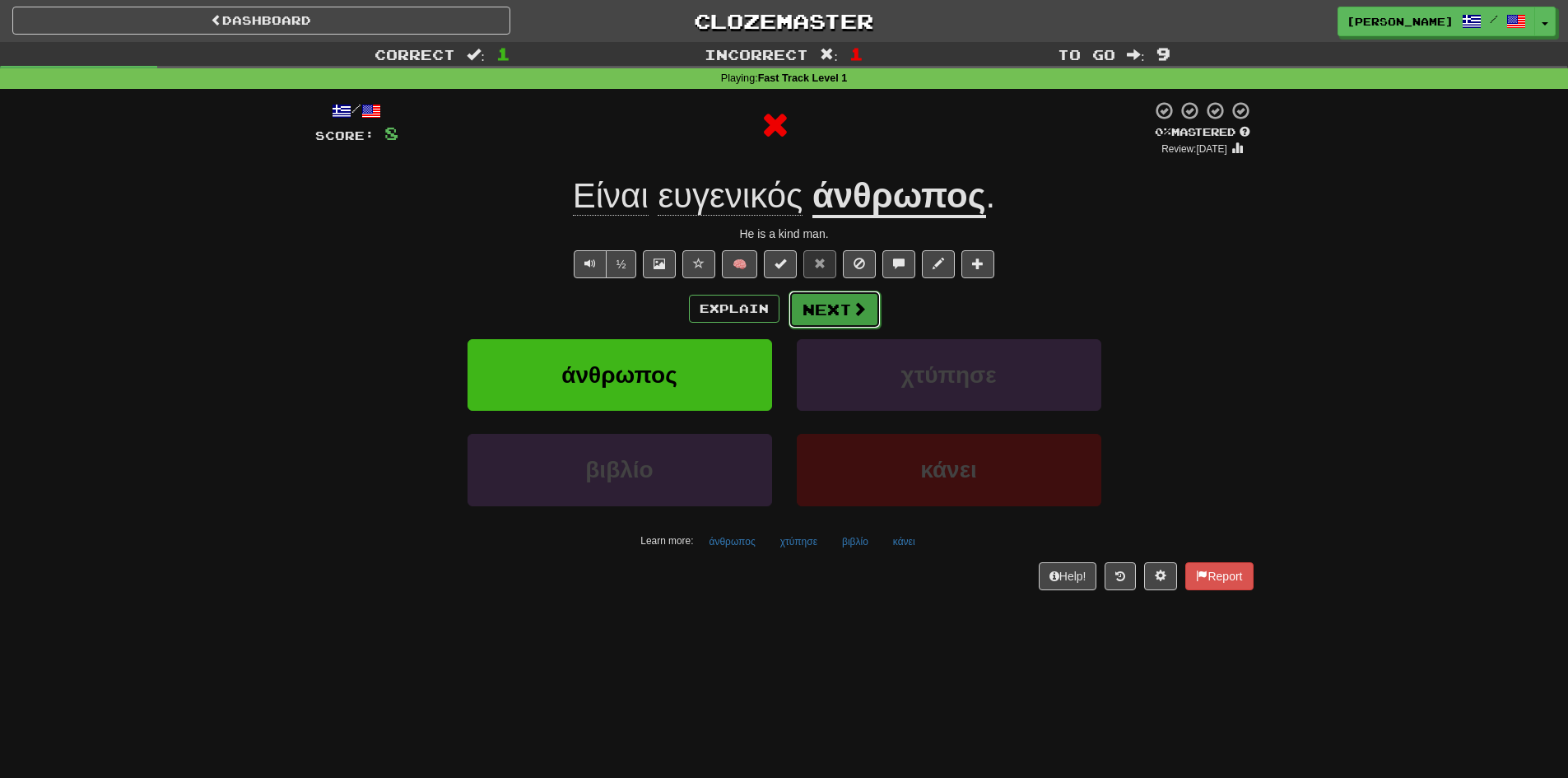
click at [832, 319] on button "Next" at bounding box center [835, 309] width 92 height 38
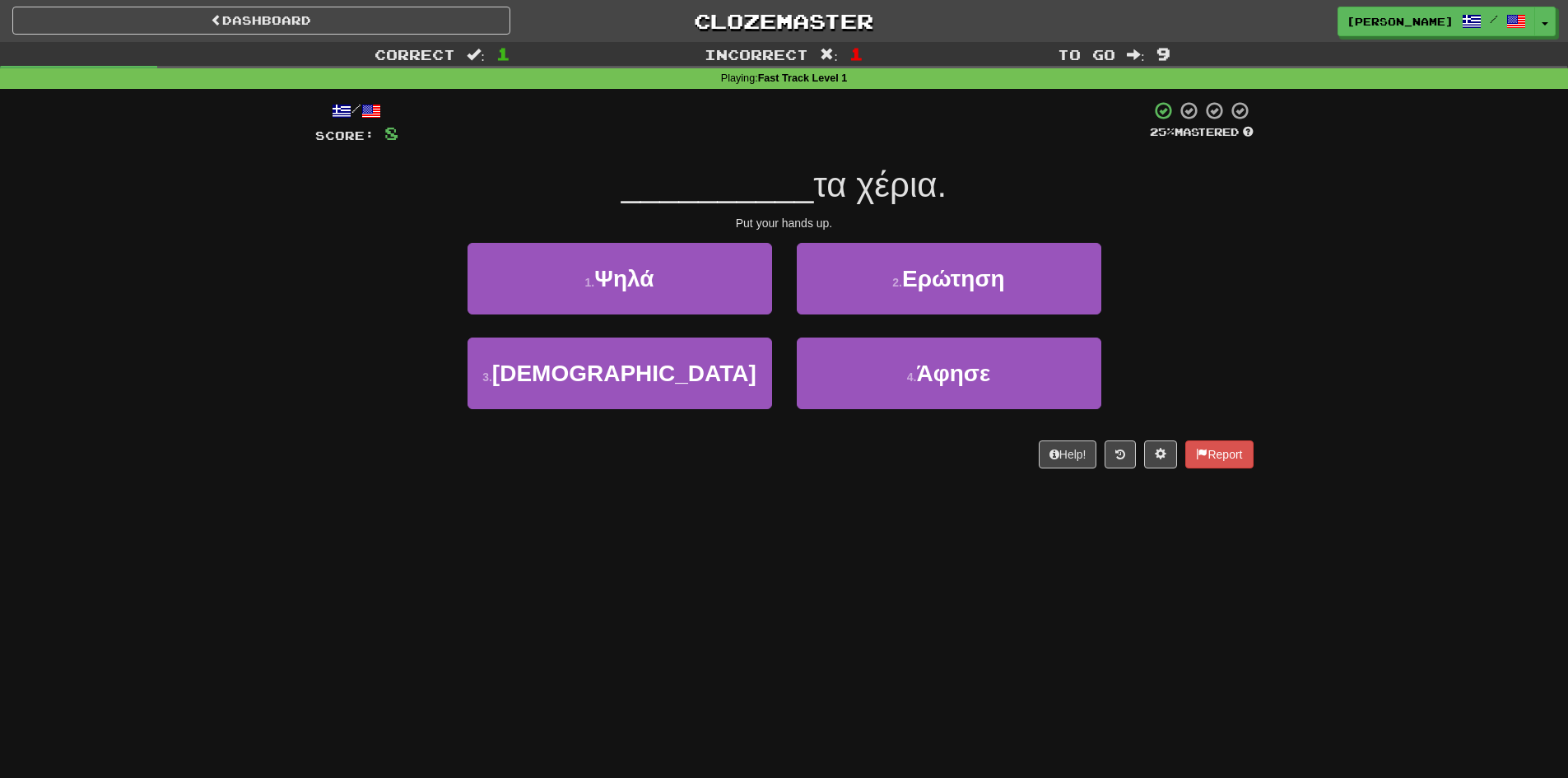
click at [247, 619] on div "Dashboard Clozemaster [PERSON_NAME] / Toggle Dropdown Dashboard Leaderboard Act…" at bounding box center [784, 389] width 1568 height 778
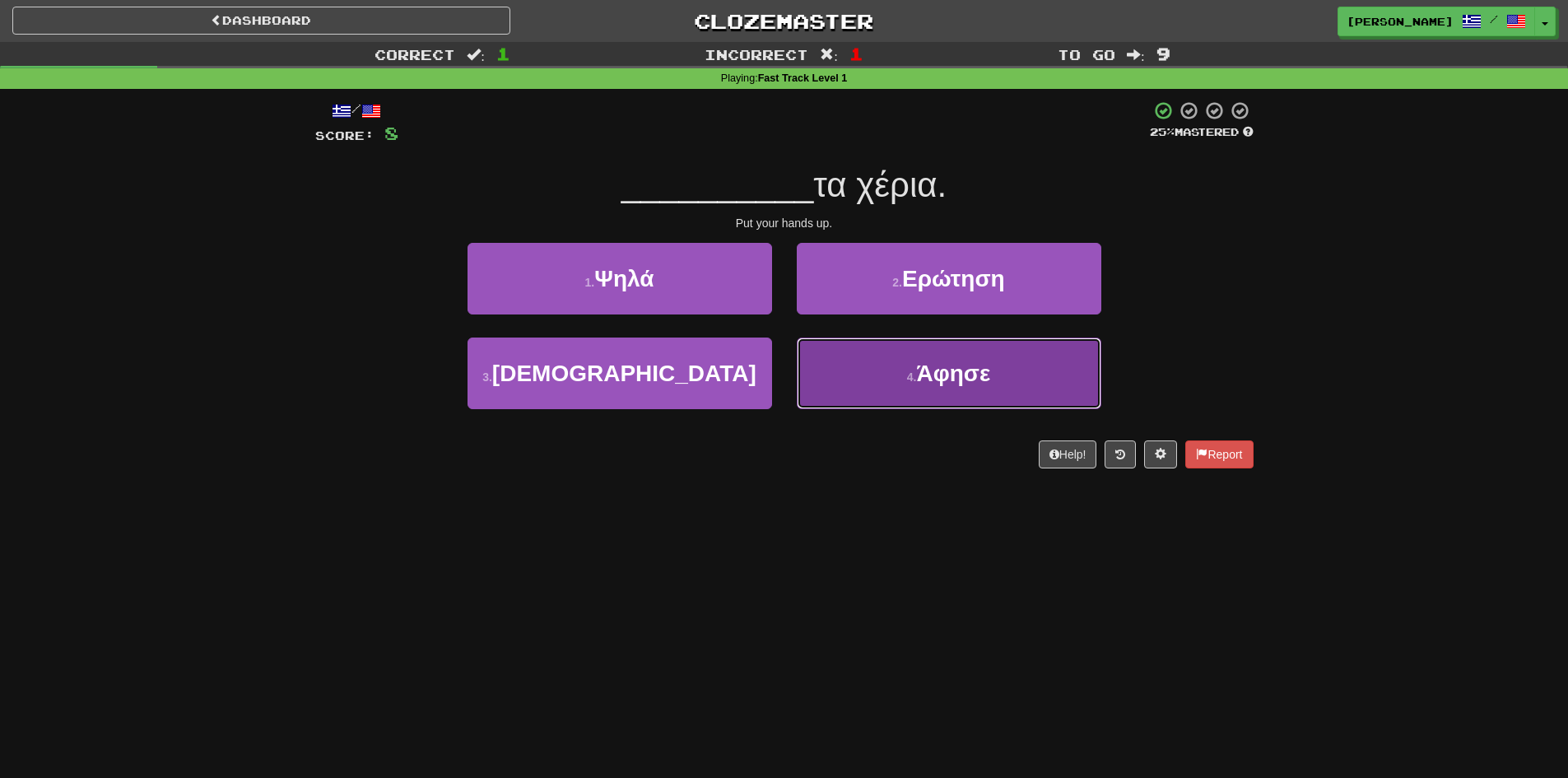
click at [946, 381] on span "Άφησε" at bounding box center [953, 373] width 74 height 26
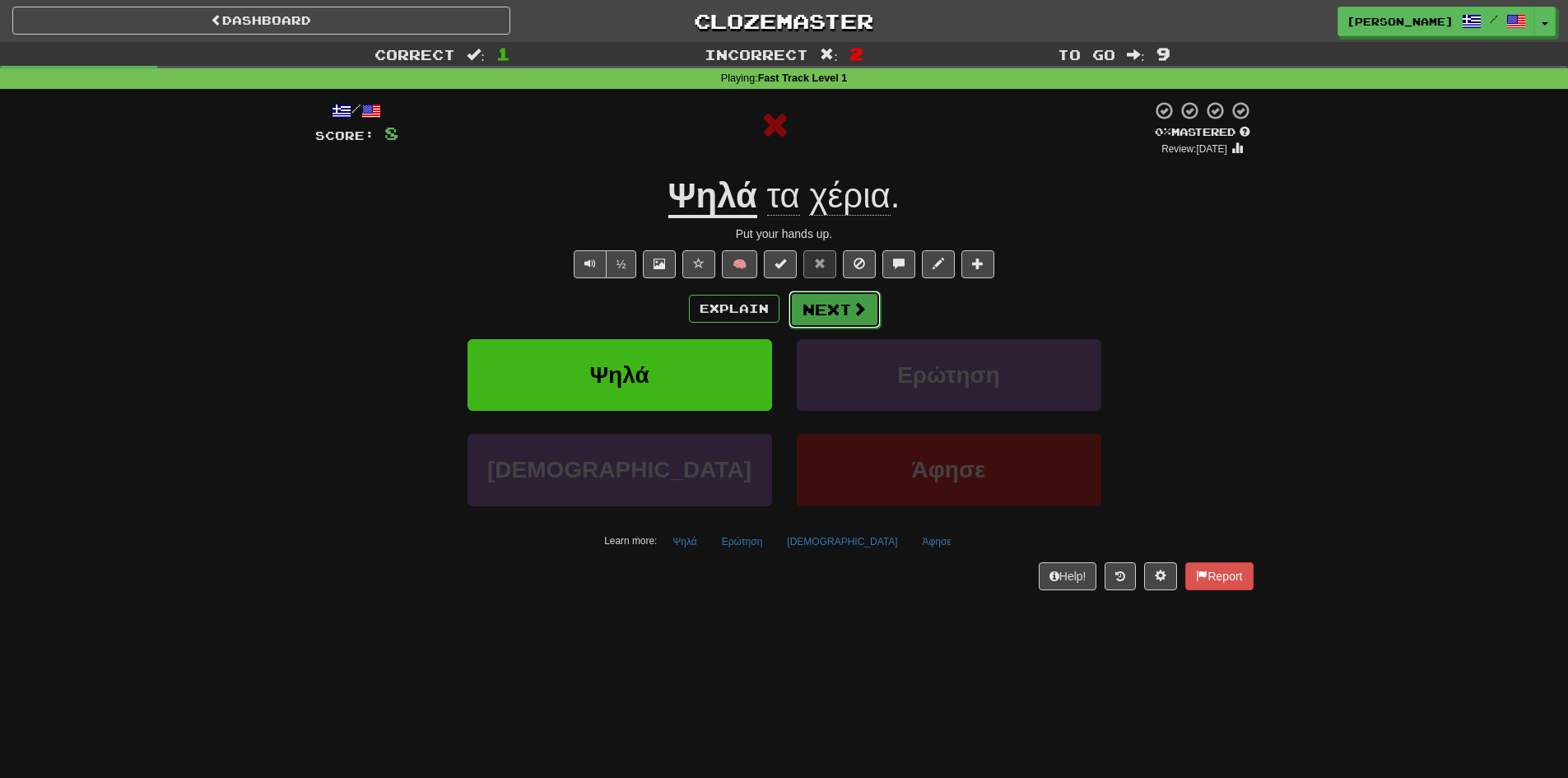
click at [820, 299] on button "Next" at bounding box center [835, 309] width 92 height 38
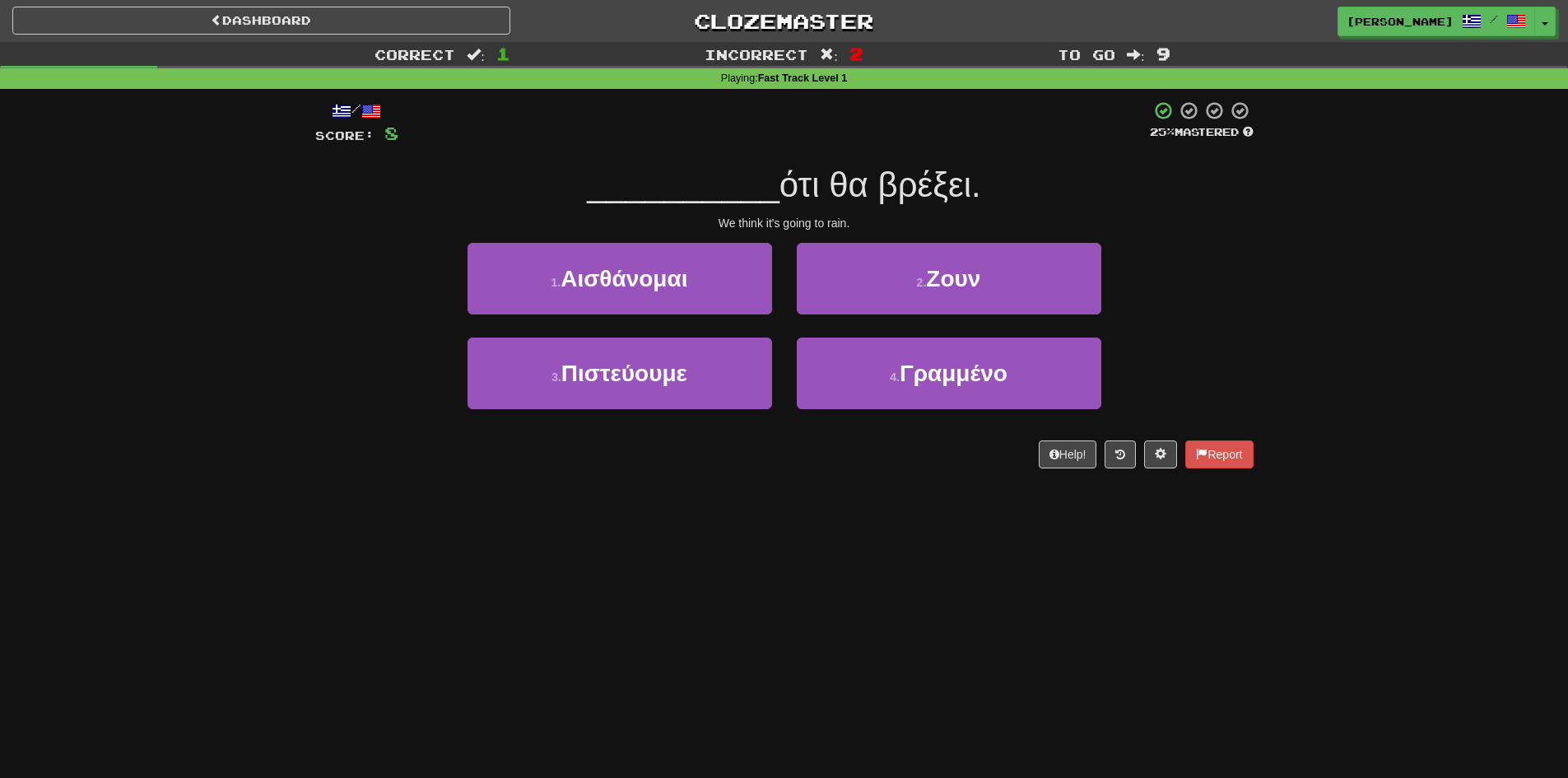
click at [390, 498] on div "Dashboard Clozemaster [PERSON_NAME] / Toggle Dropdown Dashboard Leaderboard Act…" at bounding box center [784, 389] width 1568 height 778
click at [355, 467] on div "Help! Report" at bounding box center [784, 454] width 939 height 28
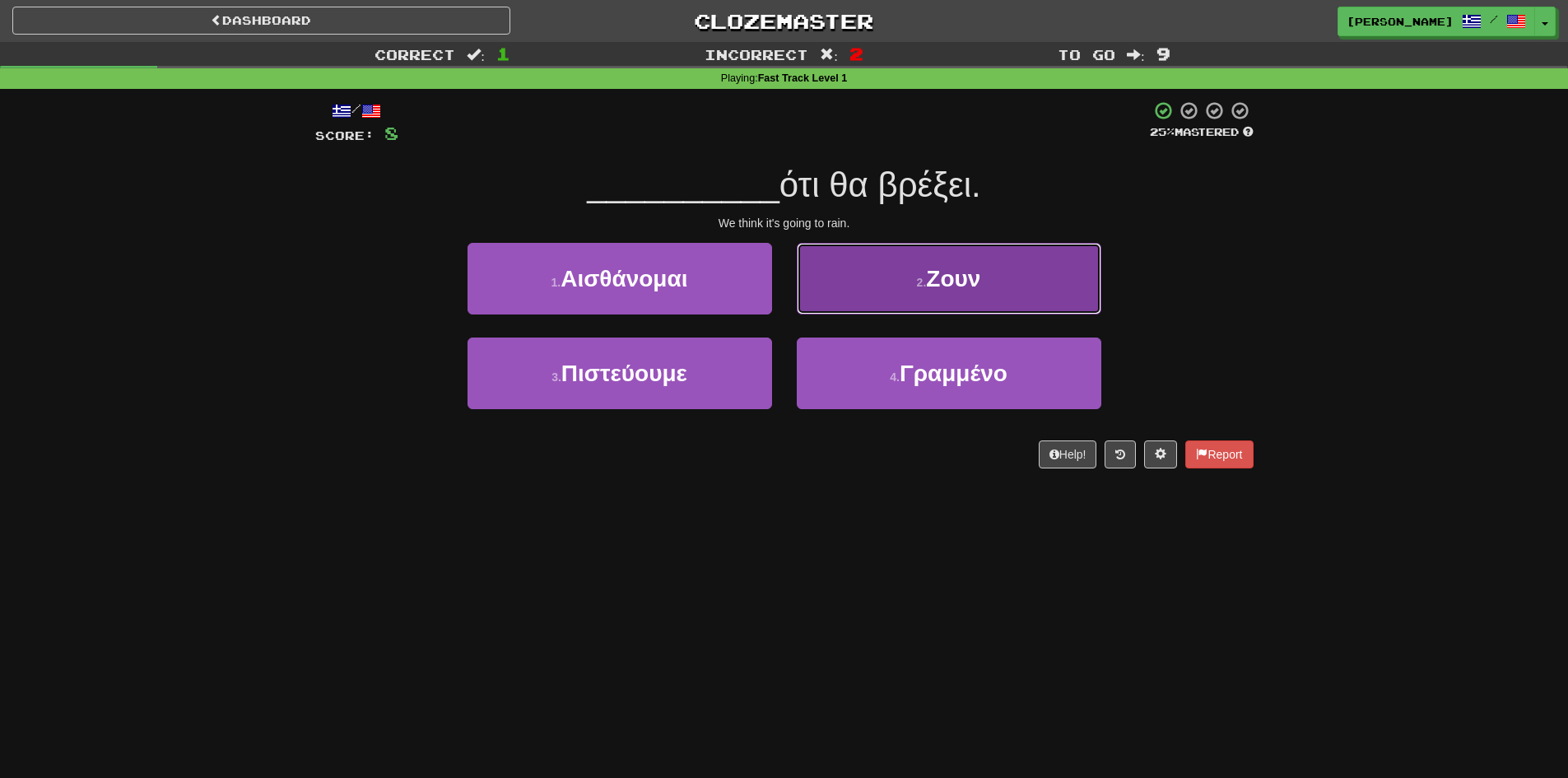
click at [978, 297] on button "2 . Ζουν" at bounding box center [949, 278] width 304 height 72
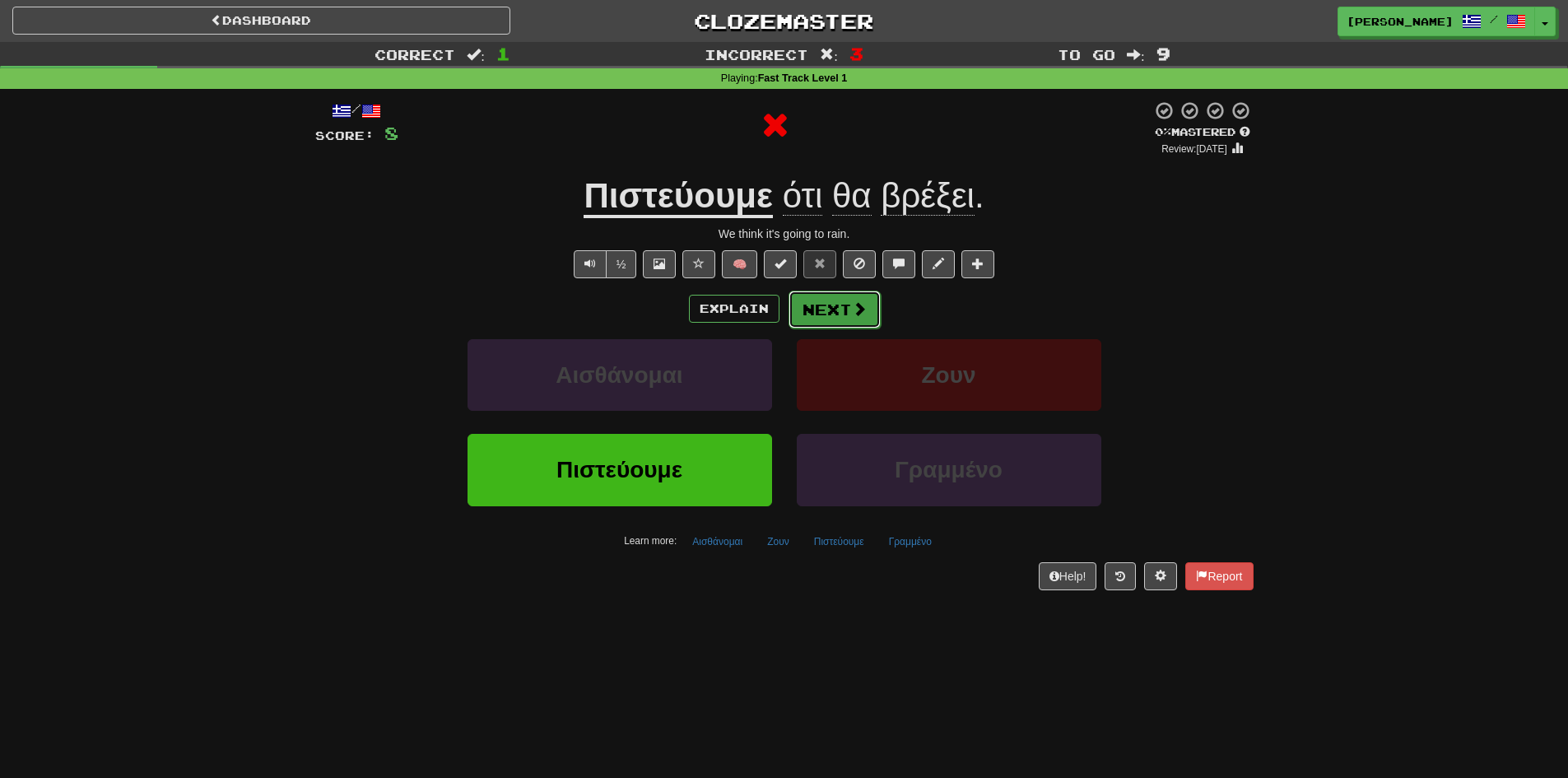
click at [855, 298] on button "Next" at bounding box center [835, 309] width 92 height 38
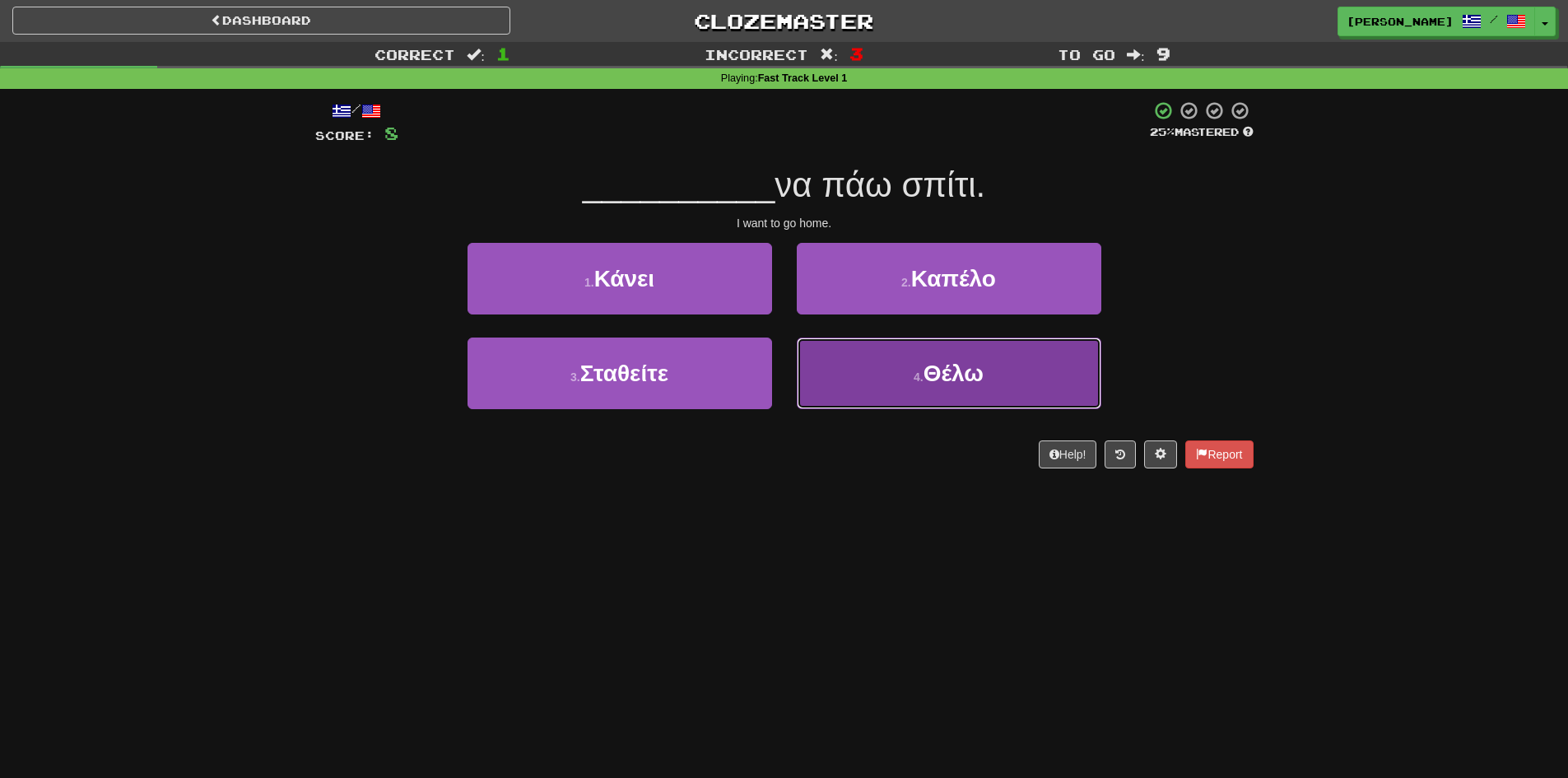
click at [907, 385] on button "4 . Θέλω" at bounding box center [949, 373] width 304 height 72
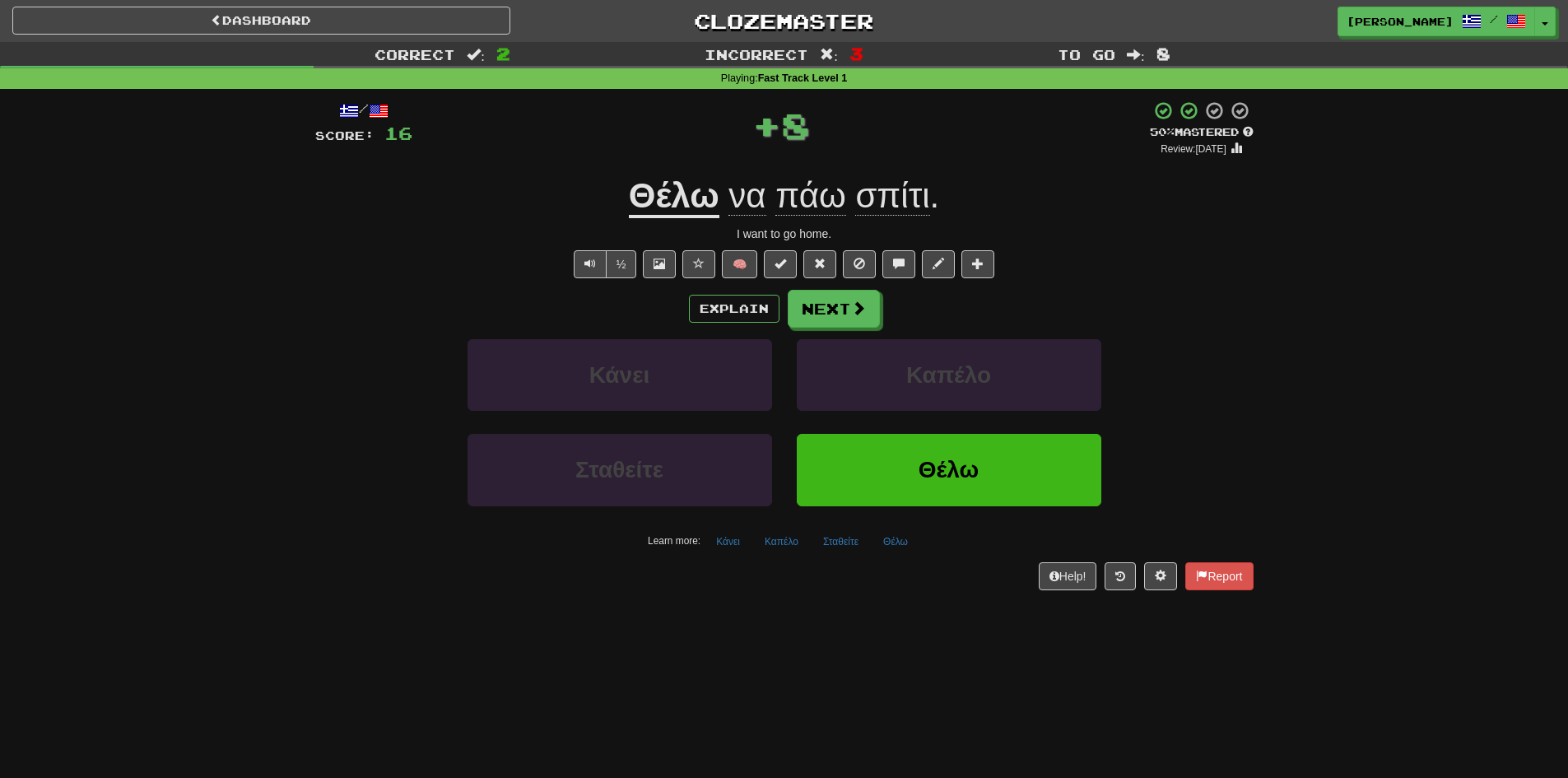
click at [278, 388] on div "Correct : 2 Incorrect : 3 To go : 8 Playing : Fast Track Level 1 / Score: 16 + …" at bounding box center [784, 327] width 1568 height 572
click at [836, 318] on button "Next" at bounding box center [835, 309] width 92 height 38
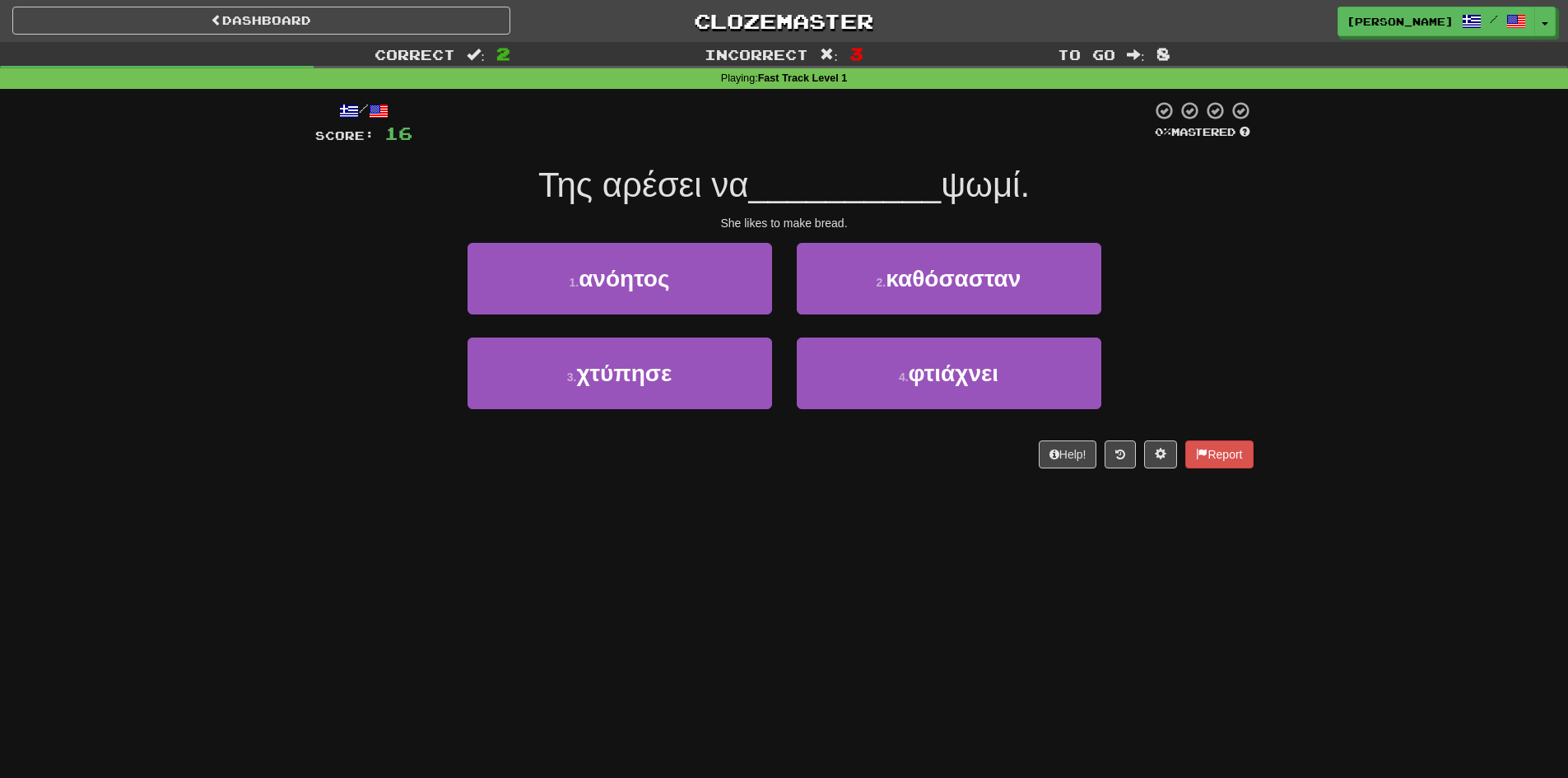
click at [264, 329] on div "Correct : 2 Incorrect : 3 To go : 8 Playing : Fast Track Level 1 / Score: 16 0 …" at bounding box center [784, 266] width 1568 height 450
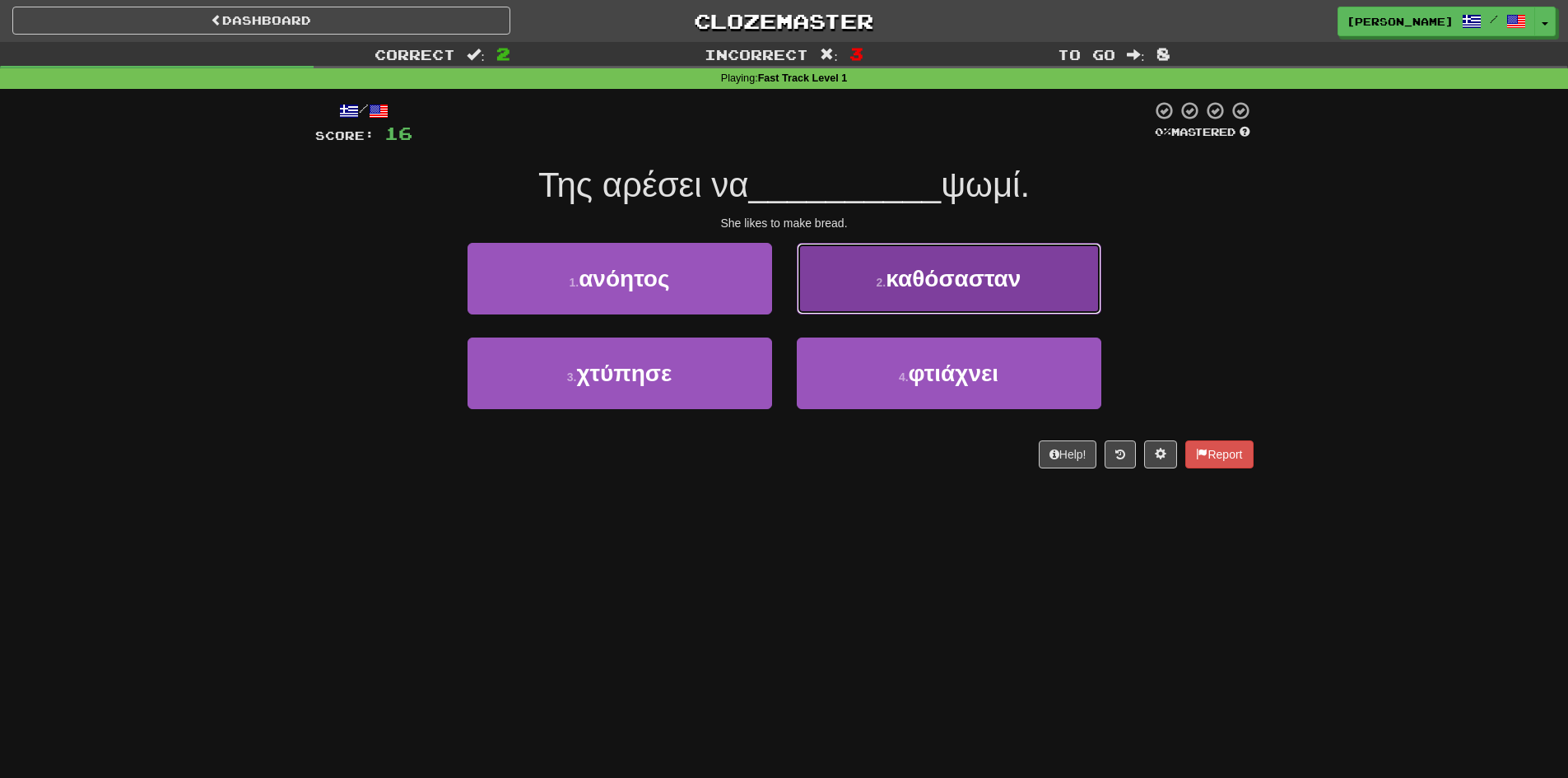
click at [869, 296] on button "2 . καθόσασταν" at bounding box center [949, 278] width 304 height 72
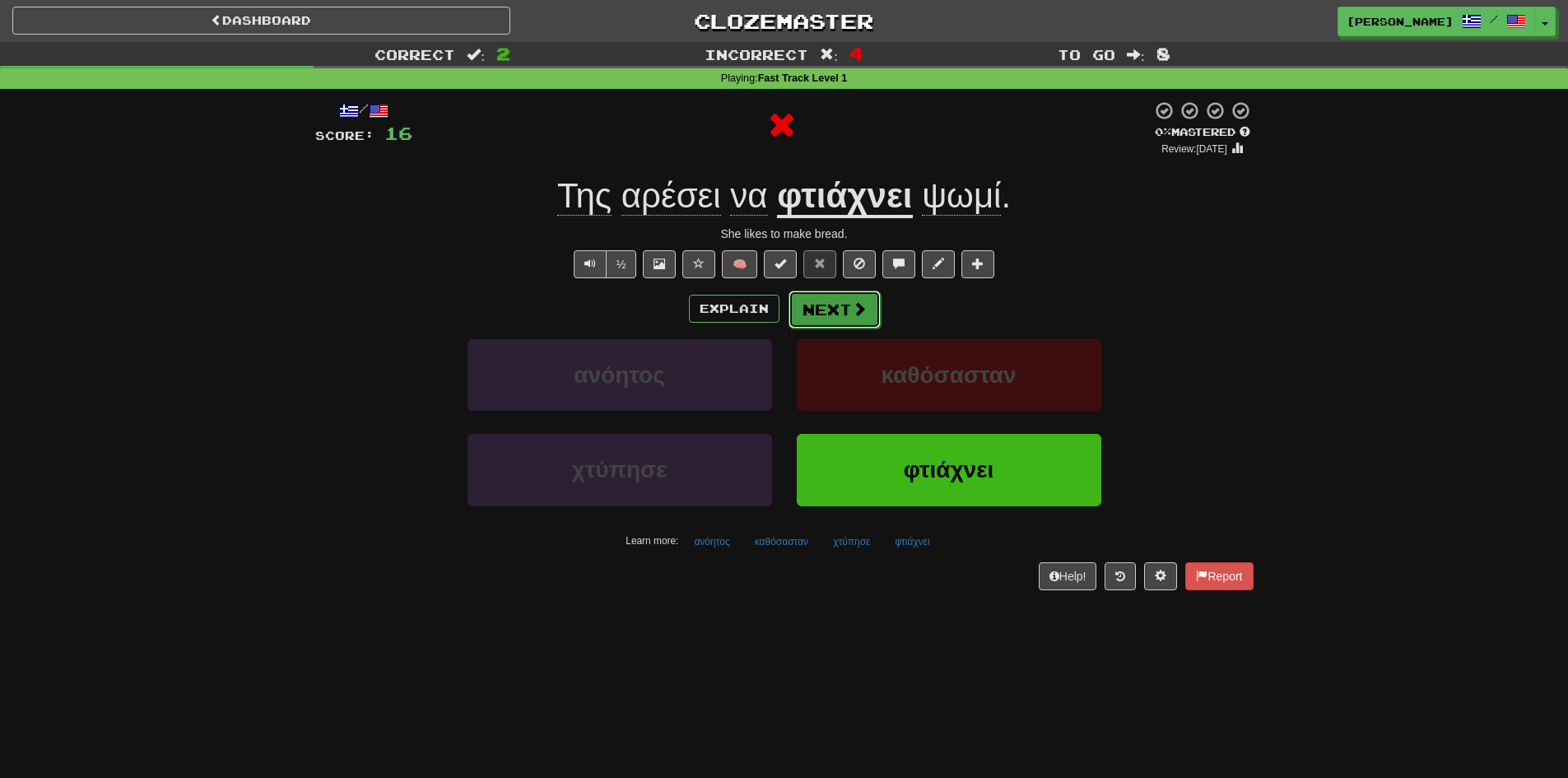
click at [845, 313] on button "Next" at bounding box center [835, 309] width 92 height 38
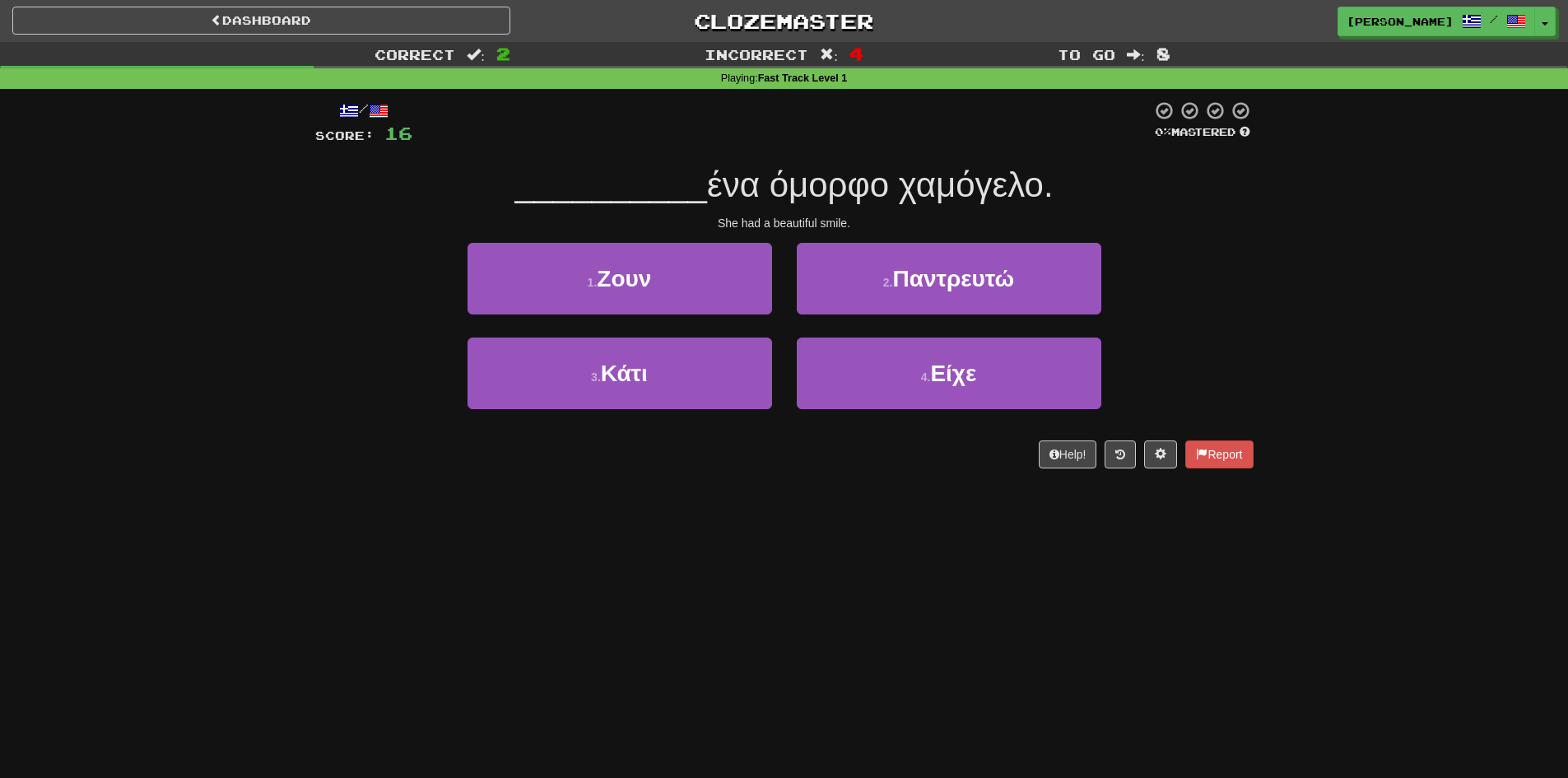
click at [264, 450] on div "Correct : 2 Incorrect : 4 To go : 8 Playing : Fast Track Level 1 / Score: 16 0 …" at bounding box center [784, 266] width 1568 height 450
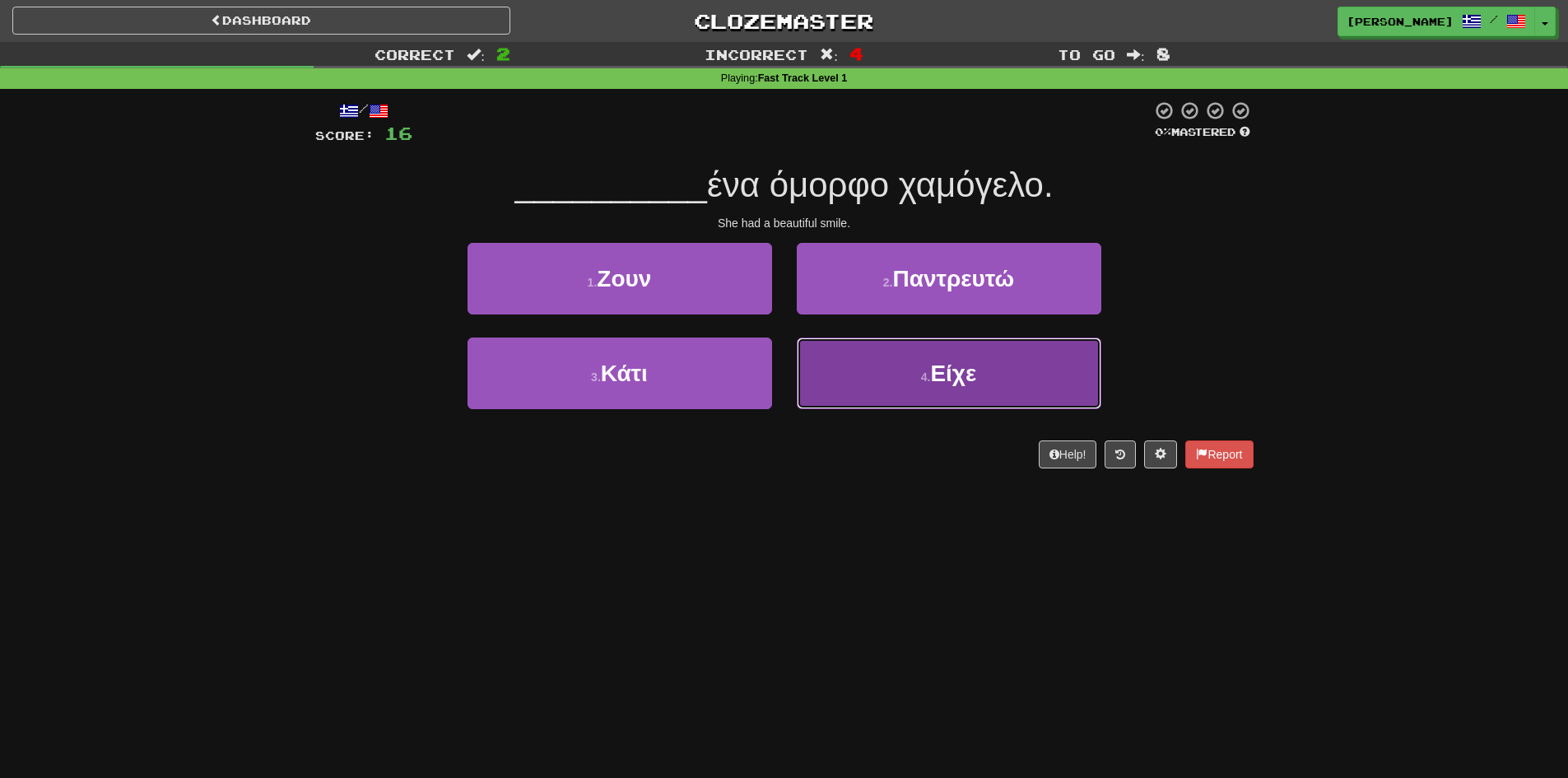
click at [941, 384] on span "Είχε" at bounding box center [953, 373] width 46 height 26
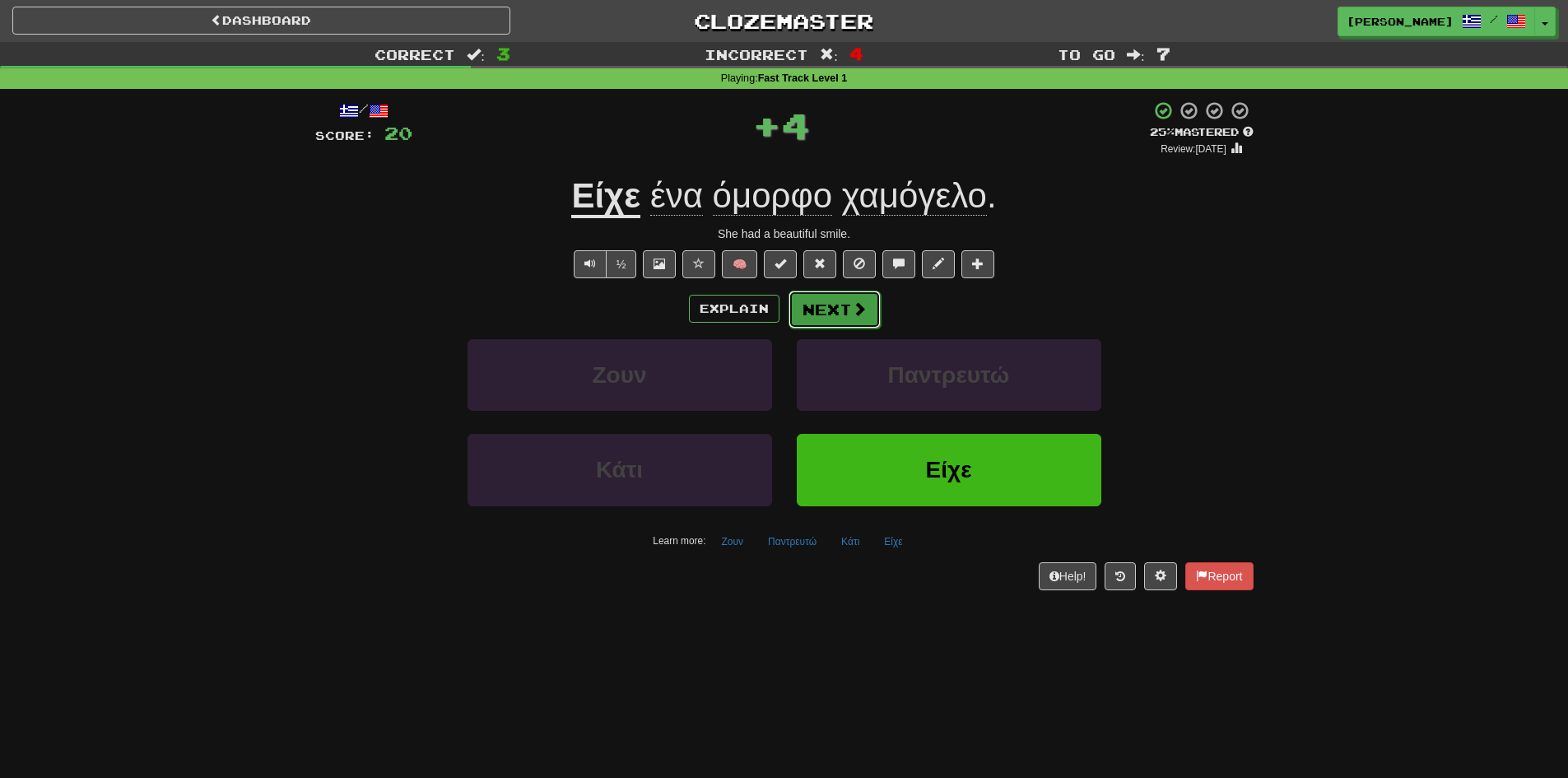
click at [864, 316] on span at bounding box center [859, 308] width 15 height 15
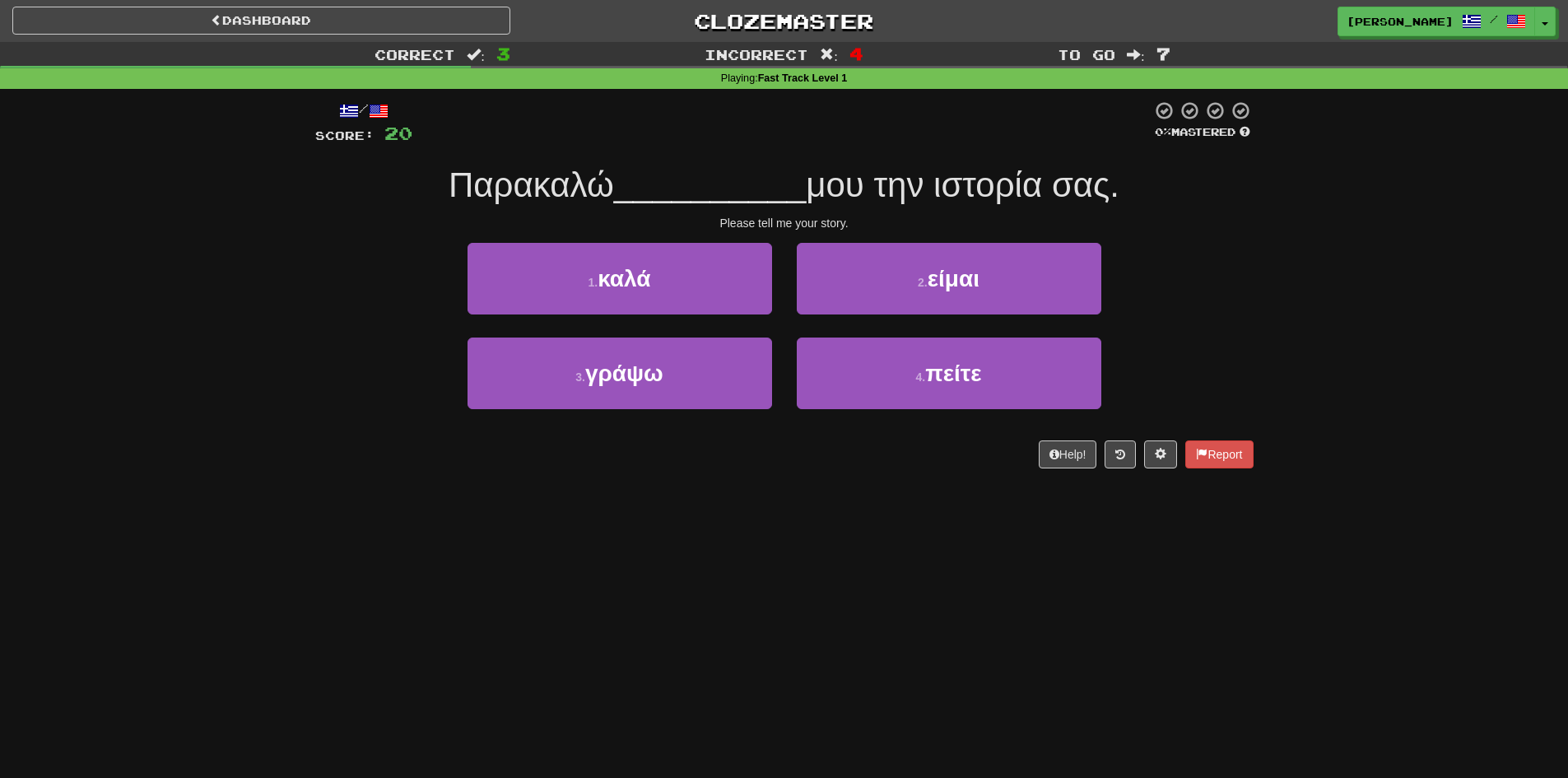
click at [271, 390] on div "Correct : 3 Incorrect : 4 To go : 7 Playing : Fast Track Level 1 / Score: 20 0 …" at bounding box center [784, 266] width 1568 height 450
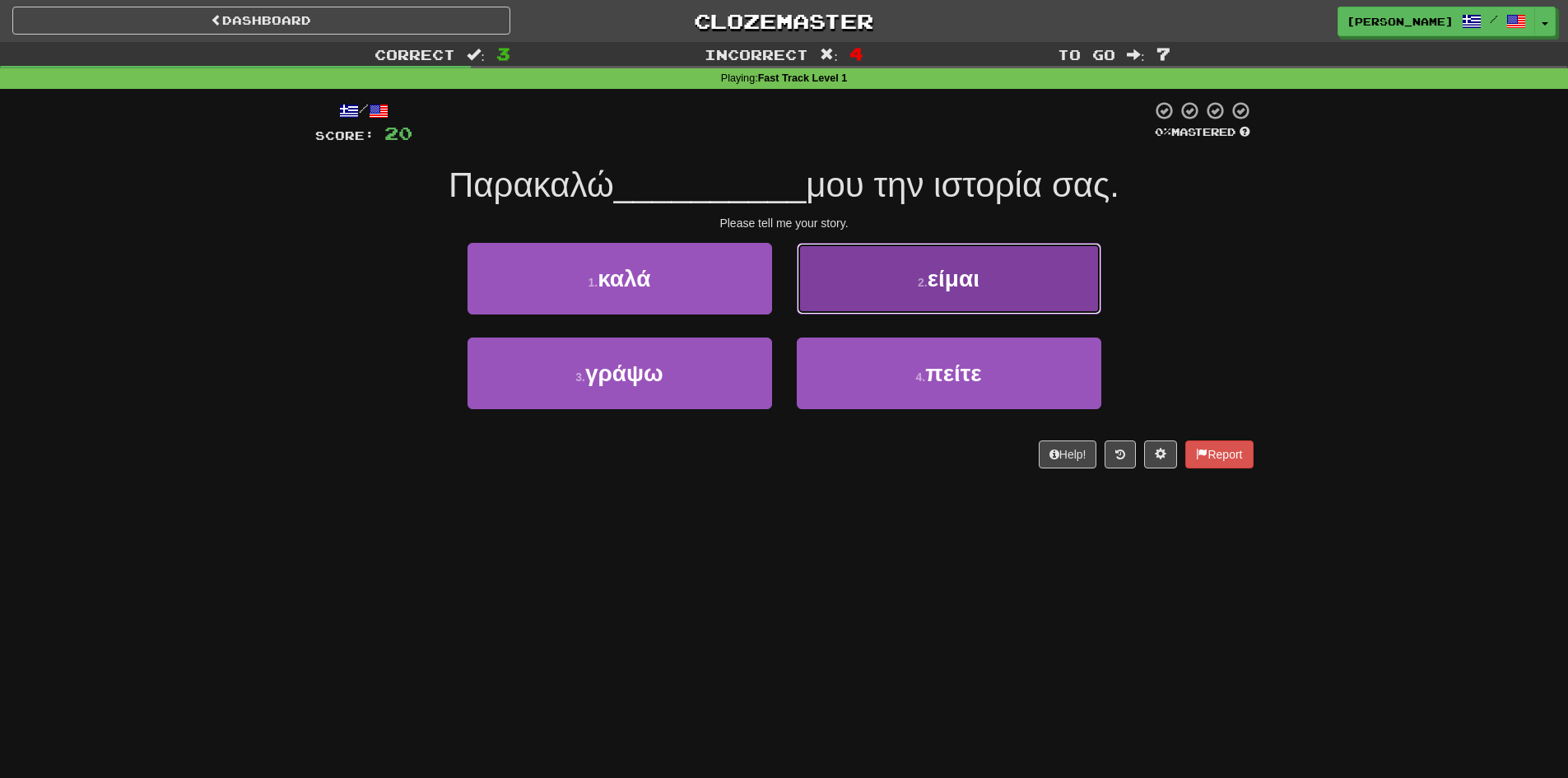
click at [1024, 283] on button "2 . είμαι" at bounding box center [949, 278] width 304 height 72
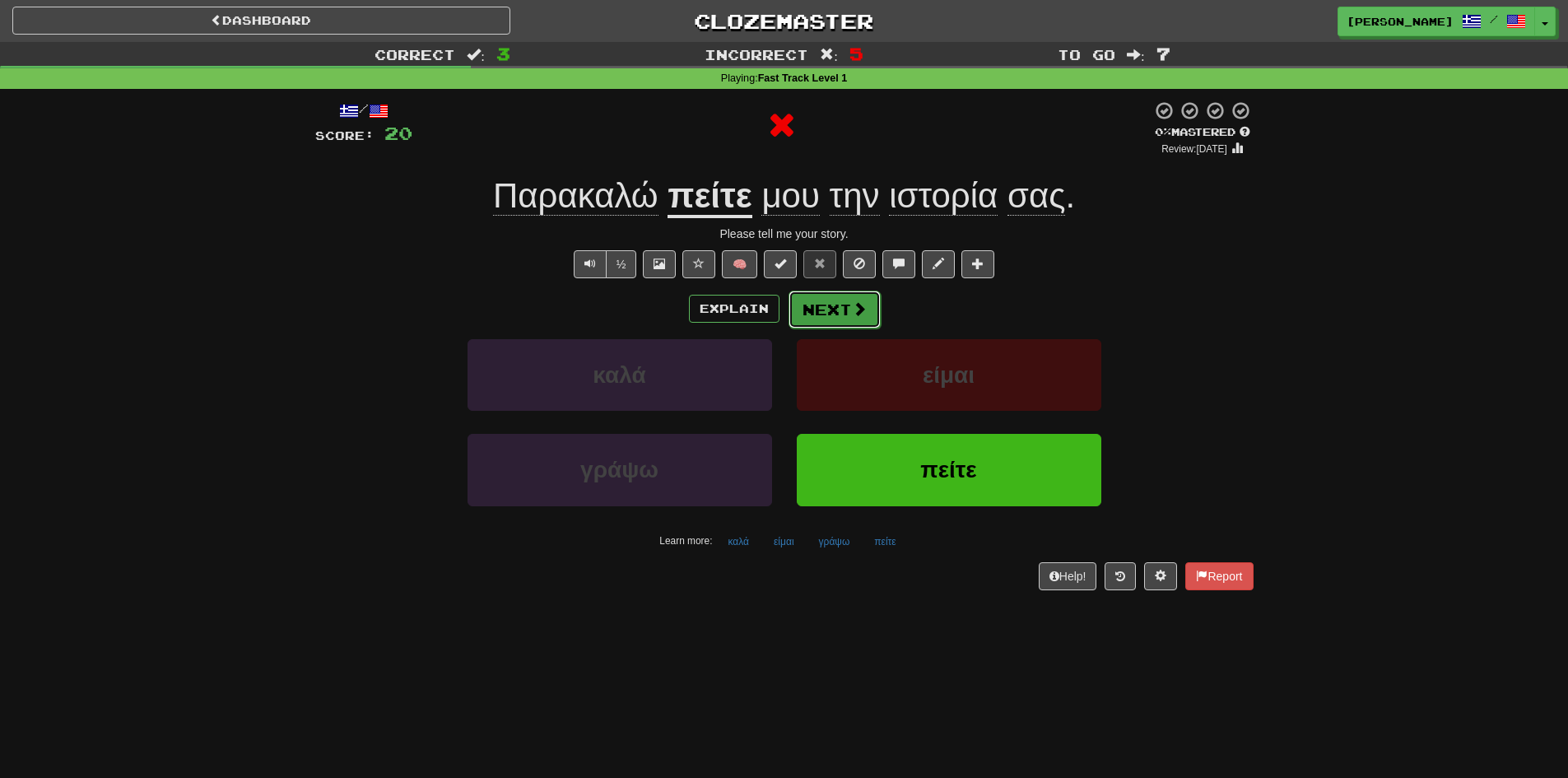
click at [859, 317] on button "Next" at bounding box center [835, 309] width 92 height 38
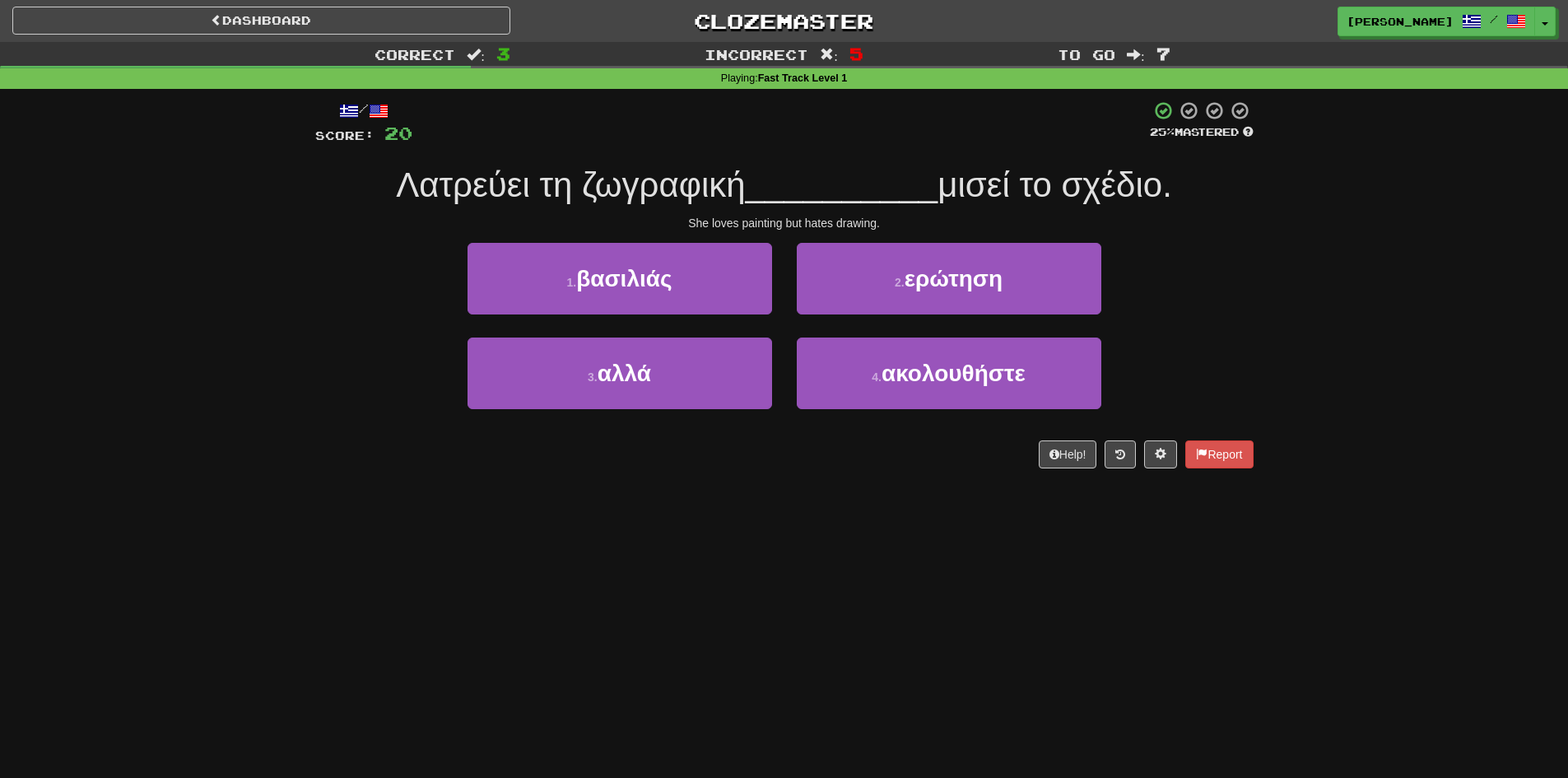
click at [370, 469] on div "Help! Report" at bounding box center [784, 454] width 939 height 28
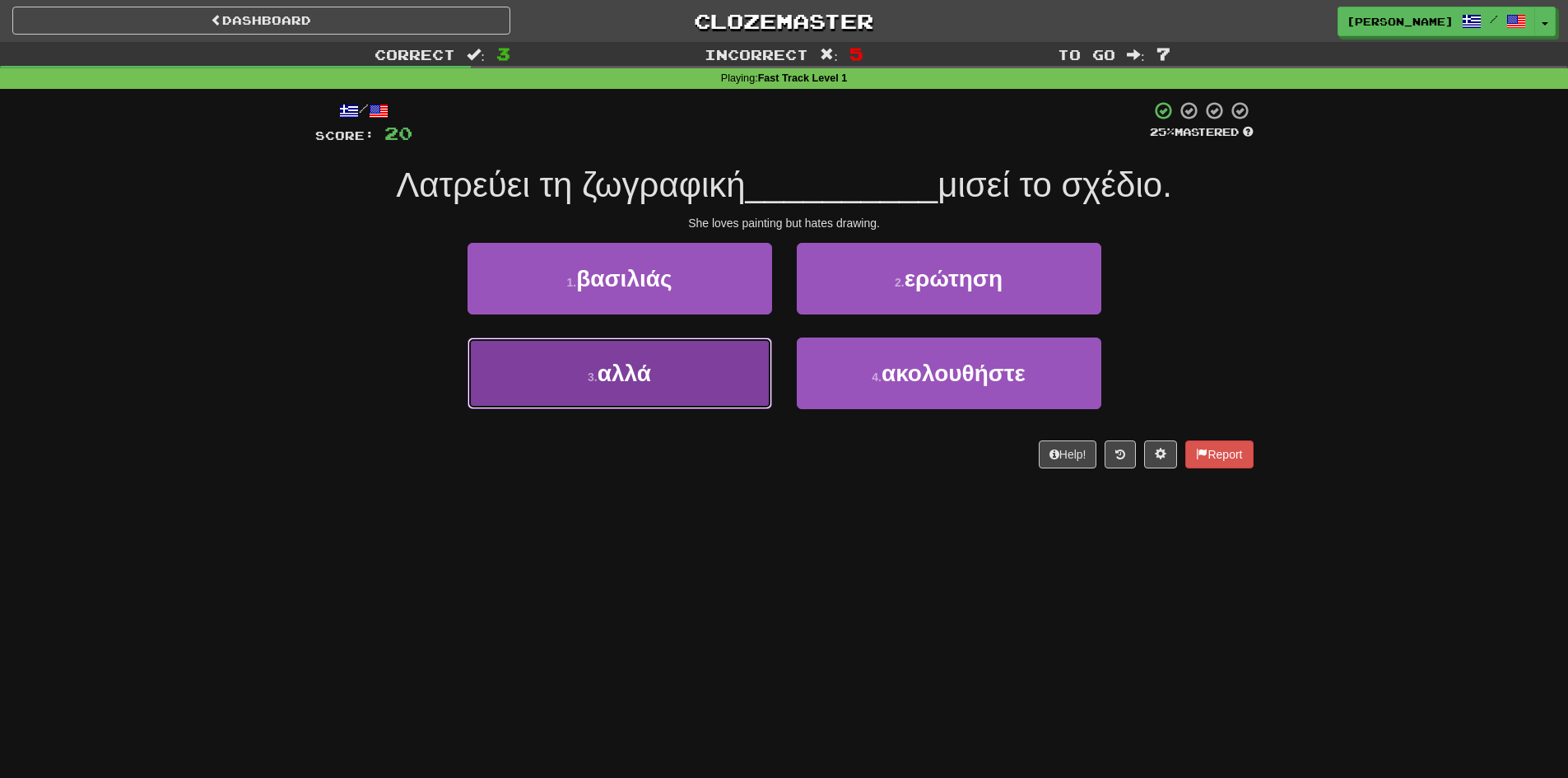
click at [562, 388] on button "3 . αλλά" at bounding box center [619, 373] width 304 height 72
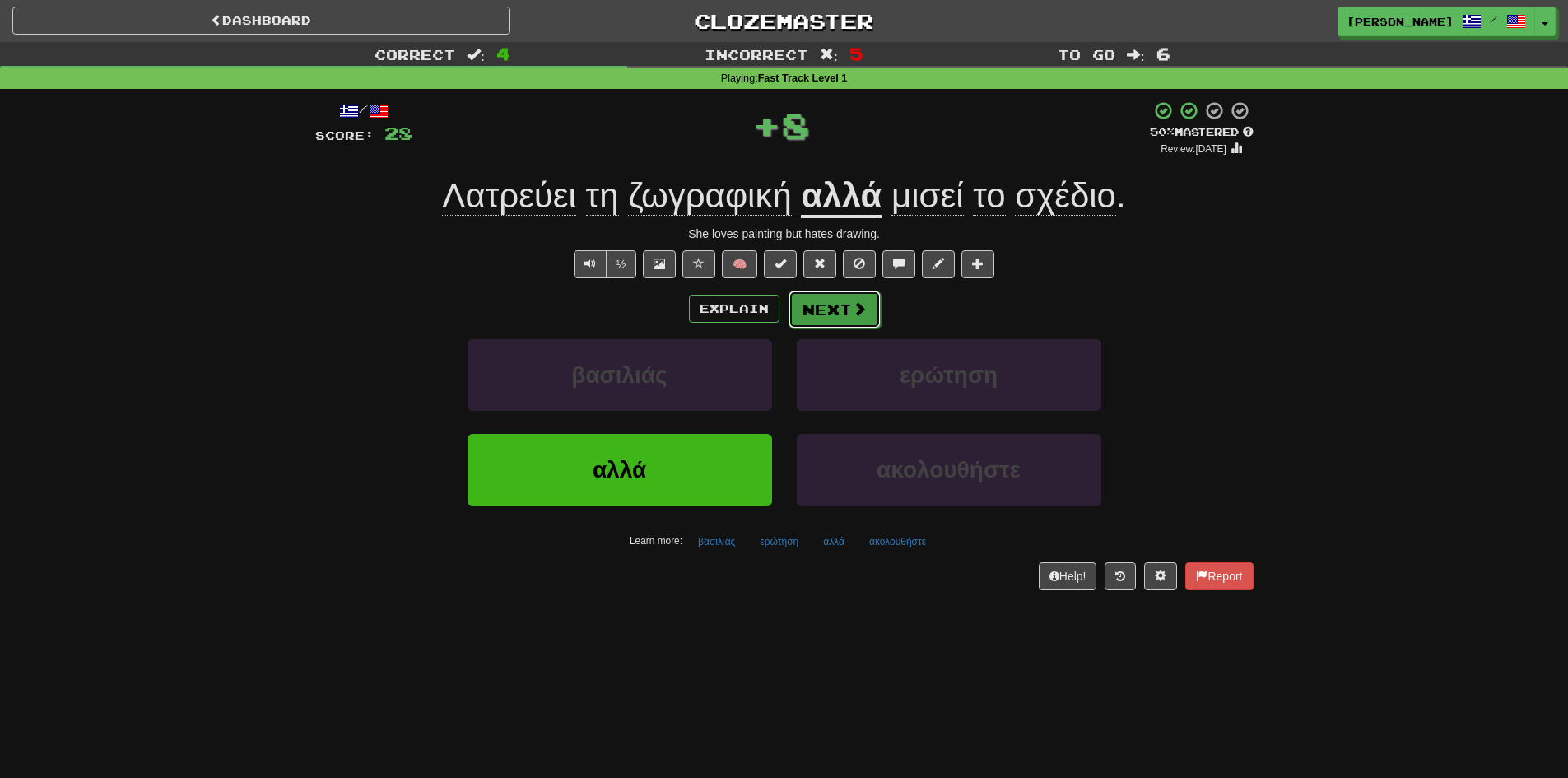
click at [849, 312] on button "Next" at bounding box center [835, 309] width 92 height 38
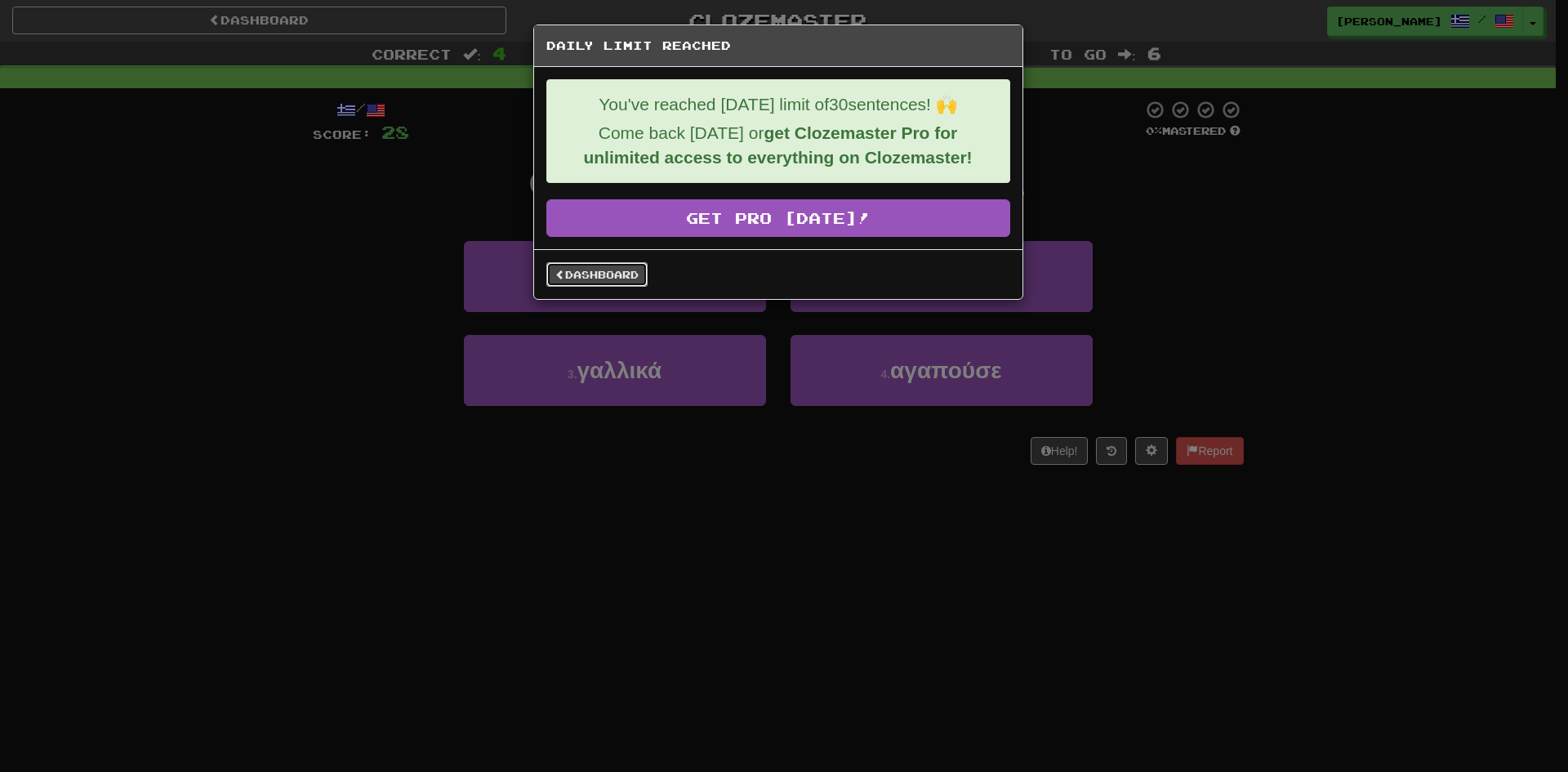
click at [582, 276] on link "Dashboard" at bounding box center [597, 274] width 101 height 25
